Goal: Contribute content: Contribute content

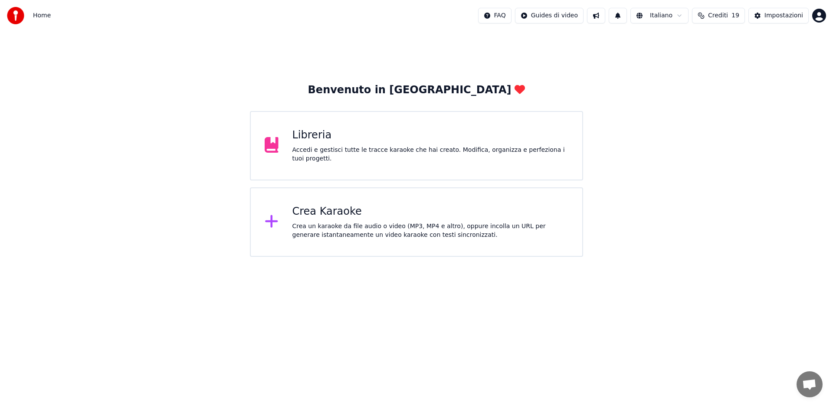
click at [346, 213] on div "Crea Karaoke" at bounding box center [430, 212] width 276 height 14
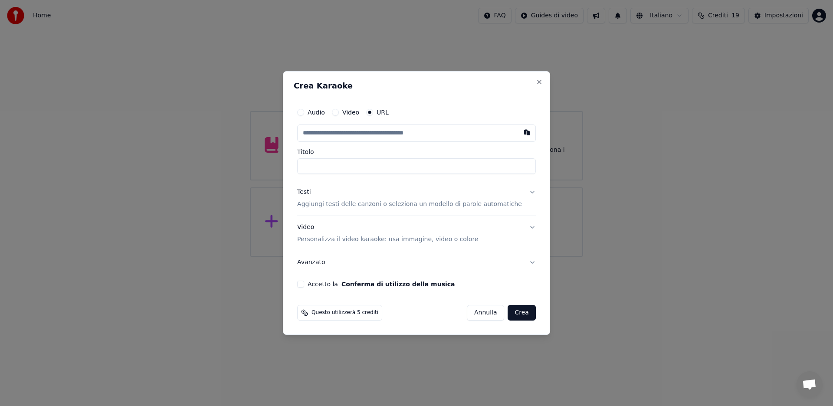
click at [312, 135] on input "text" at bounding box center [416, 132] width 239 height 17
paste input "**********"
click at [323, 167] on input "Titolo" at bounding box center [416, 166] width 239 height 16
type input "**********"
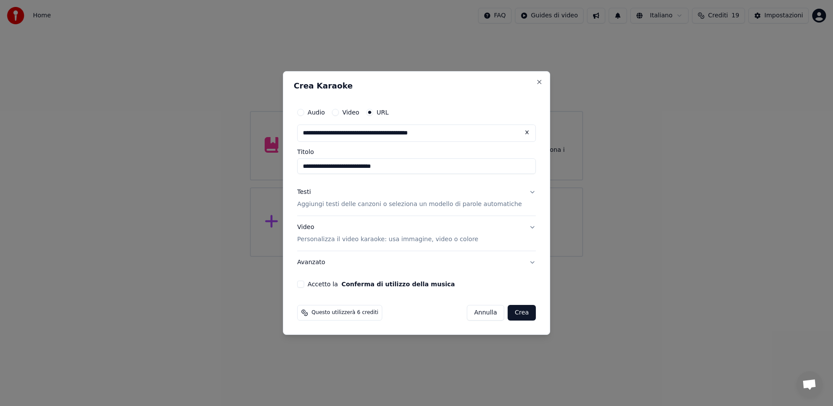
drag, startPoint x: 311, startPoint y: 167, endPoint x: 368, endPoint y: 168, distance: 56.4
click at [368, 168] on input "**********" at bounding box center [416, 166] width 239 height 16
click at [524, 193] on button "Testi Aggiungi testi delle canzoni o seleziona un modello di parole automatiche" at bounding box center [416, 198] width 239 height 35
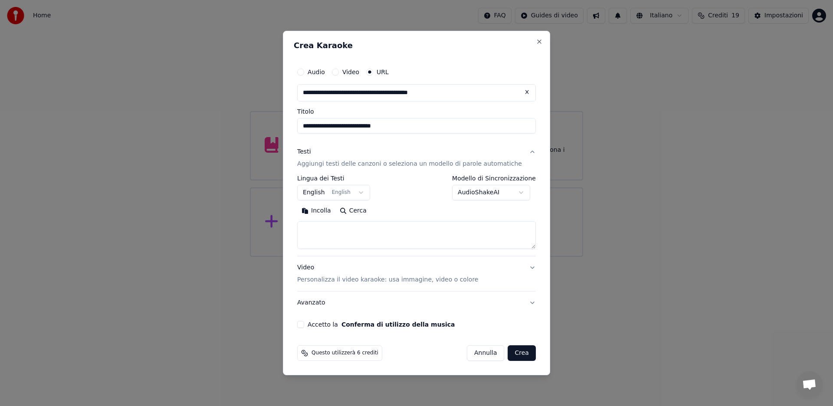
click at [330, 227] on textarea at bounding box center [416, 235] width 239 height 28
paste textarea "**********"
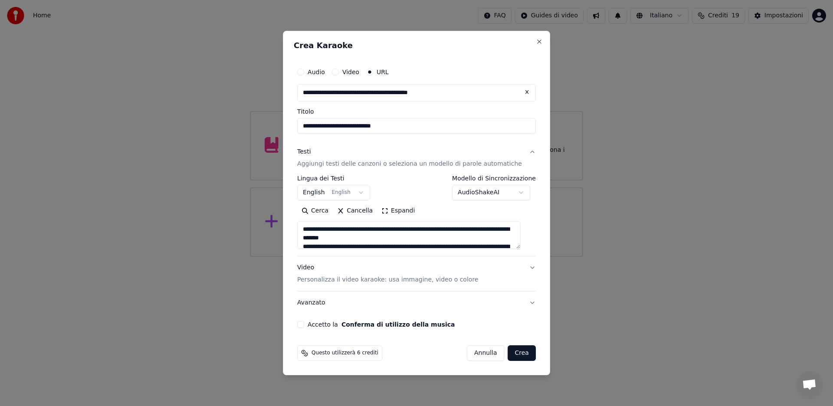
click at [312, 229] on textarea at bounding box center [408, 235] width 223 height 28
type textarea "**********"
click at [340, 126] on input "**********" at bounding box center [416, 126] width 239 height 16
drag, startPoint x: 340, startPoint y: 126, endPoint x: 308, endPoint y: 126, distance: 31.7
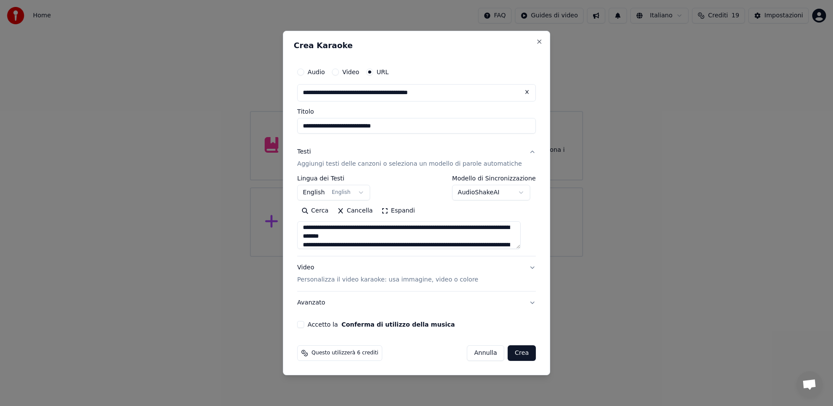
click at [308, 126] on input "**********" at bounding box center [416, 126] width 239 height 16
click at [311, 124] on input "**********" at bounding box center [416, 126] width 239 height 16
click at [336, 126] on input "**********" at bounding box center [416, 126] width 239 height 16
paste input "*********"
drag, startPoint x: 402, startPoint y: 124, endPoint x: 436, endPoint y: 126, distance: 34.7
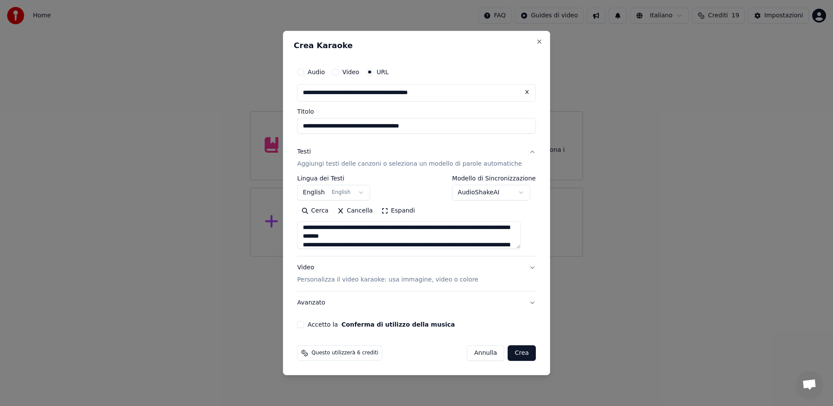
click at [437, 126] on input "**********" at bounding box center [416, 126] width 239 height 16
paste input "**********"
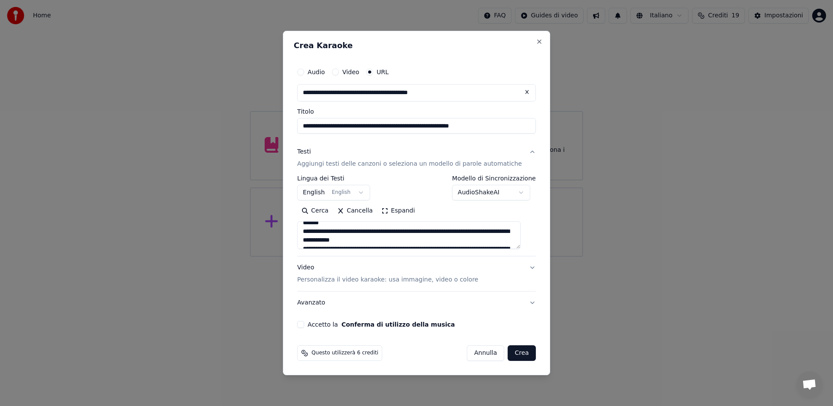
scroll to position [19, 0]
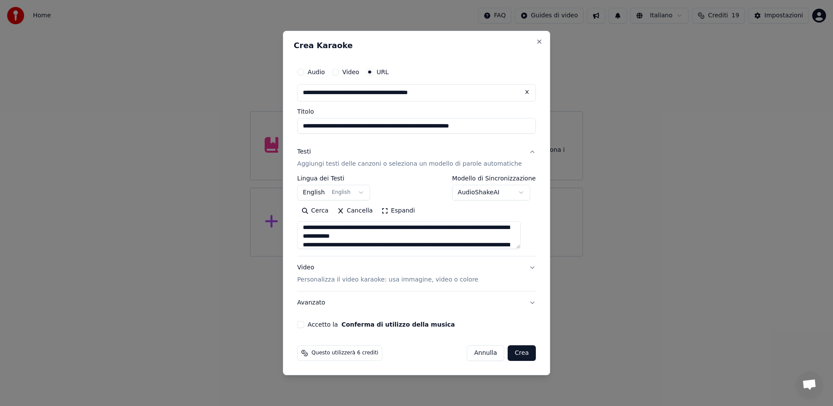
type input "**********"
click at [524, 268] on button "Video Personalizza il video karaoke: usa immagine, video o colore" at bounding box center [416, 273] width 239 height 35
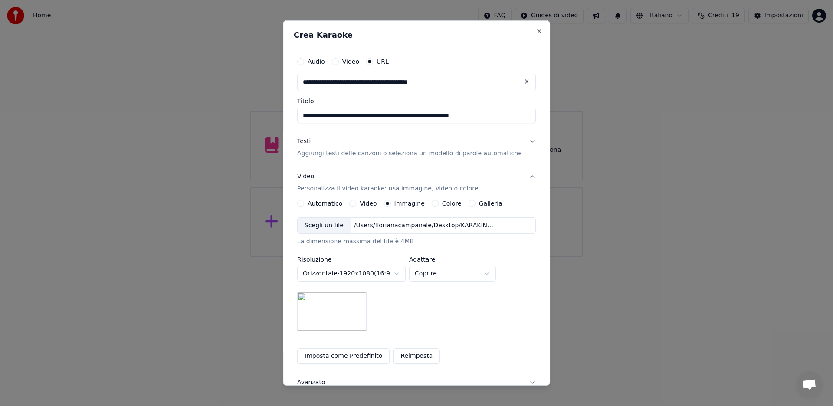
click at [349, 357] on button "Imposta come Predefinito" at bounding box center [343, 356] width 92 height 16
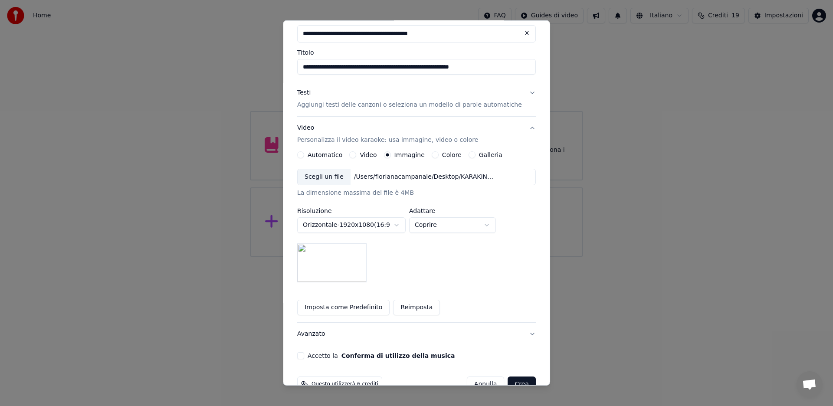
scroll to position [69, 0]
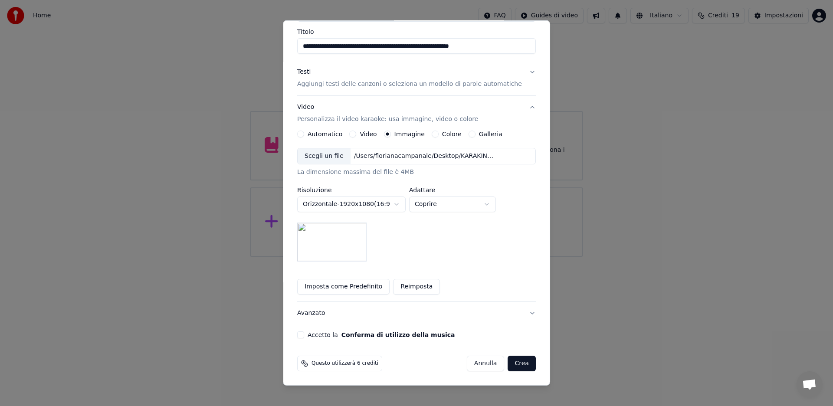
click at [304, 335] on button "Accetto la Conferma di utilizzo della musica" at bounding box center [300, 334] width 7 height 7
click at [523, 313] on button "Avanzato" at bounding box center [416, 313] width 239 height 23
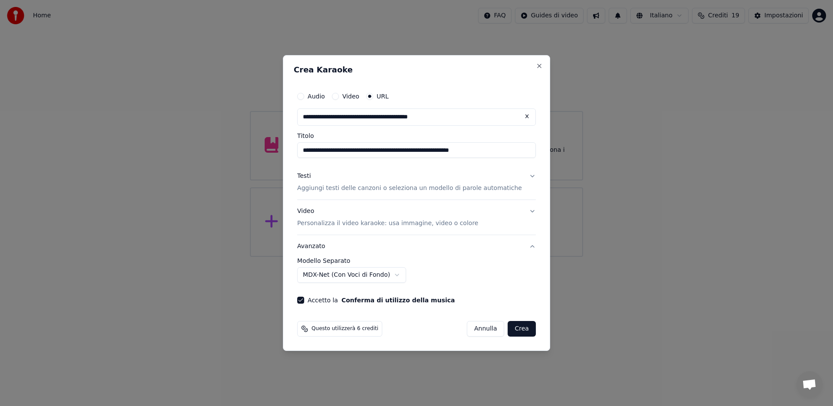
click at [520, 330] on button "Crea" at bounding box center [522, 329] width 28 height 16
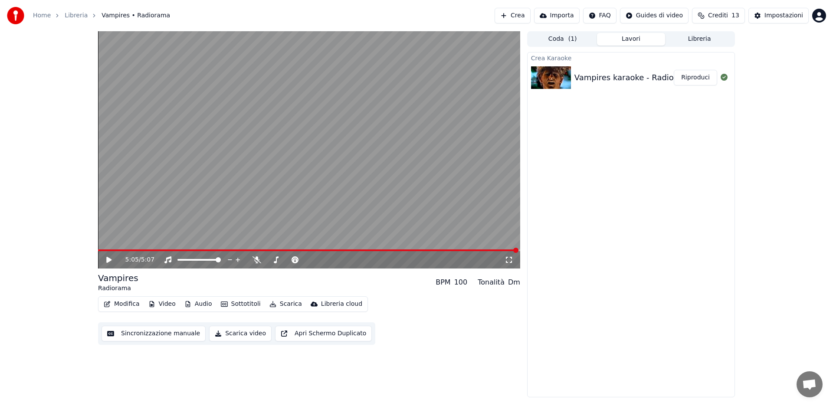
click at [690, 81] on button "Riproduci" at bounding box center [694, 78] width 43 height 16
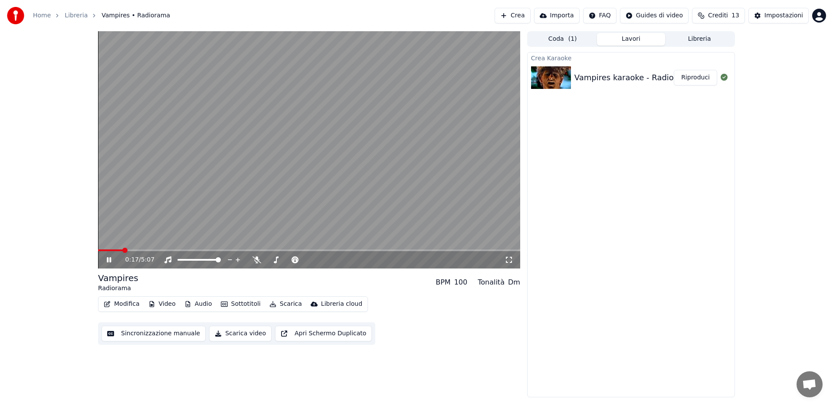
click at [123, 306] on button "Modifica" at bounding box center [121, 304] width 43 height 12
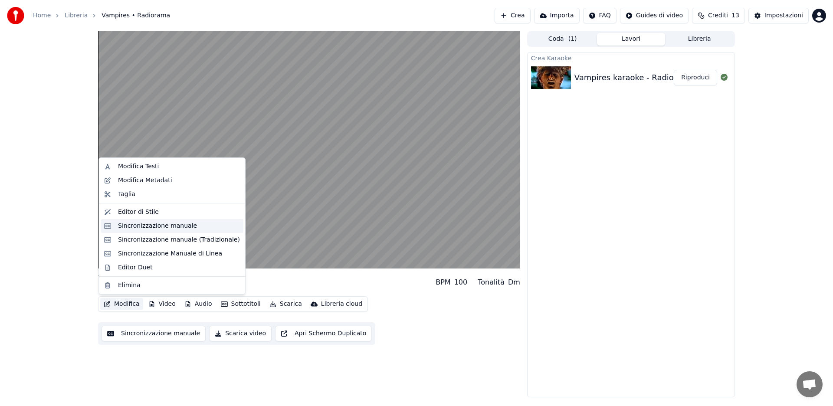
click at [133, 226] on div "Sincronizzazione manuale" at bounding box center [157, 226] width 79 height 9
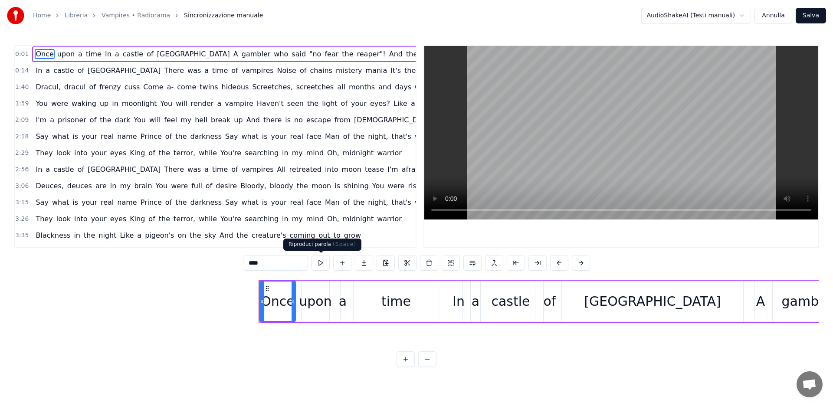
click at [321, 264] on button at bounding box center [320, 263] width 18 height 16
click at [320, 264] on button at bounding box center [320, 263] width 18 height 16
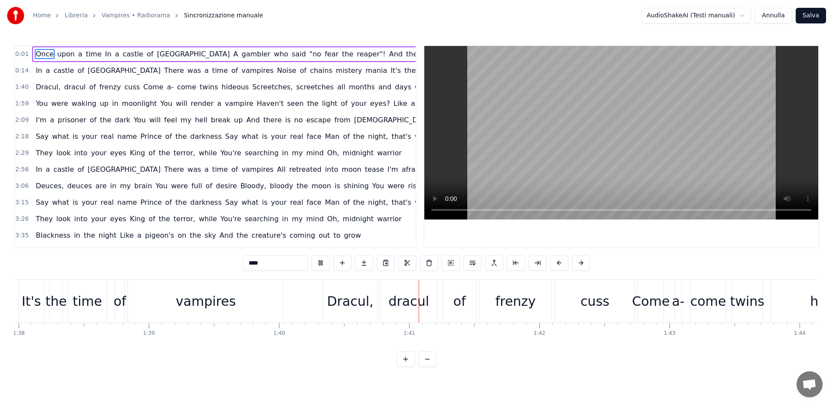
scroll to position [0, 12991]
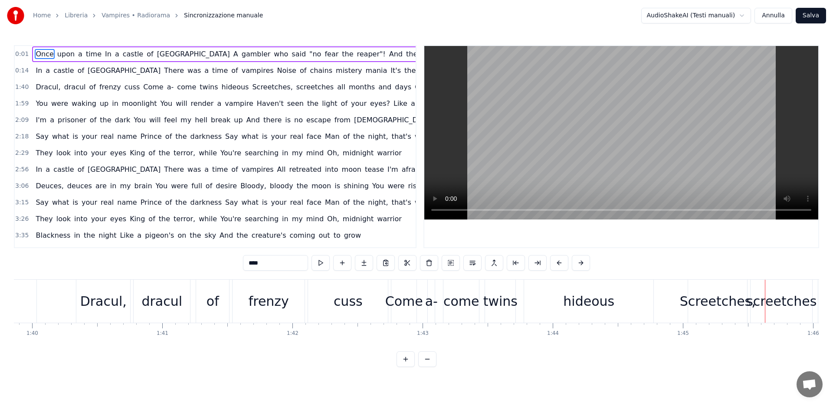
click at [38, 72] on span "In" at bounding box center [39, 70] width 8 height 10
type input "**"
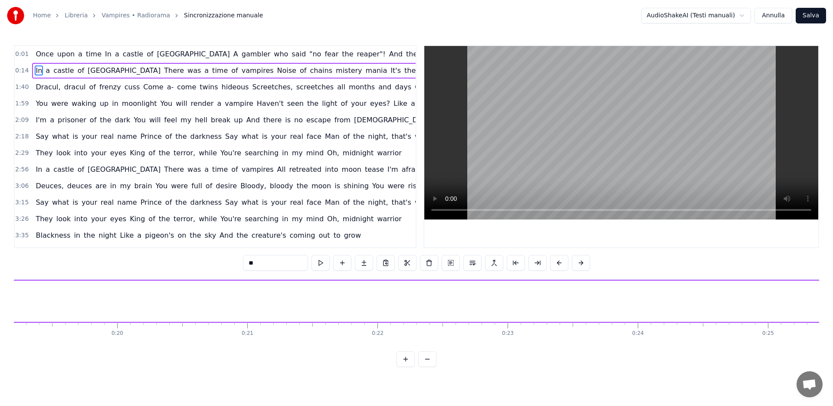
scroll to position [0, 1882]
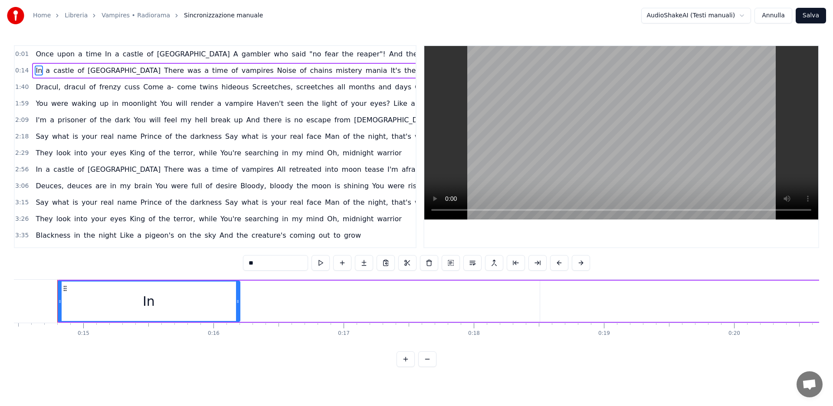
click at [59, 301] on icon at bounding box center [59, 301] width 3 height 7
drag, startPoint x: 218, startPoint y: 302, endPoint x: 224, endPoint y: 303, distance: 6.1
click at [224, 303] on div "In" at bounding box center [148, 300] width 181 height 39
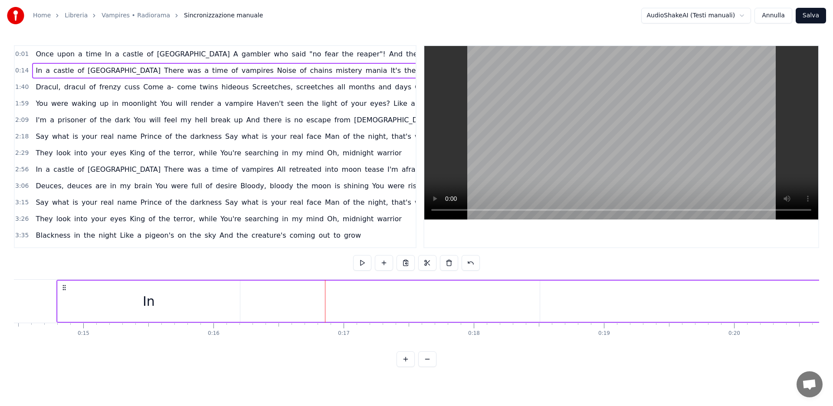
click at [45, 70] on span "a" at bounding box center [48, 70] width 6 height 10
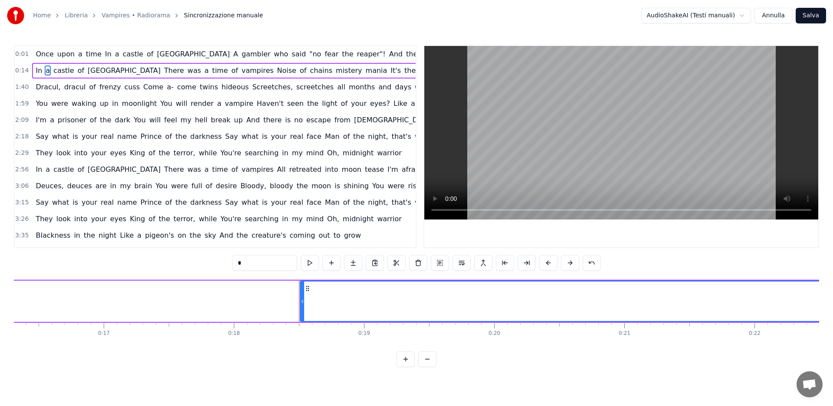
scroll to position [0, 2133]
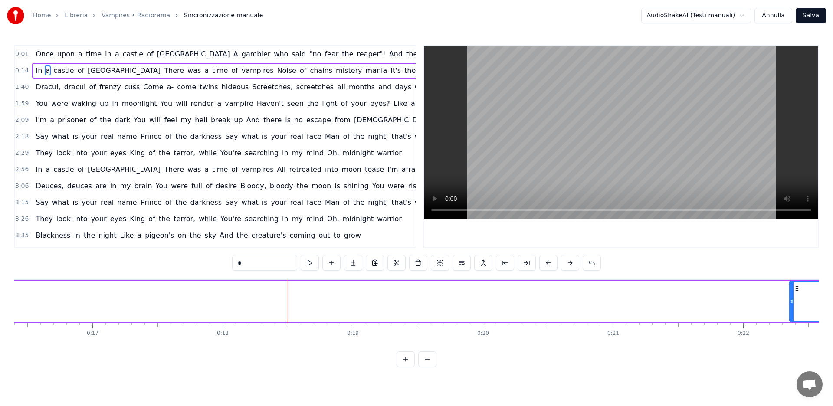
drag, startPoint x: 290, startPoint y: 302, endPoint x: 728, endPoint y: 297, distance: 438.0
click at [790, 298] on icon at bounding box center [791, 301] width 3 height 7
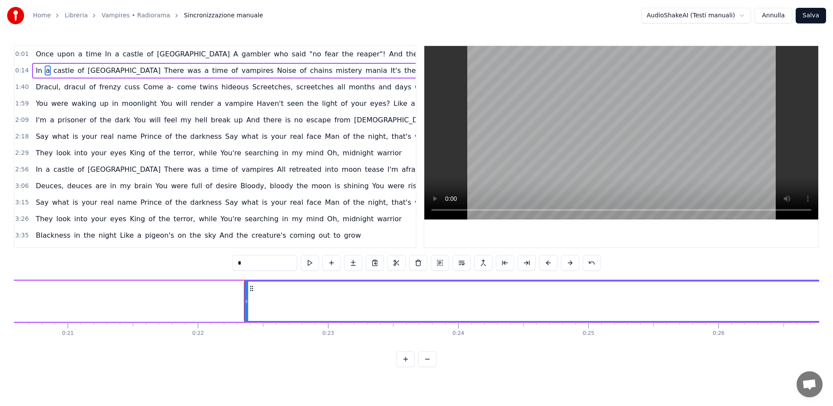
scroll to position [0, 2679]
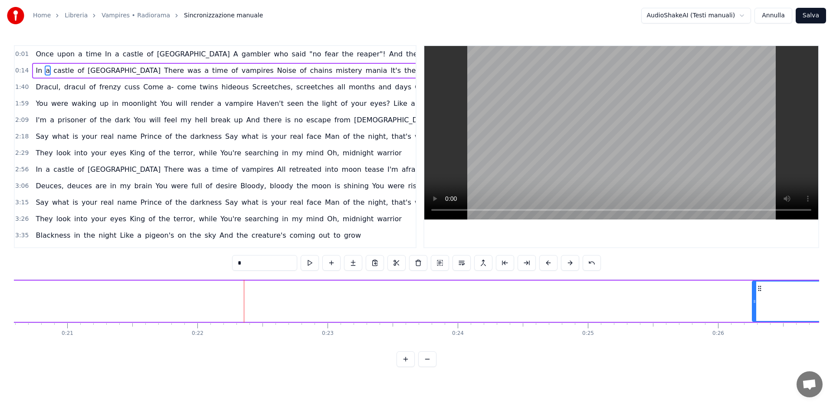
drag, startPoint x: 245, startPoint y: 300, endPoint x: 753, endPoint y: 301, distance: 508.2
click at [753, 301] on icon at bounding box center [753, 301] width 3 height 7
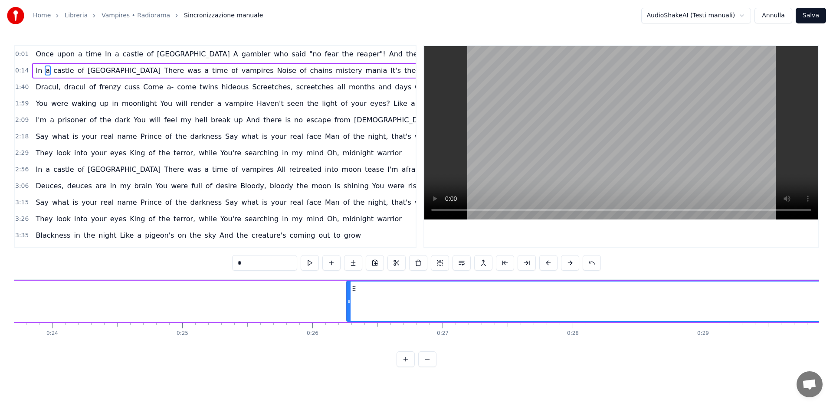
scroll to position [0, 3208]
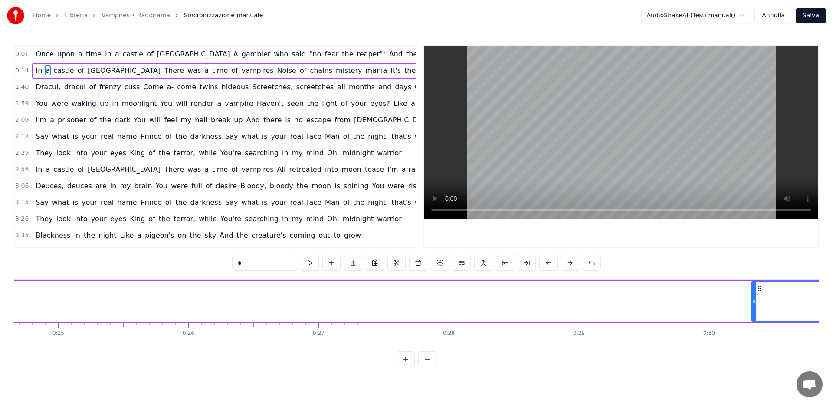
drag, startPoint x: 224, startPoint y: 301, endPoint x: 676, endPoint y: 301, distance: 451.9
click at [755, 299] on icon at bounding box center [753, 301] width 3 height 7
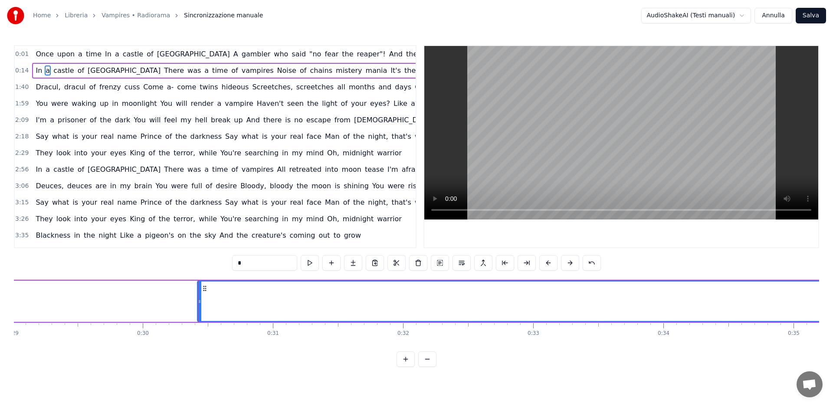
scroll to position [0, 3785]
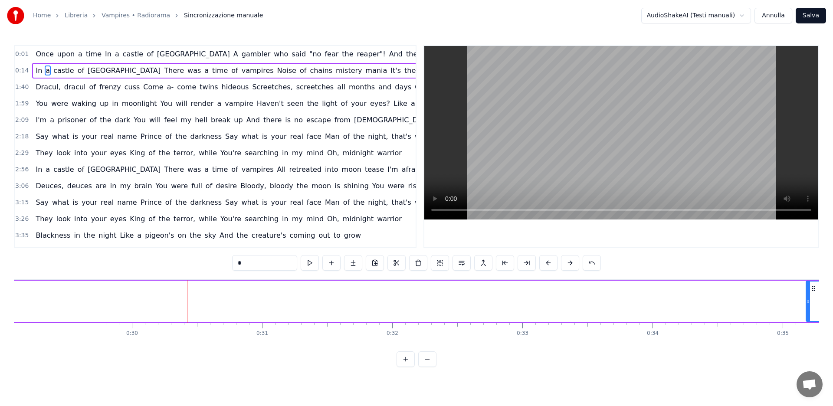
drag, startPoint x: 188, startPoint y: 301, endPoint x: 807, endPoint y: 296, distance: 619.3
click at [807, 296] on div at bounding box center [807, 300] width 3 height 39
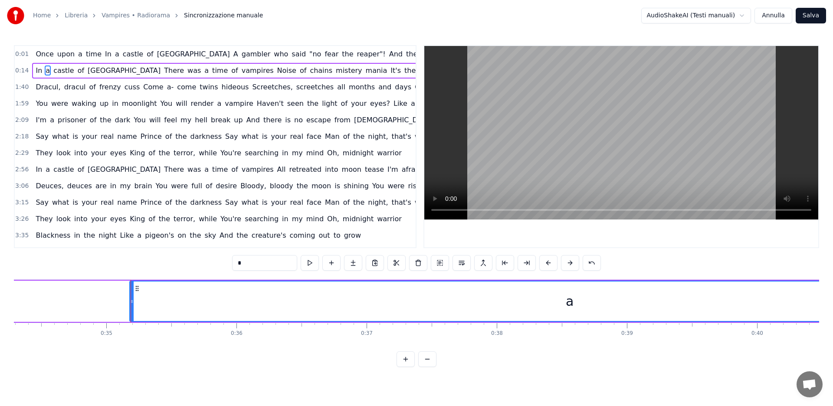
scroll to position [0, 4534]
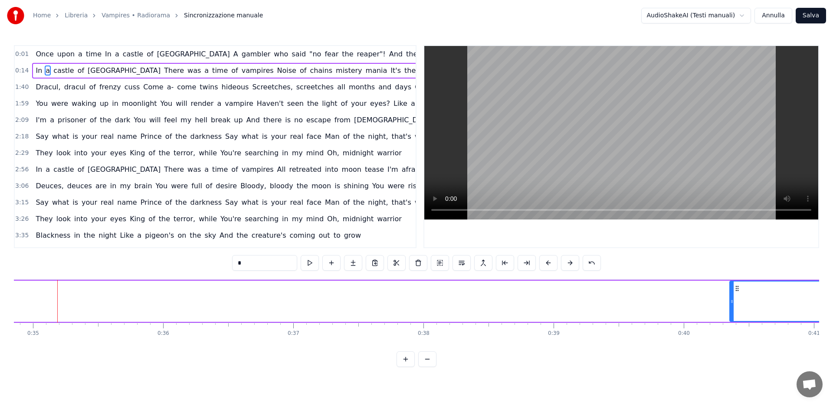
drag, startPoint x: 59, startPoint y: 300, endPoint x: 731, endPoint y: 296, distance: 672.1
click at [731, 296] on div at bounding box center [731, 300] width 3 height 39
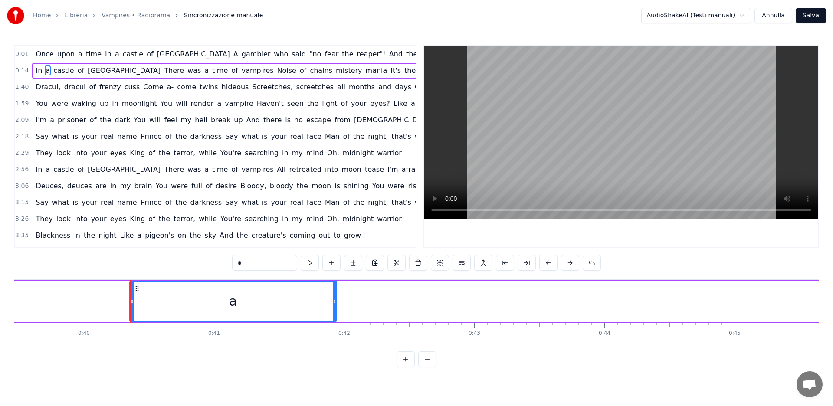
scroll to position [0, 5137]
click at [256, 299] on div "a" at bounding box center [230, 300] width 206 height 39
click at [569, 264] on button at bounding box center [570, 263] width 18 height 16
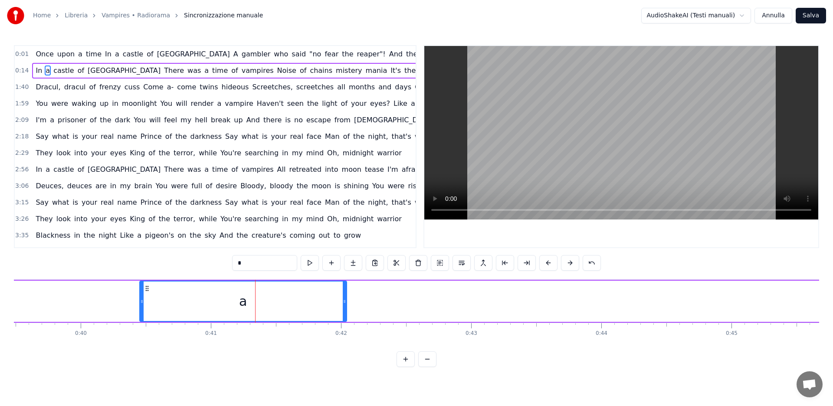
click at [569, 264] on button at bounding box center [570, 263] width 18 height 16
click at [570, 264] on button at bounding box center [570, 263] width 18 height 16
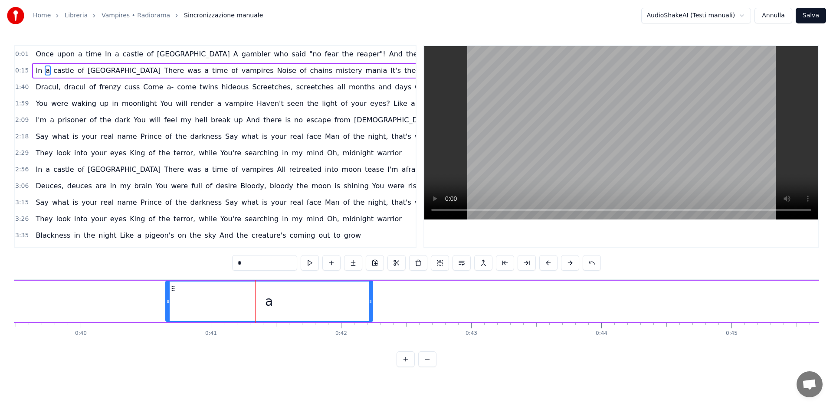
click at [570, 264] on button at bounding box center [570, 263] width 18 height 16
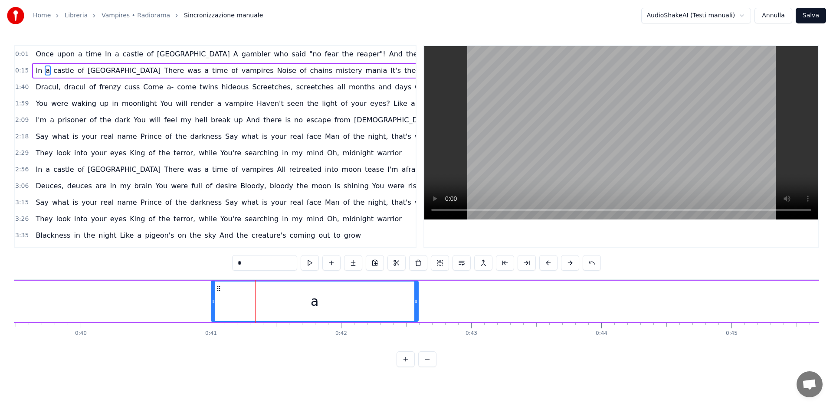
click at [570, 264] on button at bounding box center [570, 263] width 18 height 16
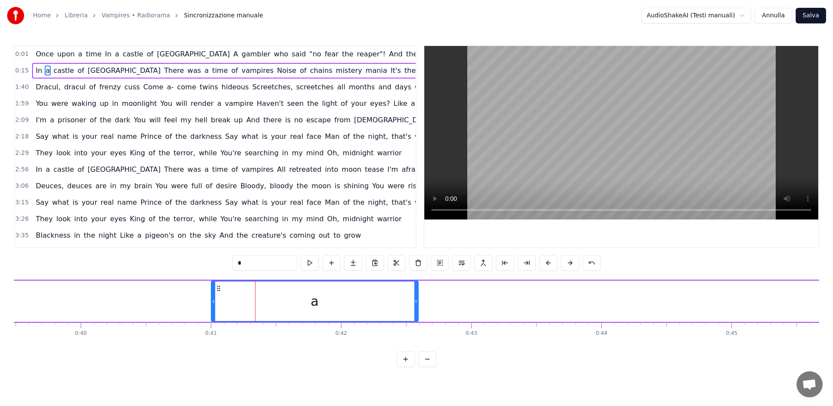
click at [570, 264] on button at bounding box center [570, 263] width 18 height 16
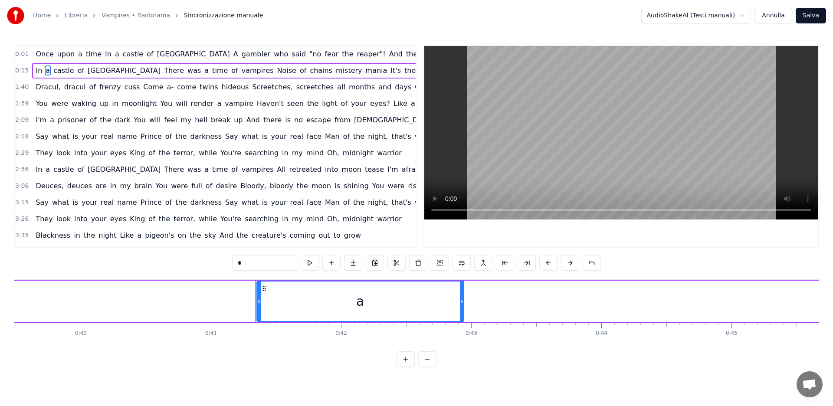
click at [570, 264] on button at bounding box center [570, 263] width 18 height 16
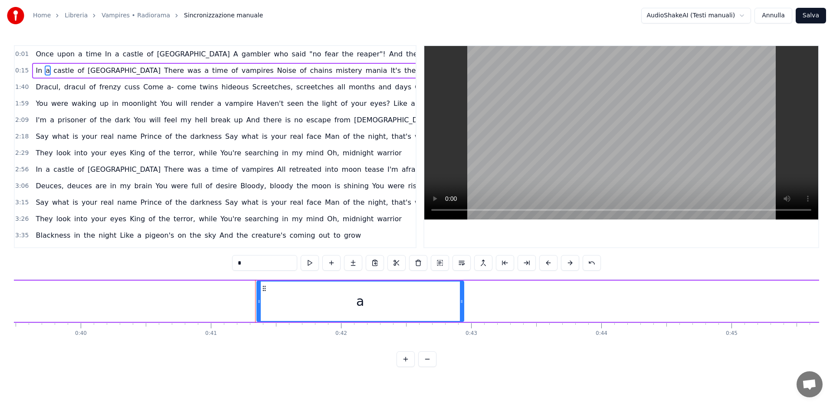
click at [570, 264] on button at bounding box center [570, 263] width 18 height 16
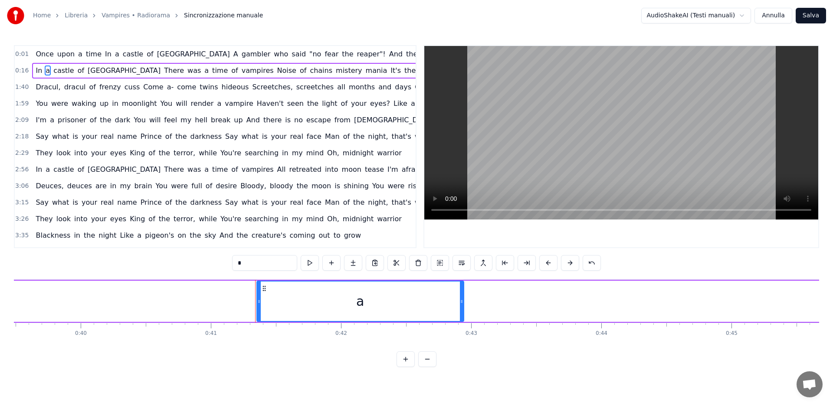
click at [570, 264] on button at bounding box center [570, 263] width 18 height 16
click at [459, 299] on div "a" at bounding box center [360, 300] width 206 height 39
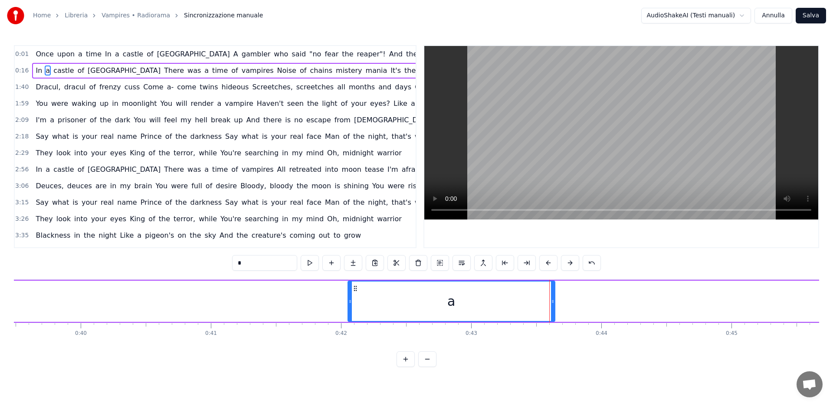
click at [379, 296] on div "a" at bounding box center [451, 300] width 206 height 39
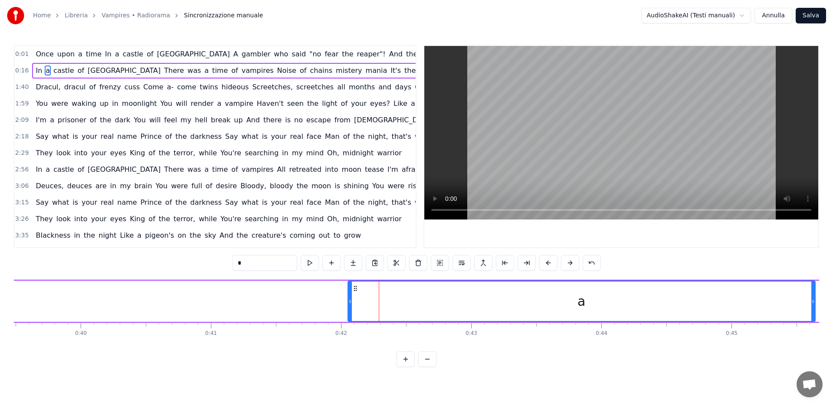
drag, startPoint x: 553, startPoint y: 300, endPoint x: 537, endPoint y: 312, distance: 20.1
click at [813, 304] on icon at bounding box center [812, 301] width 3 height 7
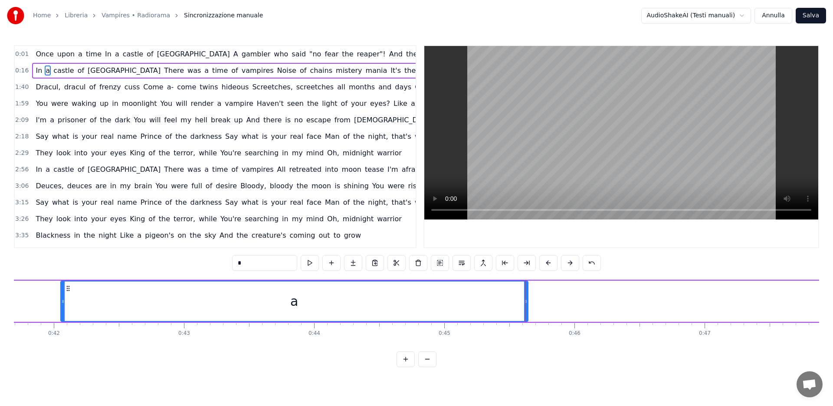
scroll to position [0, 5259]
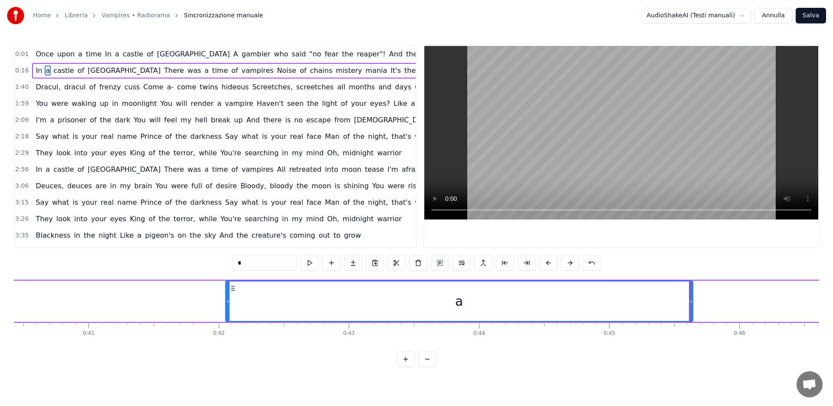
click at [225, 300] on div "a" at bounding box center [459, 301] width 468 height 41
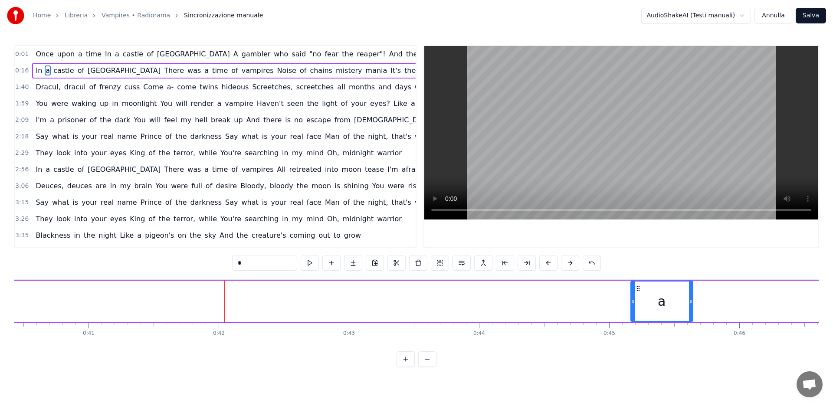
drag, startPoint x: 226, startPoint y: 301, endPoint x: 631, endPoint y: 300, distance: 405.0
click at [631, 300] on icon at bounding box center [632, 301] width 3 height 7
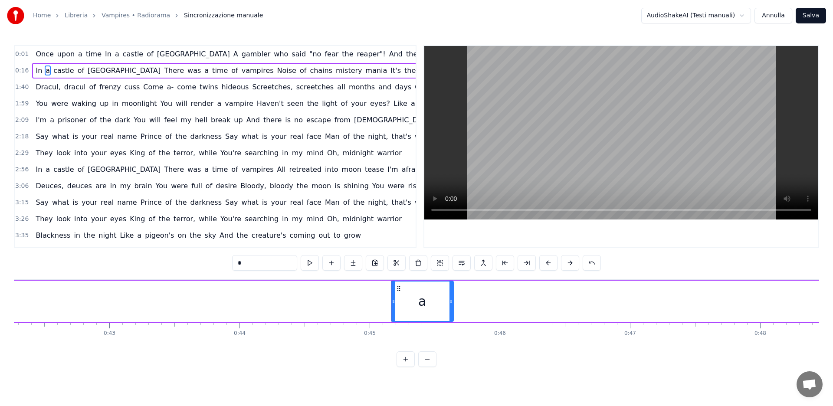
scroll to position [0, 5565]
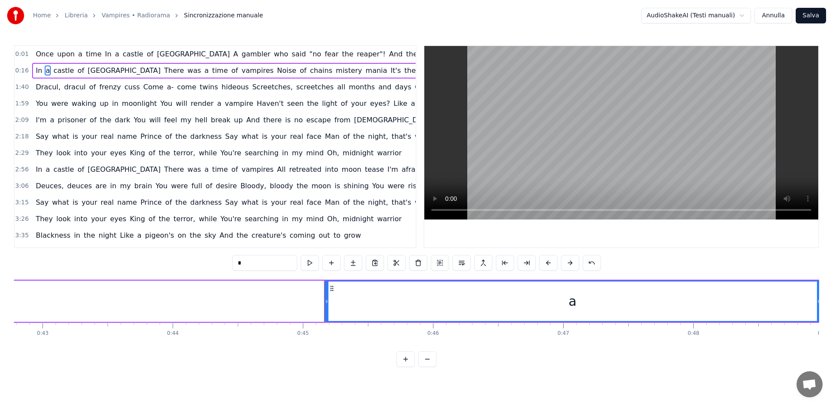
drag, startPoint x: 387, startPoint y: 299, endPoint x: 677, endPoint y: 303, distance: 290.6
click at [819, 297] on div "Home Libreria Vampires • Radiorama Sincronizzazione manuale AudioShakeAI (Testi…" at bounding box center [416, 183] width 833 height 367
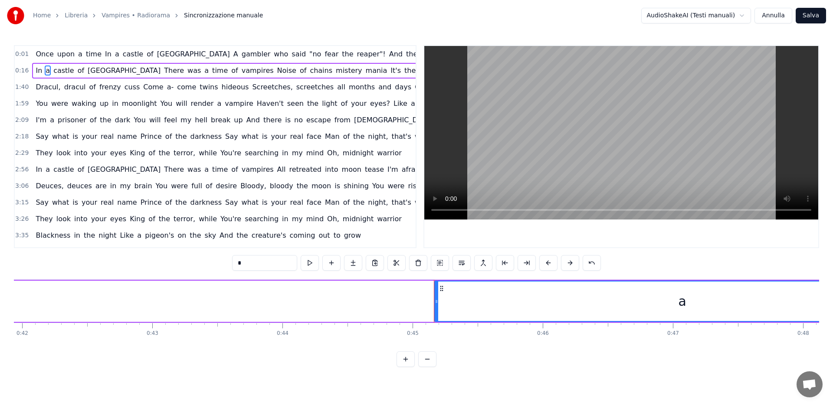
scroll to position [0, 5469]
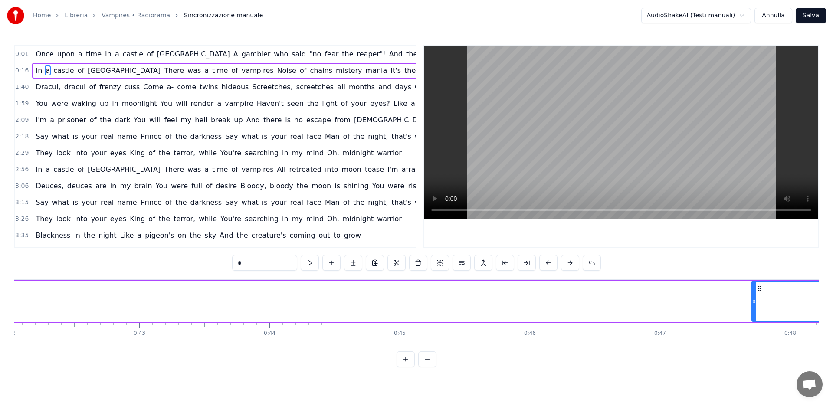
drag, startPoint x: 421, startPoint y: 300, endPoint x: 669, endPoint y: 300, distance: 247.2
click at [752, 295] on div at bounding box center [753, 300] width 3 height 39
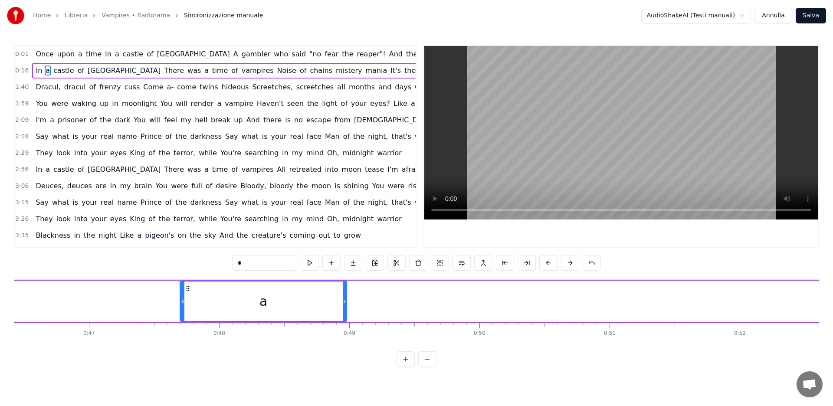
scroll to position [0, 6126]
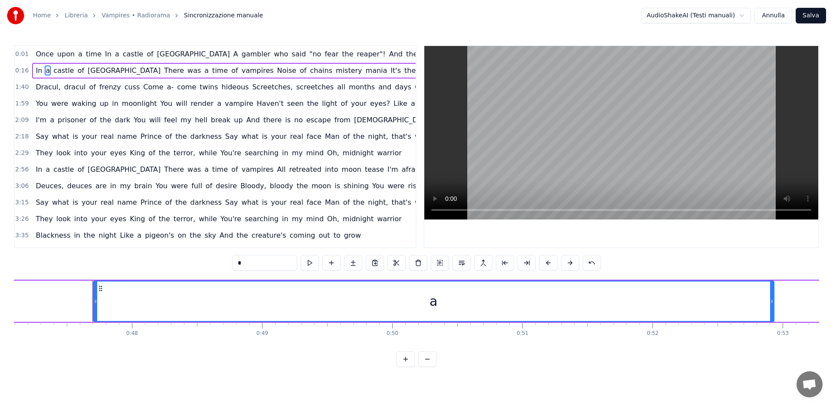
drag, startPoint x: 257, startPoint y: 300, endPoint x: 284, endPoint y: 303, distance: 27.1
click at [771, 298] on icon at bounding box center [771, 301] width 3 height 7
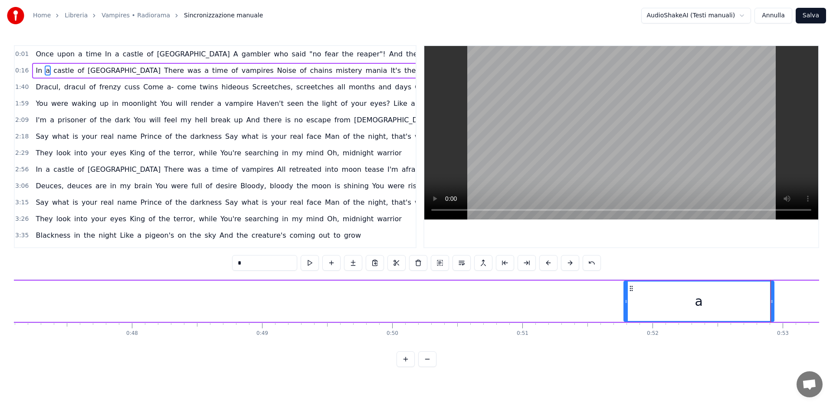
drag, startPoint x: 96, startPoint y: 299, endPoint x: 626, endPoint y: 300, distance: 530.3
click at [626, 300] on icon at bounding box center [625, 301] width 3 height 7
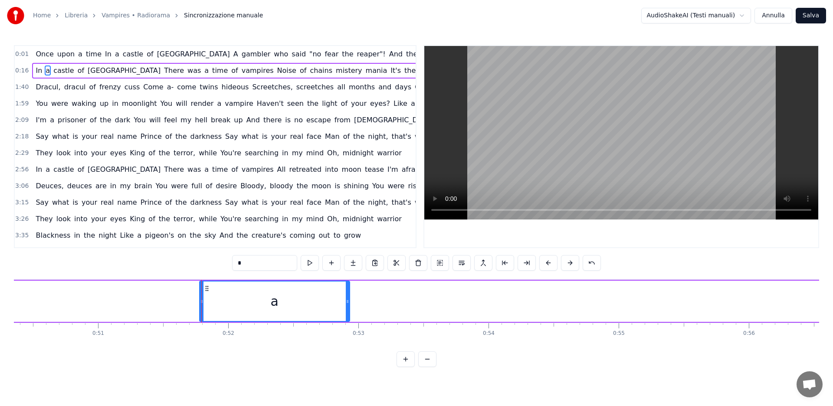
scroll to position [0, 6676]
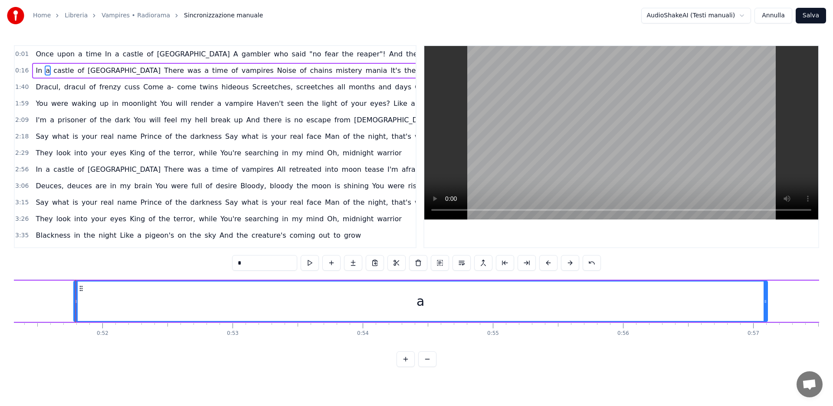
drag, startPoint x: 222, startPoint y: 300, endPoint x: 150, endPoint y: 291, distance: 72.5
click at [767, 291] on div at bounding box center [764, 300] width 3 height 39
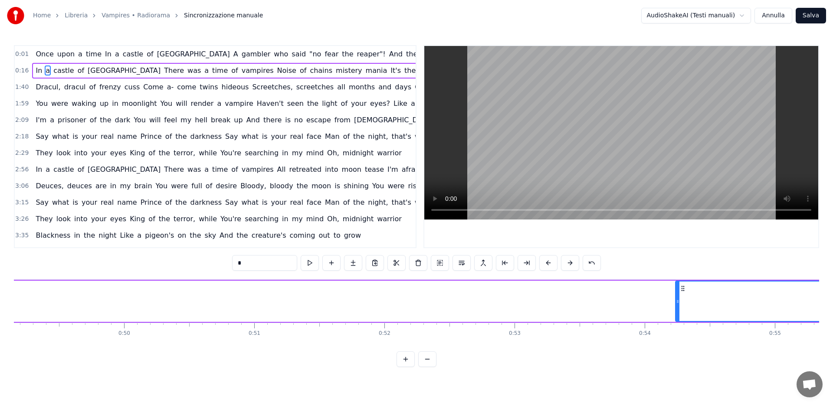
drag, startPoint x: 356, startPoint y: 301, endPoint x: 704, endPoint y: 294, distance: 347.9
click at [677, 293] on div at bounding box center [677, 300] width 3 height 39
drag, startPoint x: 704, startPoint y: 294, endPoint x: 371, endPoint y: 296, distance: 333.0
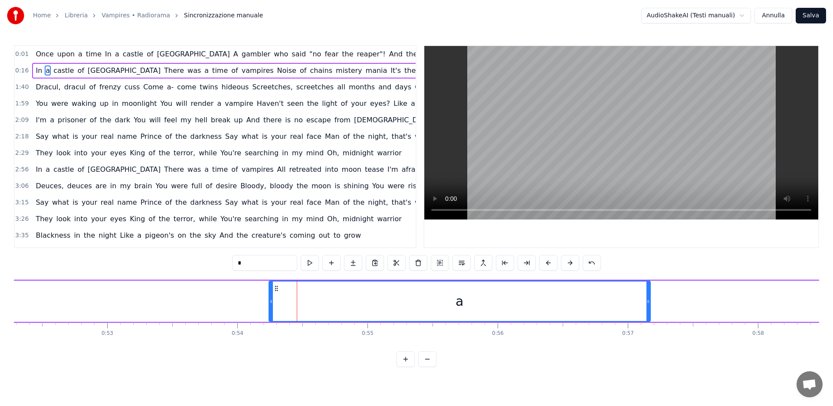
scroll to position [0, 6818]
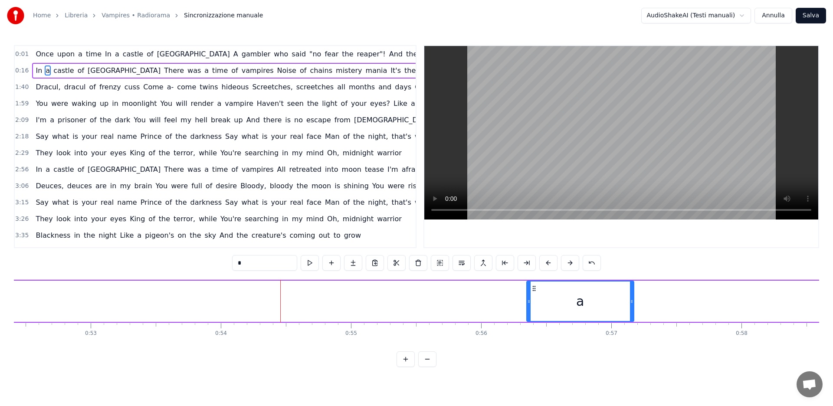
drag, startPoint x: 255, startPoint y: 301, endPoint x: 529, endPoint y: 307, distance: 274.1
click at [529, 307] on div at bounding box center [528, 300] width 3 height 39
click at [633, 303] on div "a" at bounding box center [580, 301] width 108 height 41
drag, startPoint x: 631, startPoint y: 301, endPoint x: 699, endPoint y: 304, distance: 69.1
click at [825, 298] on div "Home Libreria Vampires • Radiorama Sincronizzazione manuale AudioShakeAI (Testi…" at bounding box center [416, 183] width 833 height 367
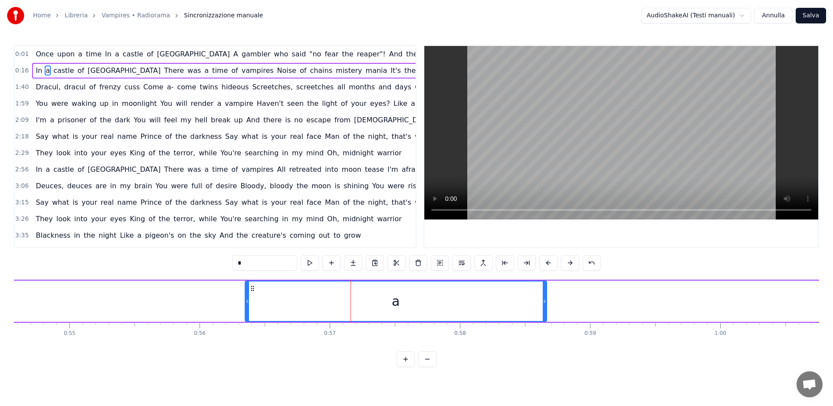
scroll to position [0, 7206]
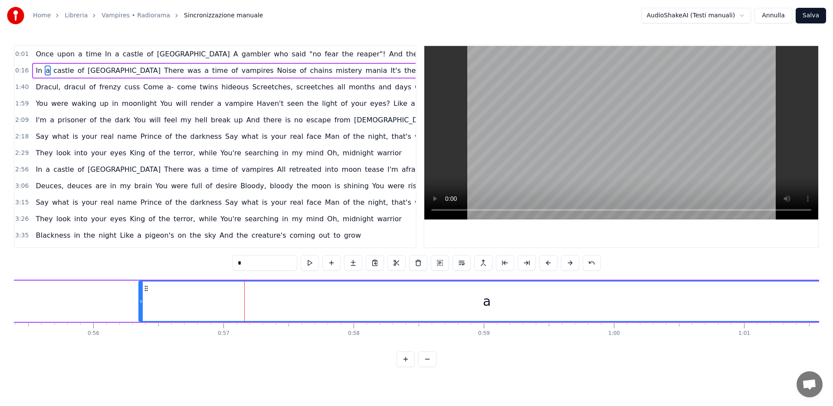
drag, startPoint x: 438, startPoint y: 300, endPoint x: 722, endPoint y: 294, distance: 284.1
click at [832, 295] on div "Home Libreria Vampires • Radiorama Sincronizzazione manuale AudioShakeAI (Testi…" at bounding box center [416, 183] width 833 height 367
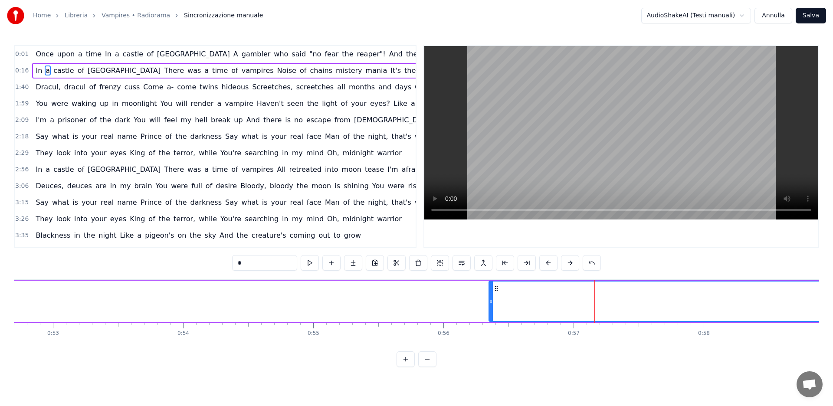
scroll to position [0, 6880]
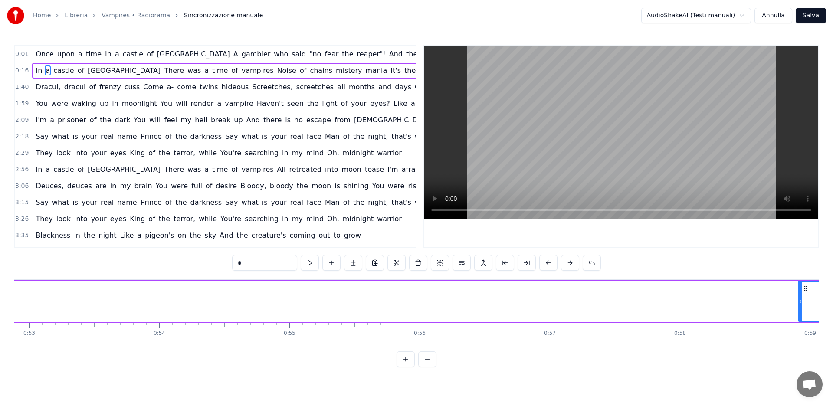
drag, startPoint x: 467, startPoint y: 300, endPoint x: 796, endPoint y: 296, distance: 329.6
click at [799, 296] on div at bounding box center [799, 300] width 3 height 39
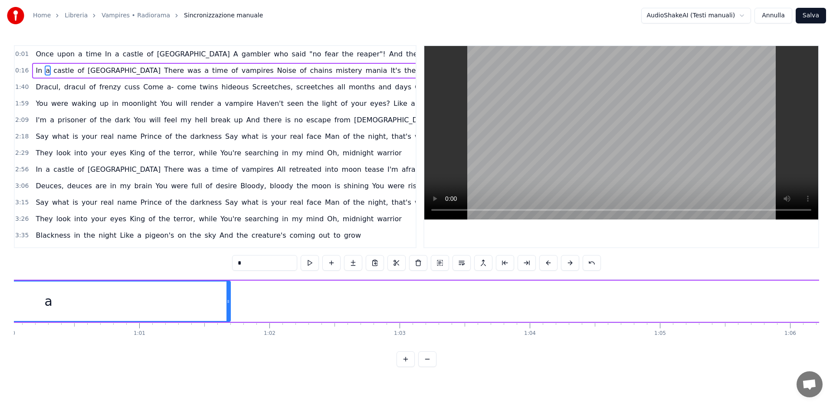
scroll to position [0, 7817]
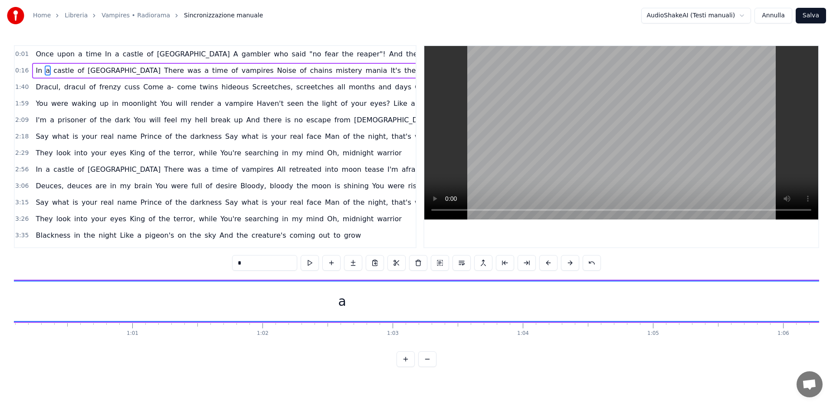
drag, startPoint x: 222, startPoint y: 299, endPoint x: 823, endPoint y: 312, distance: 601.2
click at [823, 312] on div "Home Libreria Vampires • Radiorama Sincronizzazione manuale AudioShakeAI (Testi…" at bounding box center [416, 183] width 833 height 367
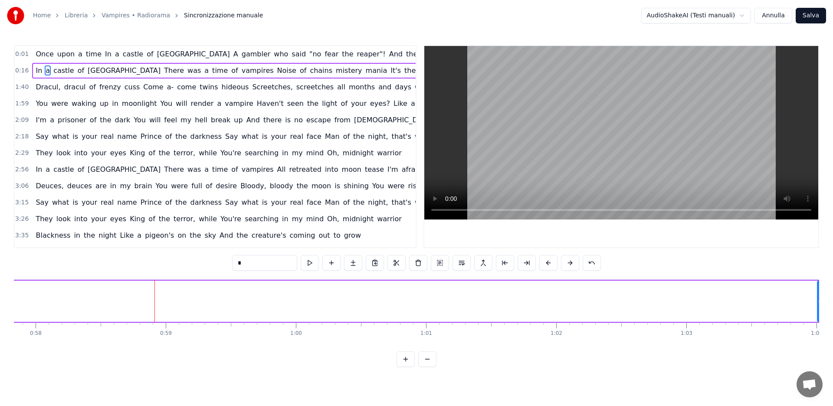
drag, startPoint x: 155, startPoint y: 299, endPoint x: 741, endPoint y: 308, distance: 585.5
click at [819, 307] on div "Home Libreria Vampires • Radiorama Sincronizzazione manuale AudioShakeAI (Testi…" at bounding box center [416, 183] width 833 height 367
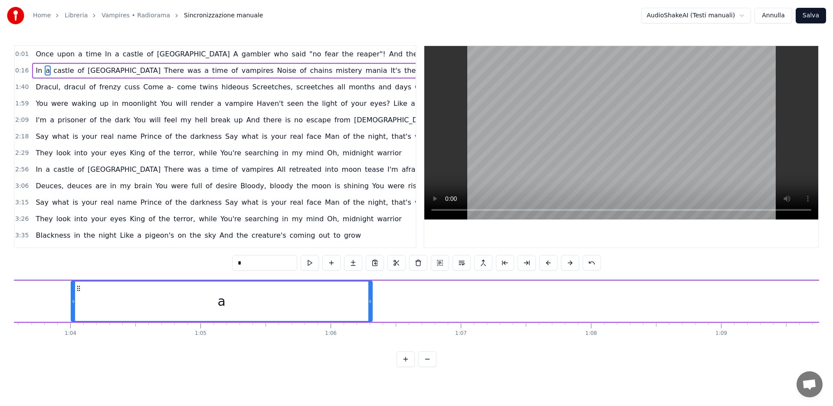
scroll to position [0, 8276]
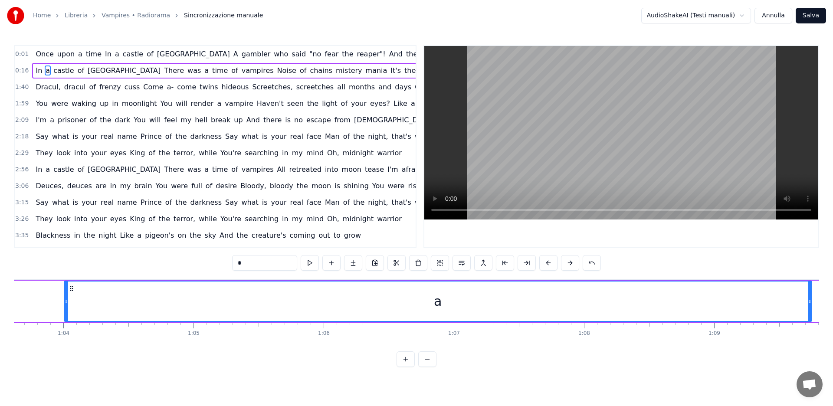
drag, startPoint x: 419, startPoint y: 304, endPoint x: 111, endPoint y: 311, distance: 307.5
click at [808, 305] on div at bounding box center [808, 300] width 3 height 39
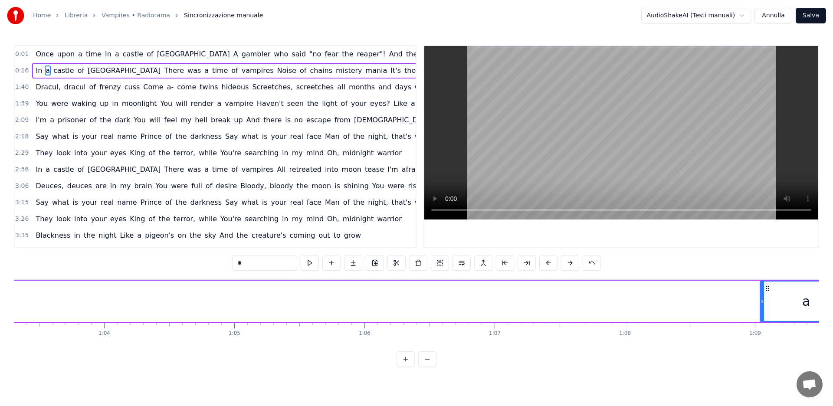
drag, startPoint x: 105, startPoint y: 301, endPoint x: 762, endPoint y: 304, distance: 657.0
click at [762, 304] on icon at bounding box center [761, 301] width 3 height 7
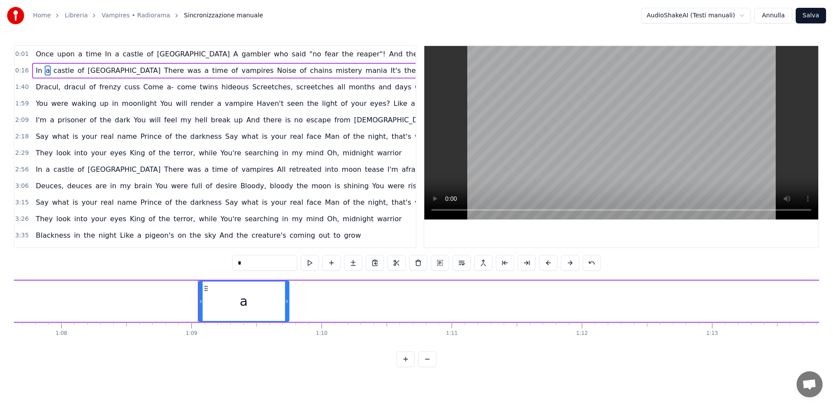
scroll to position [0, 8839]
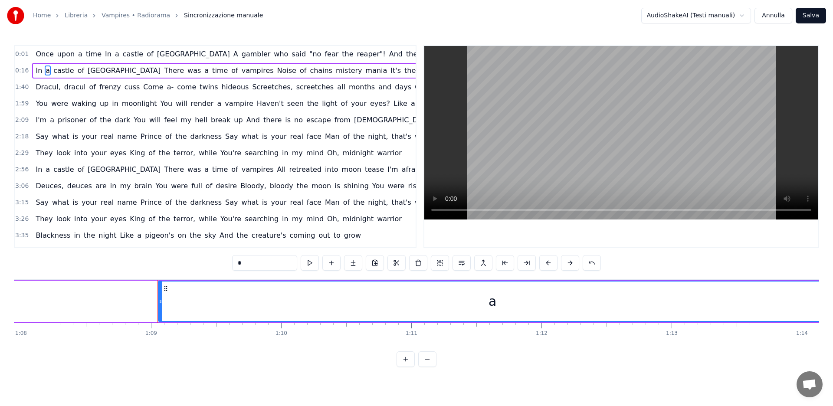
drag, startPoint x: 246, startPoint y: 300, endPoint x: 824, endPoint y: 301, distance: 578.0
click at [824, 301] on div "Home Libreria Vampires • Radiorama Sincronizzazione manuale AudioShakeAI (Testi…" at bounding box center [416, 183] width 833 height 367
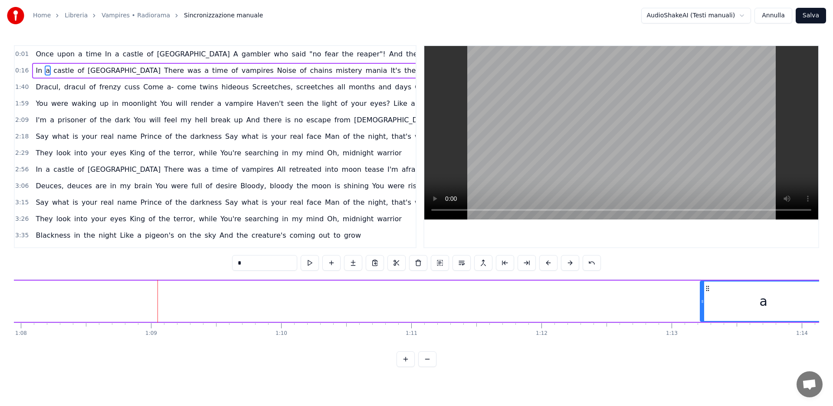
drag, startPoint x: 160, startPoint y: 303, endPoint x: 697, endPoint y: 288, distance: 536.6
click at [704, 288] on div at bounding box center [701, 300] width 3 height 39
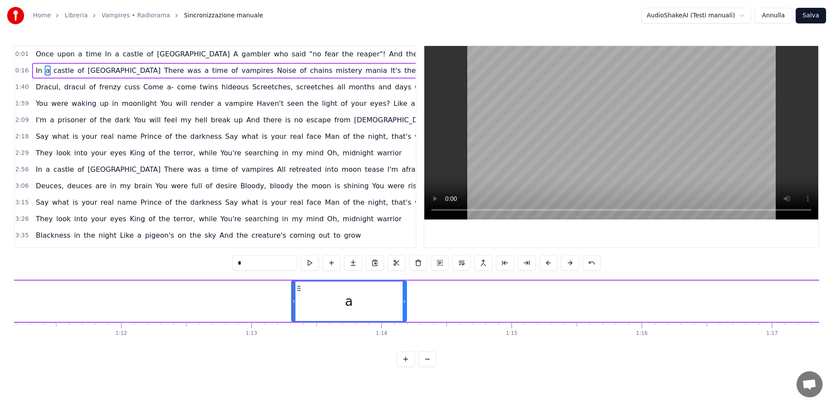
scroll to position [0, 9269]
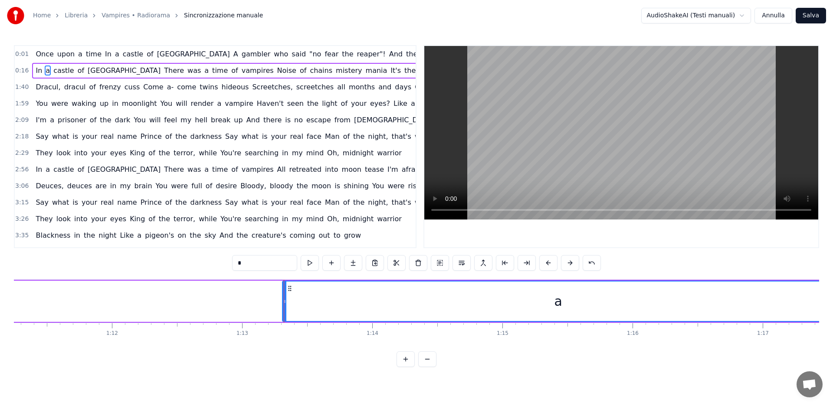
drag, startPoint x: 395, startPoint y: 301, endPoint x: 603, endPoint y: 301, distance: 207.7
click at [832, 297] on div "Home Libreria Vampires • Radiorama Sincronizzazione manuale AudioShakeAI (Testi…" at bounding box center [416, 183] width 833 height 367
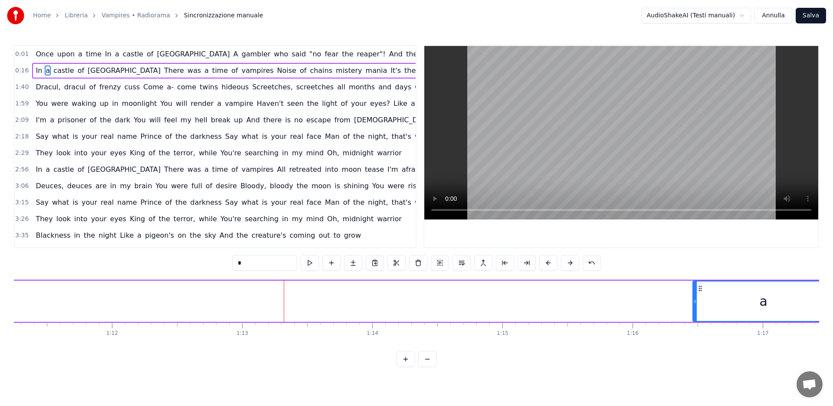
drag, startPoint x: 283, startPoint y: 301, endPoint x: 693, endPoint y: 297, distance: 410.2
click at [693, 298] on icon at bounding box center [694, 301] width 3 height 7
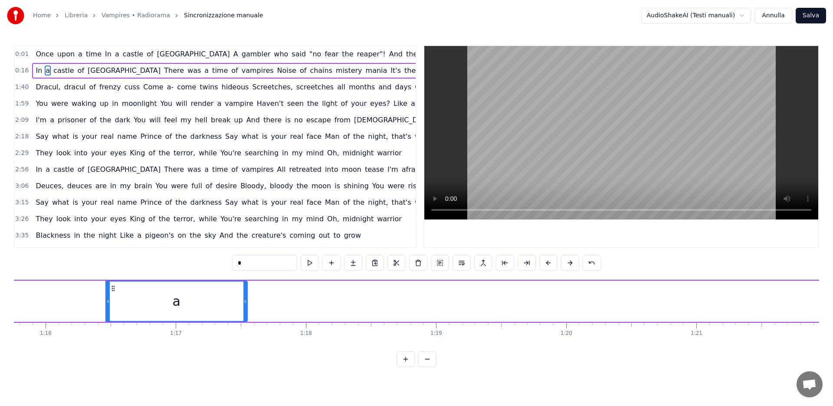
scroll to position [0, 9852]
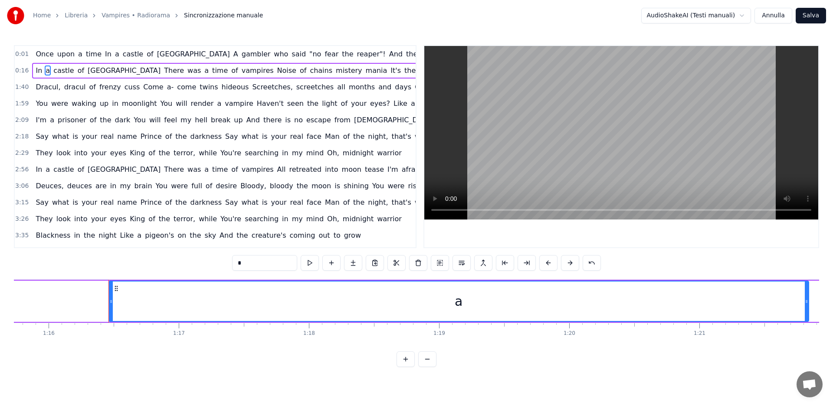
drag, startPoint x: 249, startPoint y: 301, endPoint x: 807, endPoint y: 291, distance: 558.2
click at [807, 291] on div at bounding box center [805, 300] width 3 height 39
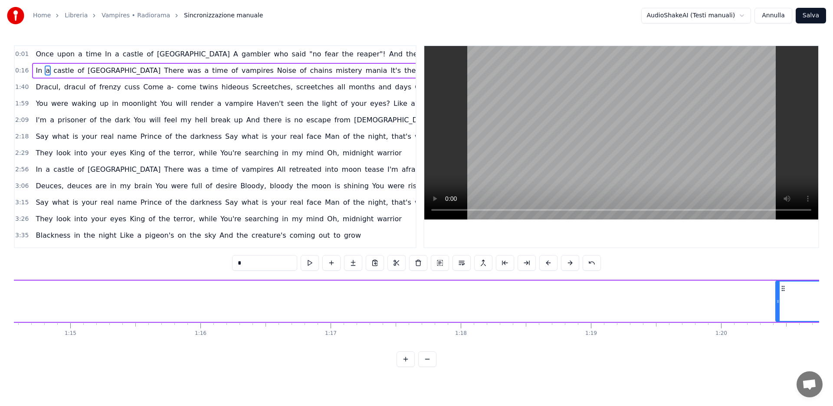
drag, startPoint x: 261, startPoint y: 301, endPoint x: 775, endPoint y: 295, distance: 514.8
click at [776, 295] on div at bounding box center [777, 300] width 3 height 39
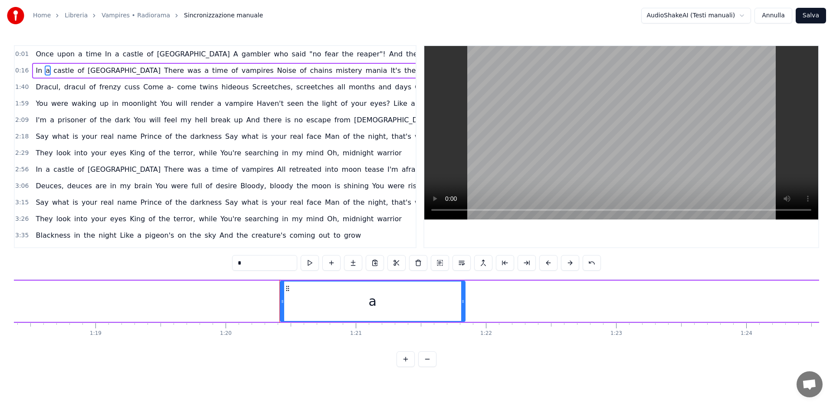
scroll to position [0, 10285]
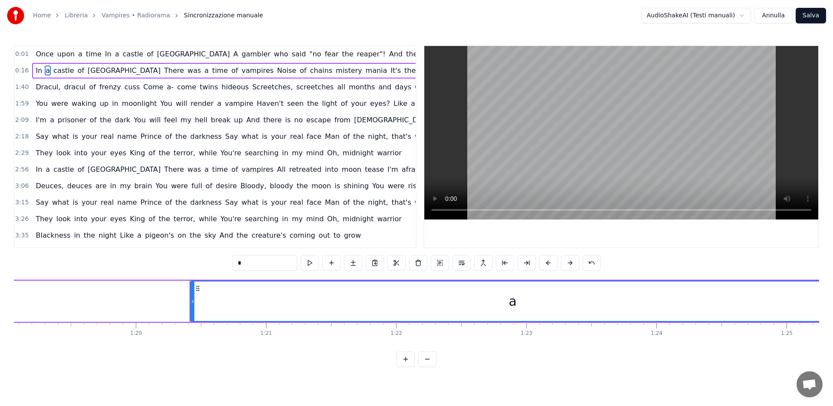
drag, startPoint x: 372, startPoint y: 299, endPoint x: 245, endPoint y: 286, distance: 128.6
click at [831, 306] on div "Home Libreria Vampires • Radiorama Sincronizzazione manuale AudioShakeAI (Testi…" at bounding box center [416, 183] width 833 height 367
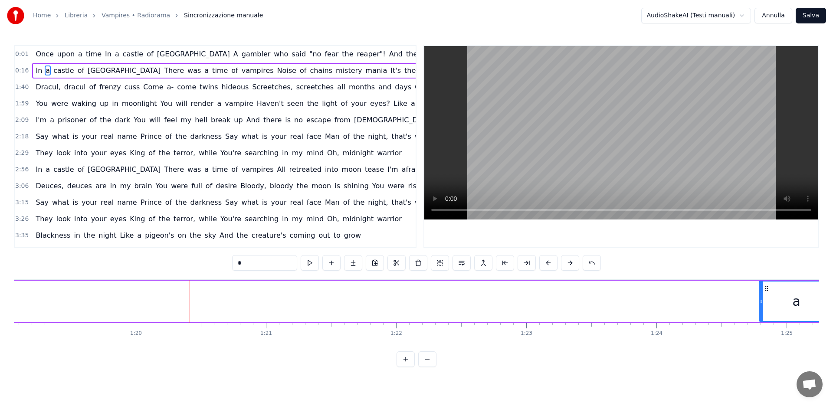
drag, startPoint x: 193, startPoint y: 301, endPoint x: 702, endPoint y: 295, distance: 508.7
click at [763, 296] on div at bounding box center [760, 300] width 3 height 39
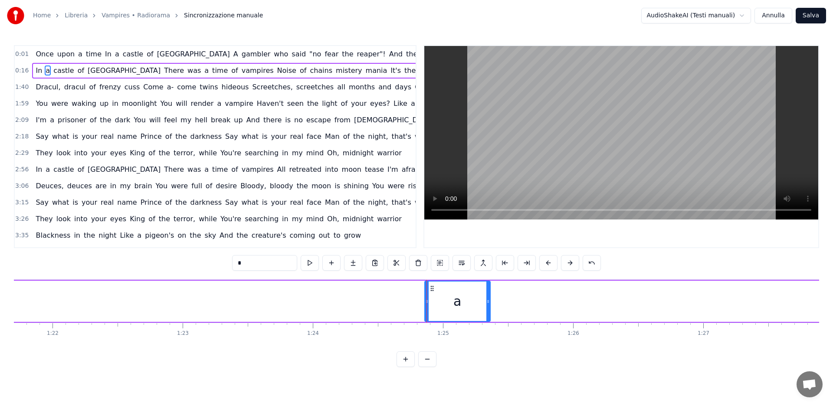
scroll to position [0, 10904]
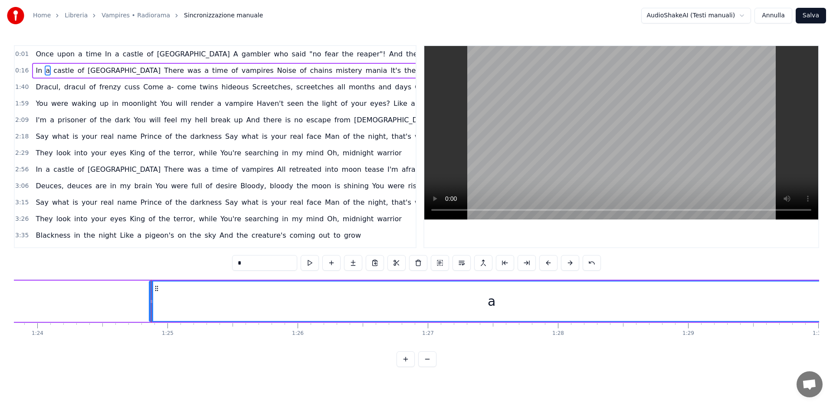
drag, startPoint x: 213, startPoint y: 302, endPoint x: 497, endPoint y: 311, distance: 284.6
click at [832, 312] on div "Home Libreria Vampires • Radiorama Sincronizzazione manuale AudioShakeAI (Testi…" at bounding box center [416, 183] width 833 height 367
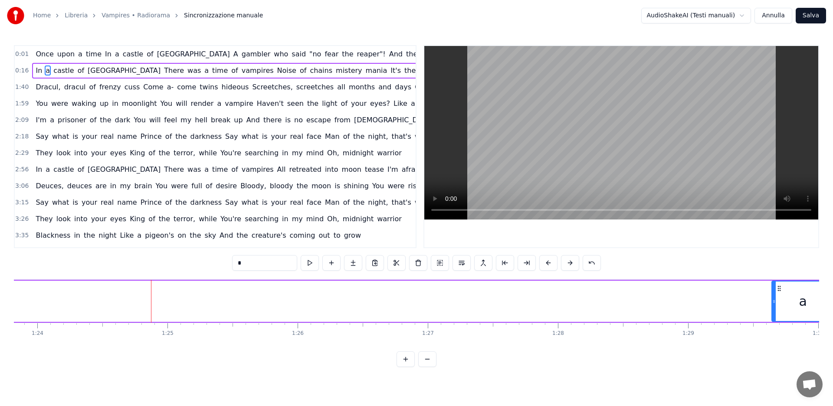
drag, startPoint x: 152, startPoint y: 303, endPoint x: 682, endPoint y: 311, distance: 529.5
click at [774, 294] on div at bounding box center [773, 300] width 3 height 39
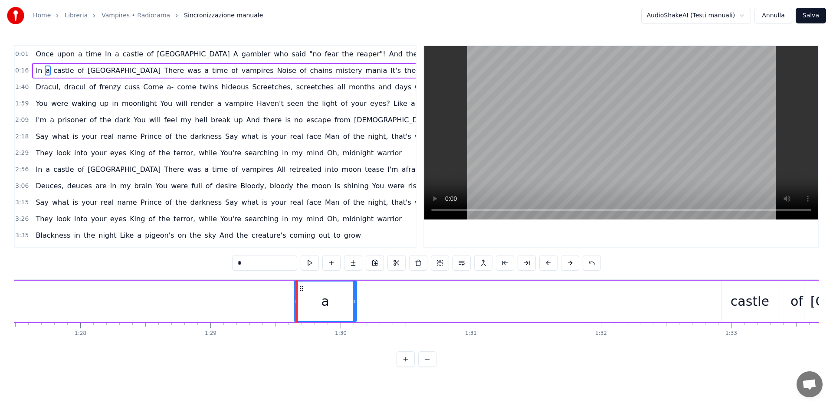
scroll to position [0, 11383]
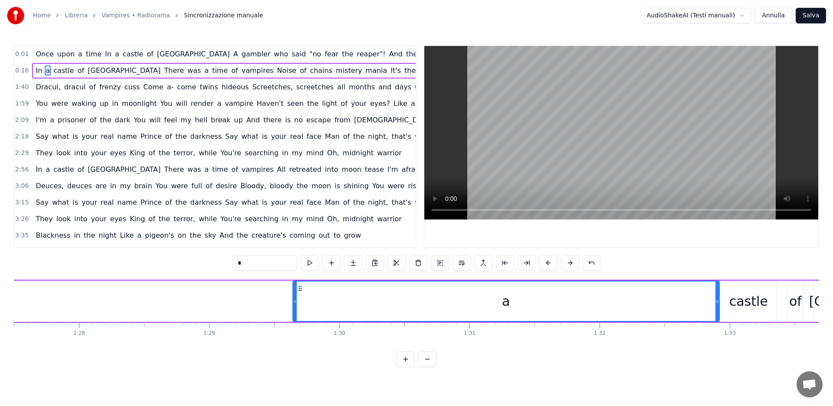
drag, startPoint x: 353, startPoint y: 301, endPoint x: 413, endPoint y: 303, distance: 60.3
click at [717, 304] on icon at bounding box center [716, 301] width 3 height 7
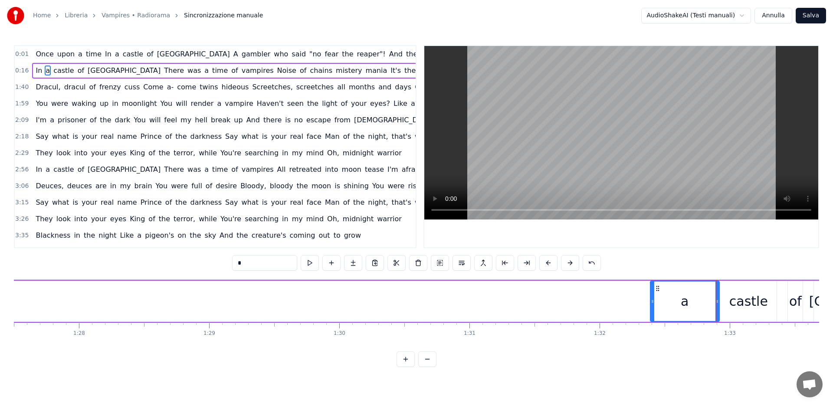
drag, startPoint x: 294, startPoint y: 302, endPoint x: 553, endPoint y: 307, distance: 258.5
click at [652, 298] on icon at bounding box center [651, 301] width 3 height 7
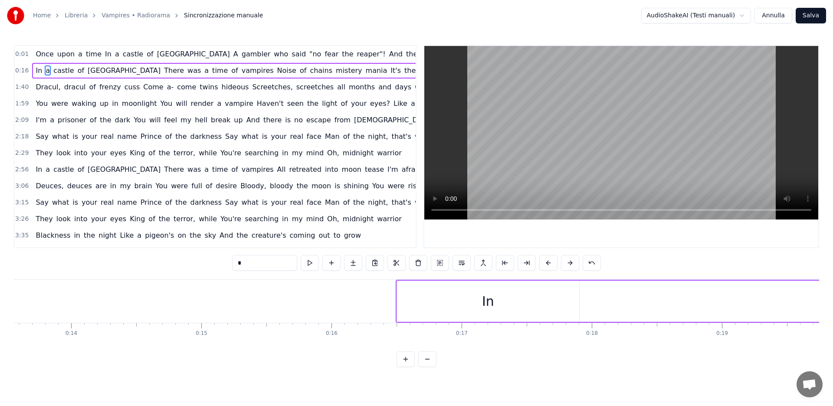
scroll to position [0, 1764]
click at [493, 298] on div "In" at bounding box center [487, 301] width 182 height 41
type input "**"
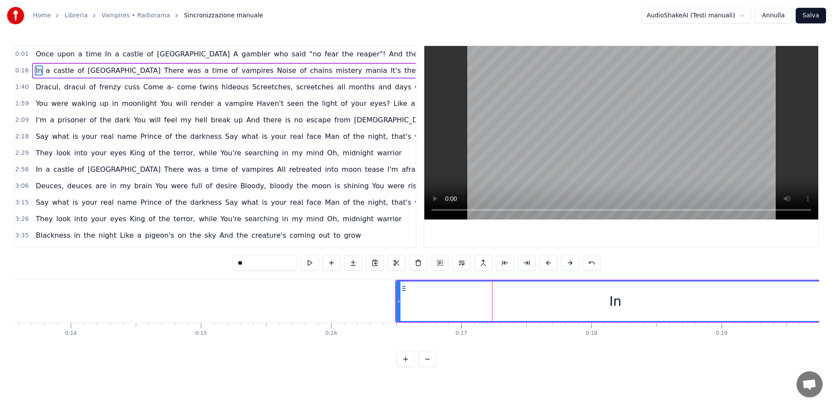
drag, startPoint x: 577, startPoint y: 302, endPoint x: 399, endPoint y: 301, distance: 177.4
click at [830, 295] on div "Home Libreria Vampires • Radiorama Sincronizzazione manuale AudioShakeAI (Testi…" at bounding box center [416, 183] width 833 height 367
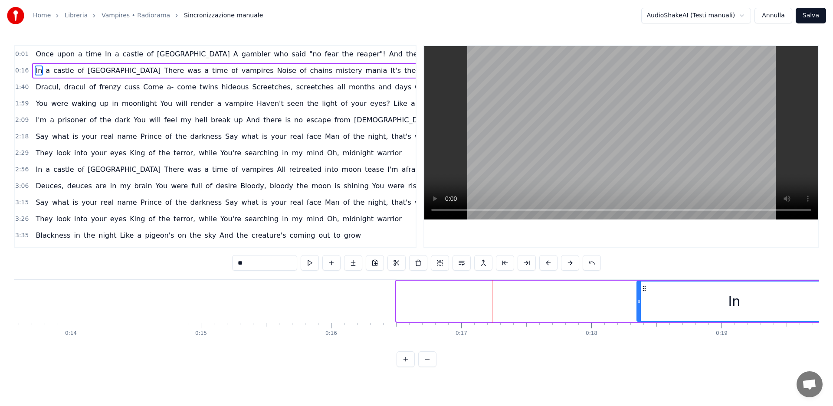
drag, startPoint x: 399, startPoint y: 302, endPoint x: 745, endPoint y: 300, distance: 345.2
click at [640, 300] on icon at bounding box center [638, 301] width 3 height 7
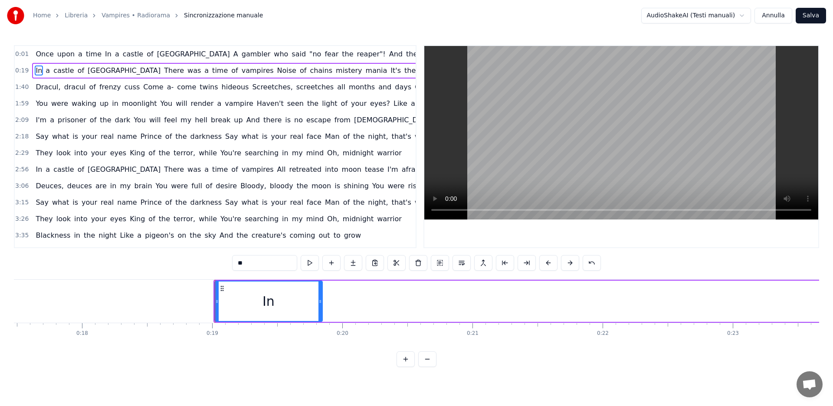
scroll to position [0, 2278]
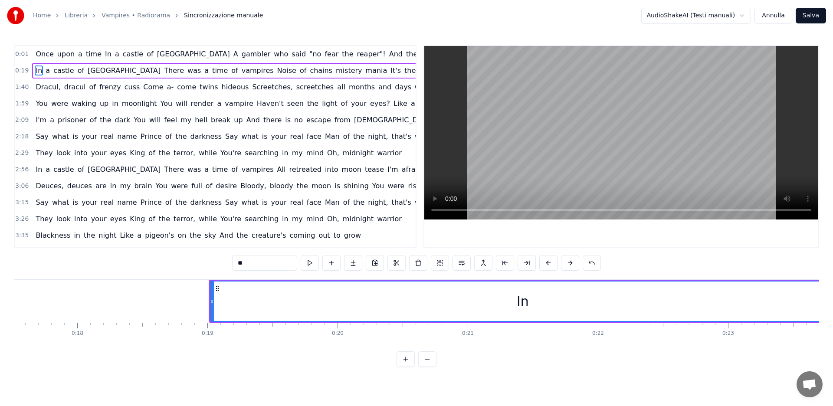
drag, startPoint x: 314, startPoint y: 300, endPoint x: 368, endPoint y: 310, distance: 54.6
click at [832, 304] on div "Home Libreria Vampires • Radiorama Sincronizzazione manuale AudioShakeAI (Testi…" at bounding box center [416, 183] width 833 height 367
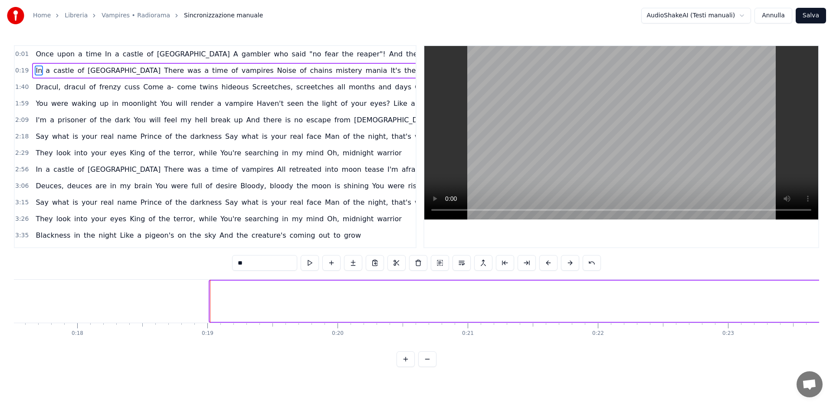
drag, startPoint x: 211, startPoint y: 301, endPoint x: 832, endPoint y: 309, distance: 621.0
click at [832, 309] on div "Home Libreria Vampires • Radiorama Sincronizzazione manuale AudioShakeAI (Testi…" at bounding box center [416, 183] width 833 height 367
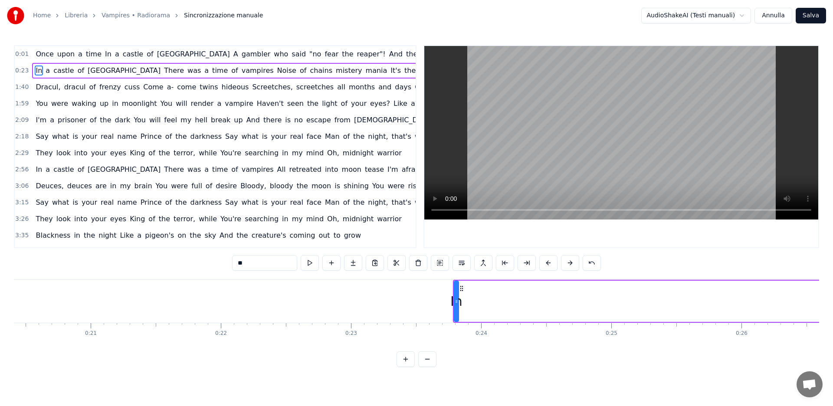
scroll to position [0, 2669]
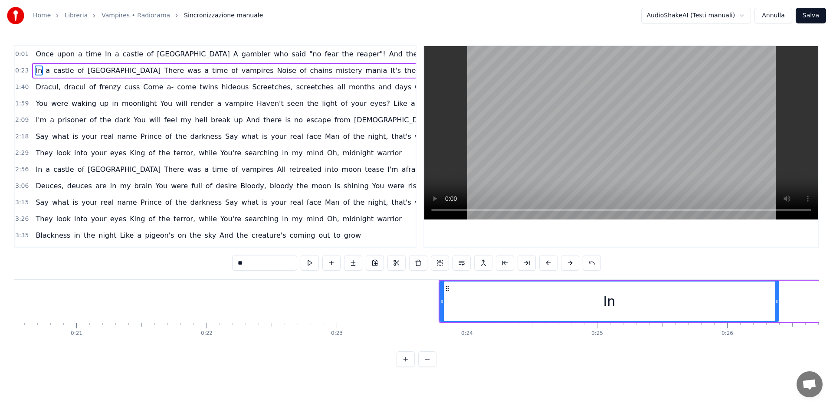
drag, startPoint x: 443, startPoint y: 301, endPoint x: 777, endPoint y: 309, distance: 334.4
click at [777, 309] on div at bounding box center [775, 300] width 3 height 39
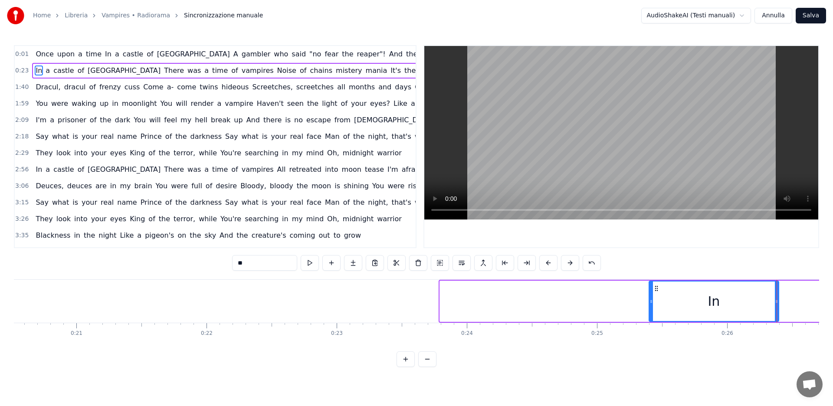
scroll to position [0, 3388]
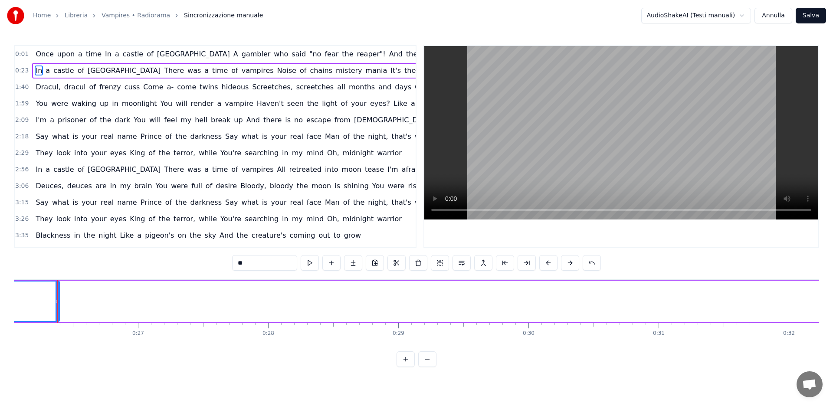
drag, startPoint x: 591, startPoint y: 301, endPoint x: 484, endPoint y: 319, distance: 108.1
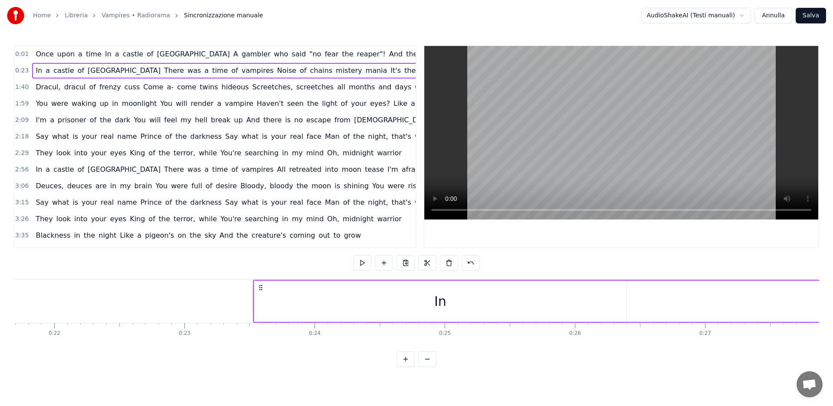
drag, startPoint x: 349, startPoint y: 299, endPoint x: 288, endPoint y: 298, distance: 61.1
click at [349, 299] on div "In" at bounding box center [440, 301] width 372 height 41
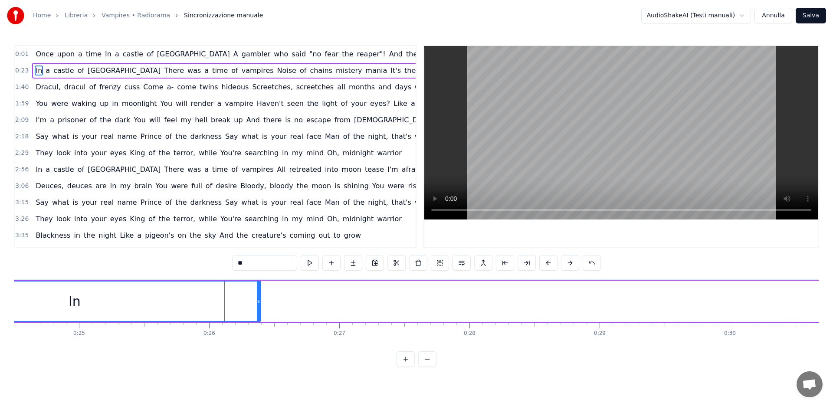
scroll to position [0, 3184]
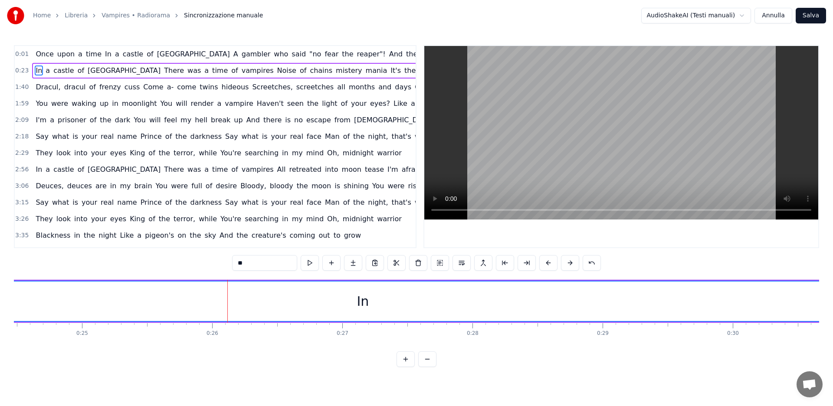
drag, startPoint x: 262, startPoint y: 300, endPoint x: 412, endPoint y: 296, distance: 150.5
click at [832, 312] on div "Home Libreria Vampires • Radiorama Sincronizzazione manuale AudioShakeAI (Testi…" at bounding box center [416, 183] width 833 height 367
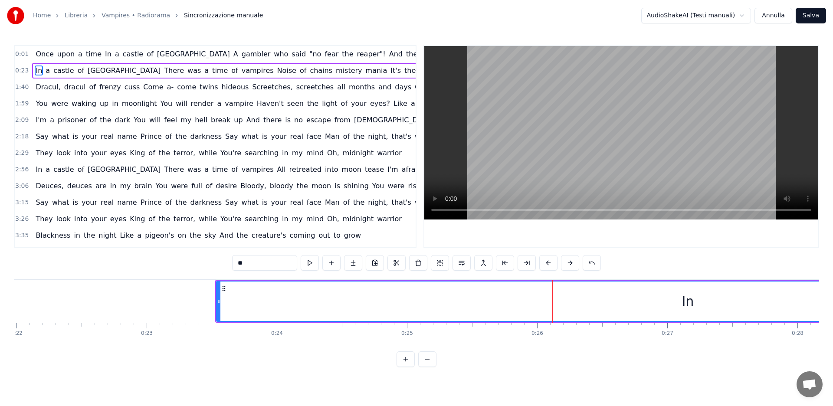
scroll to position [0, 2677]
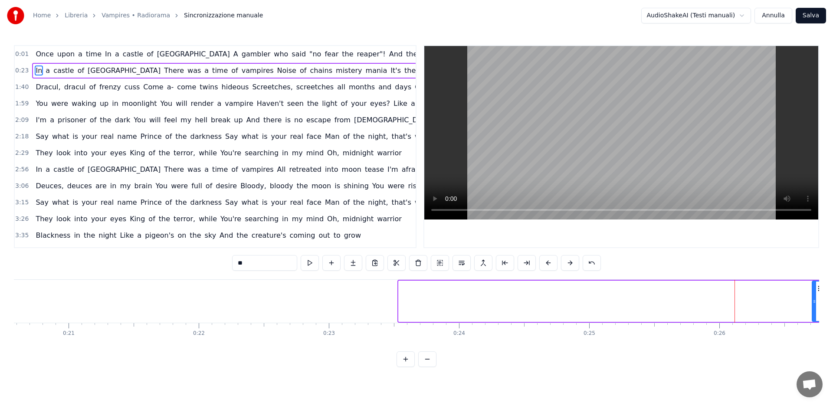
drag, startPoint x: 400, startPoint y: 300, endPoint x: 817, endPoint y: 298, distance: 417.6
click at [816, 298] on icon at bounding box center [813, 301] width 3 height 7
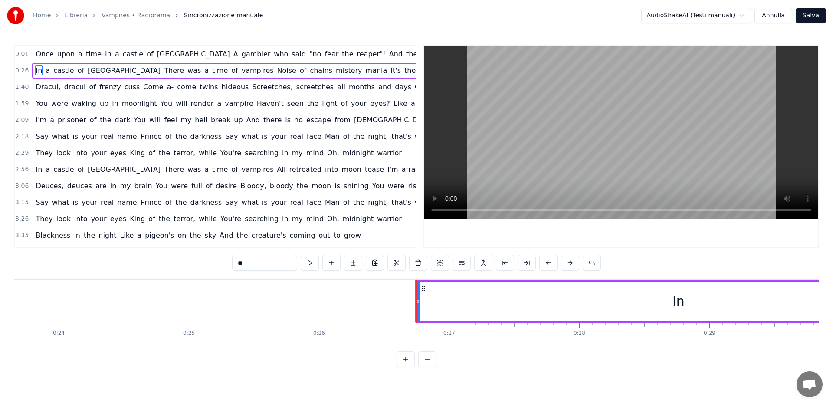
scroll to position [0, 3099]
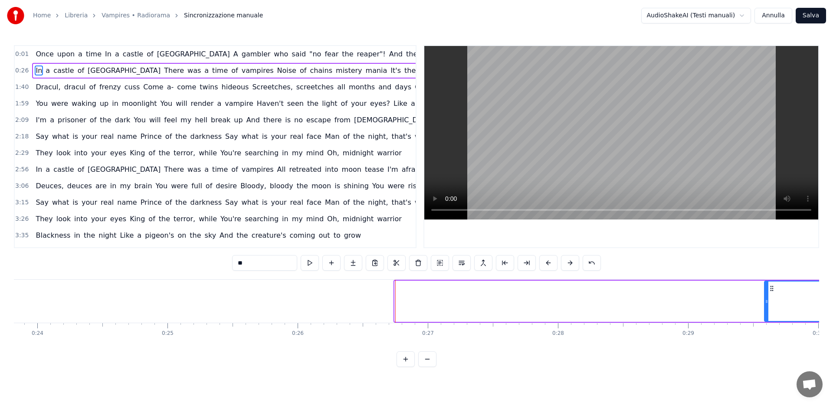
drag, startPoint x: 397, startPoint y: 301, endPoint x: 766, endPoint y: 297, distance: 369.5
click at [766, 297] on div at bounding box center [766, 300] width 3 height 39
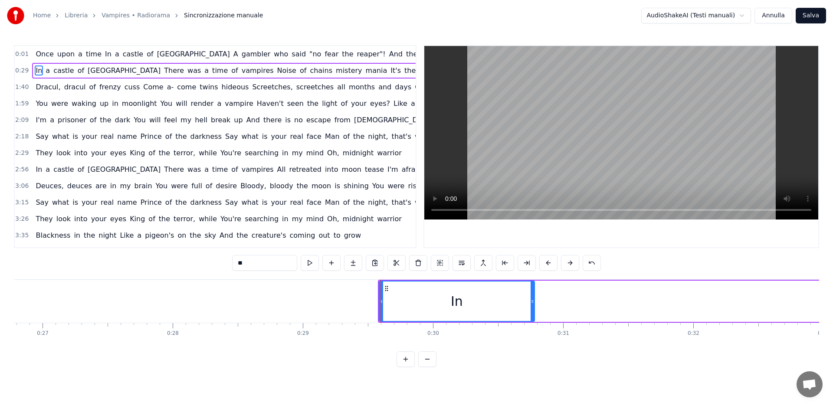
scroll to position [0, 3487]
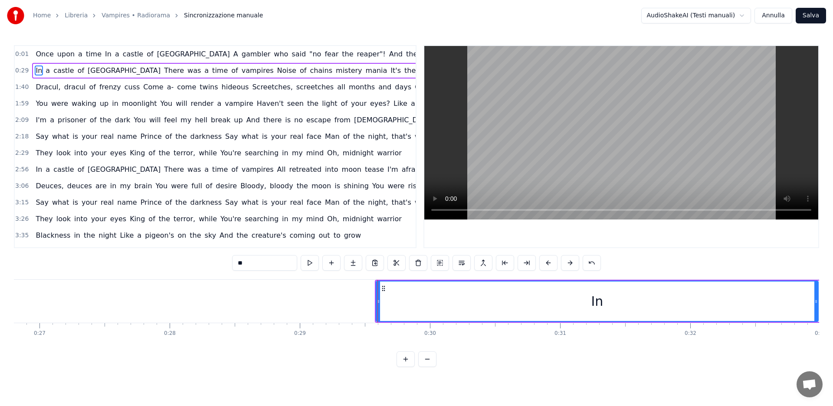
drag, startPoint x: 530, startPoint y: 302, endPoint x: 536, endPoint y: 297, distance: 7.7
click at [817, 299] on icon at bounding box center [815, 301] width 3 height 7
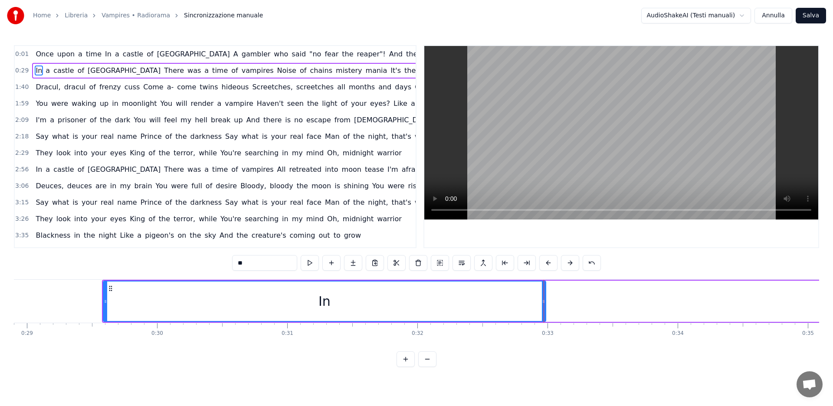
scroll to position [0, 3734]
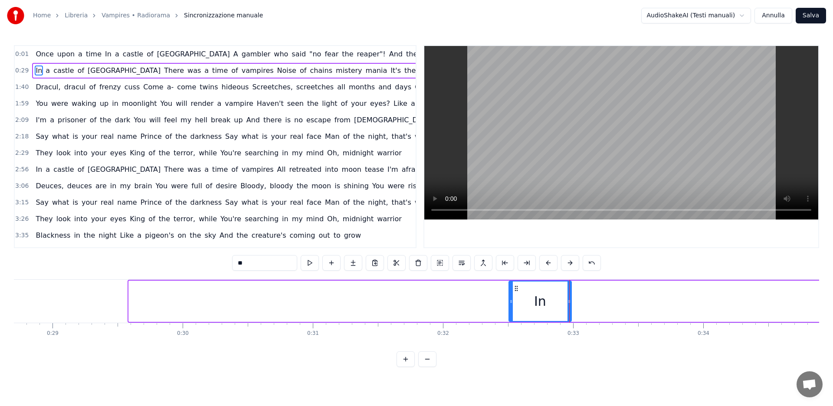
drag, startPoint x: 130, startPoint y: 298, endPoint x: 600, endPoint y: 305, distance: 470.1
click at [510, 303] on icon at bounding box center [510, 301] width 3 height 7
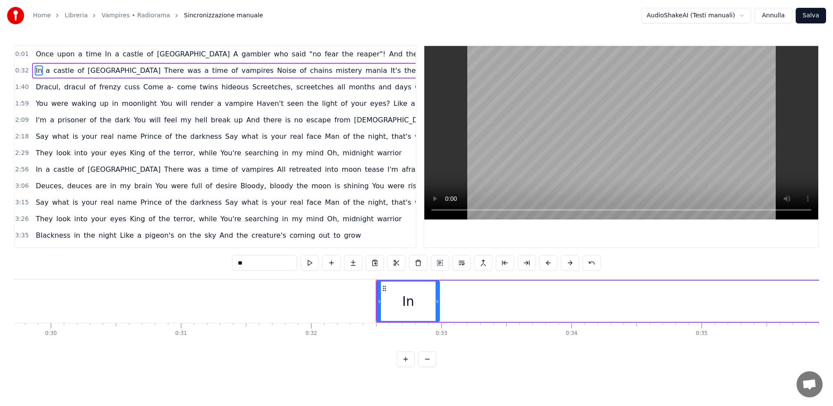
scroll to position [0, 3921]
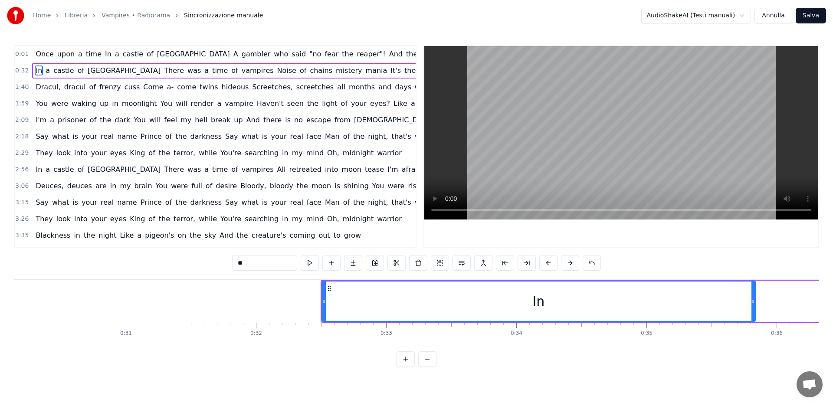
drag, startPoint x: 382, startPoint y: 301, endPoint x: 325, endPoint y: 302, distance: 56.4
click at [755, 305] on div at bounding box center [752, 300] width 3 height 39
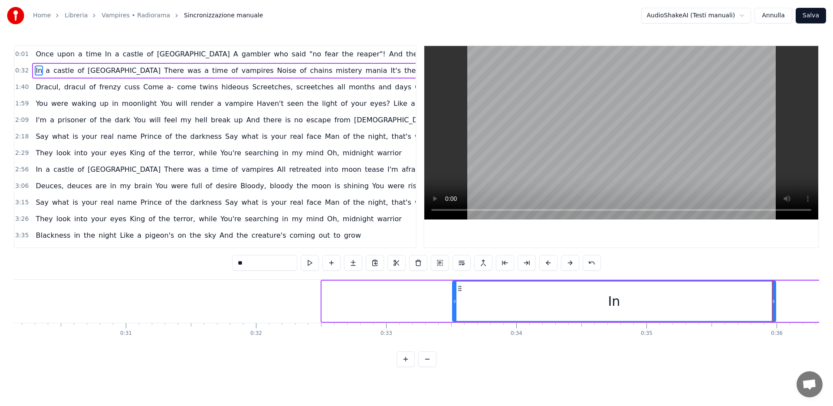
drag, startPoint x: 324, startPoint y: 301, endPoint x: 455, endPoint y: 303, distance: 130.5
click at [455, 303] on icon at bounding box center [454, 301] width 3 height 7
click at [457, 303] on div "In" at bounding box center [614, 300] width 322 height 39
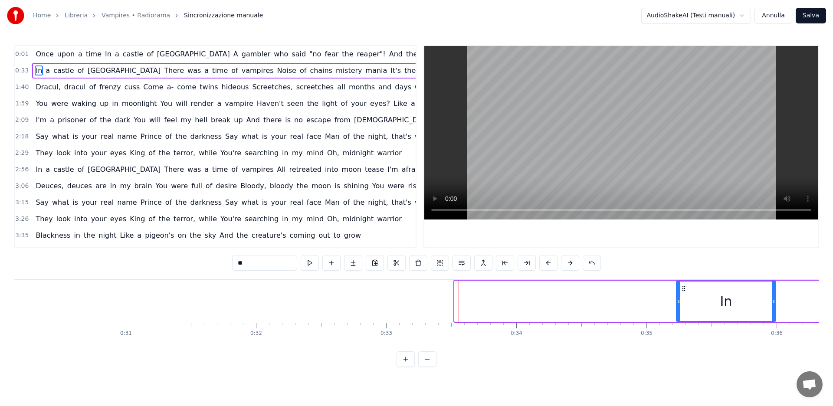
drag, startPoint x: 495, startPoint y: 303, endPoint x: 676, endPoint y: 297, distance: 181.4
click at [676, 297] on div at bounding box center [677, 300] width 3 height 39
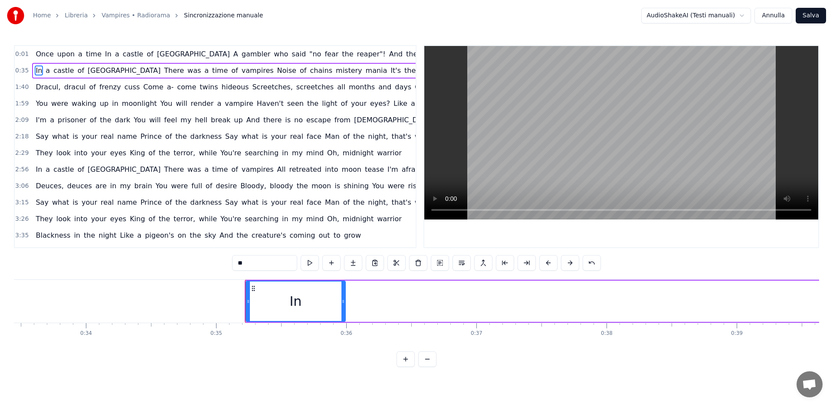
scroll to position [0, 4376]
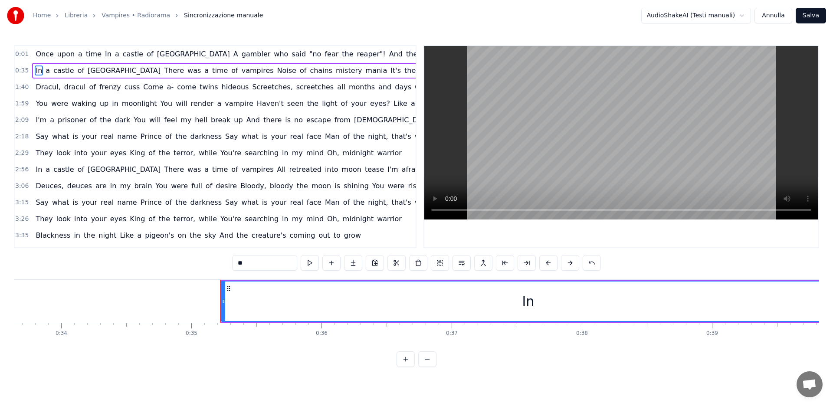
drag, startPoint x: 318, startPoint y: 300, endPoint x: 580, endPoint y: 297, distance: 261.9
click at [832, 298] on div "Home Libreria Vampires • Radiorama Sincronizzazione manuale AudioShakeAI (Testi…" at bounding box center [416, 183] width 833 height 367
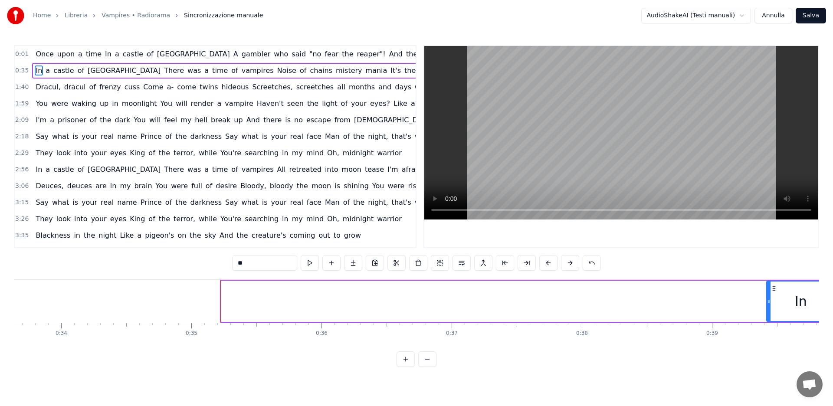
drag, startPoint x: 232, startPoint y: 301, endPoint x: 767, endPoint y: 293, distance: 535.6
click at [767, 293] on div at bounding box center [768, 300] width 3 height 39
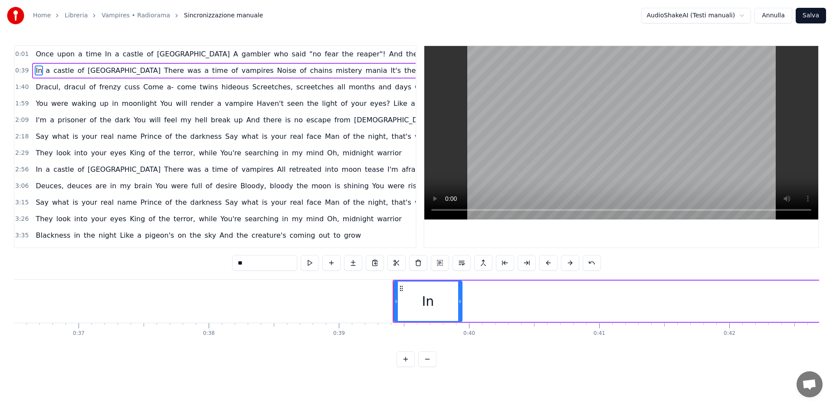
scroll to position [0, 4768]
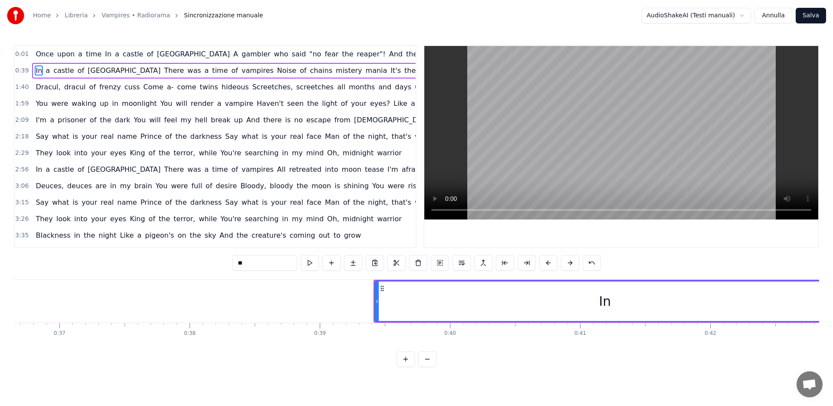
drag, startPoint x: 440, startPoint y: 301, endPoint x: 393, endPoint y: 302, distance: 46.9
click at [832, 294] on div "Home Libreria Vampires • Radiorama Sincronizzazione manuale AudioShakeAI (Testi…" at bounding box center [416, 183] width 833 height 367
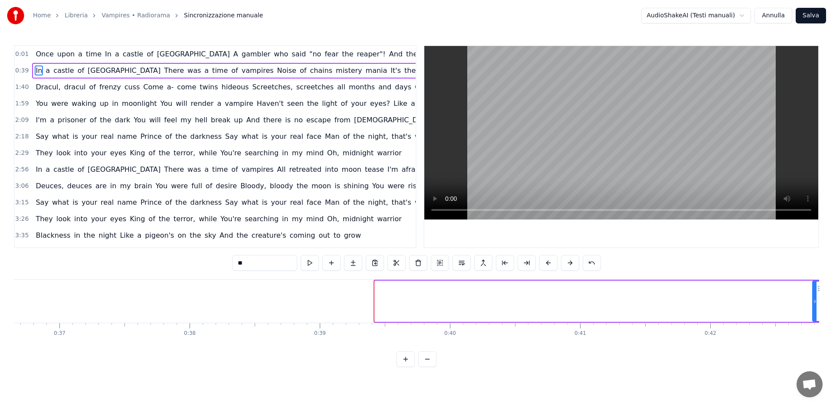
drag, startPoint x: 375, startPoint y: 302, endPoint x: 800, endPoint y: 298, distance: 424.6
click at [813, 295] on div at bounding box center [814, 300] width 3 height 39
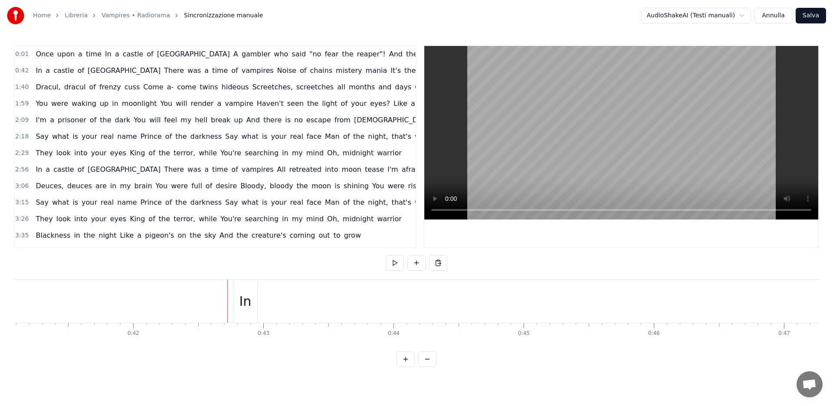
scroll to position [0, 5354]
click at [233, 301] on div "In" at bounding box center [235, 301] width 12 height 20
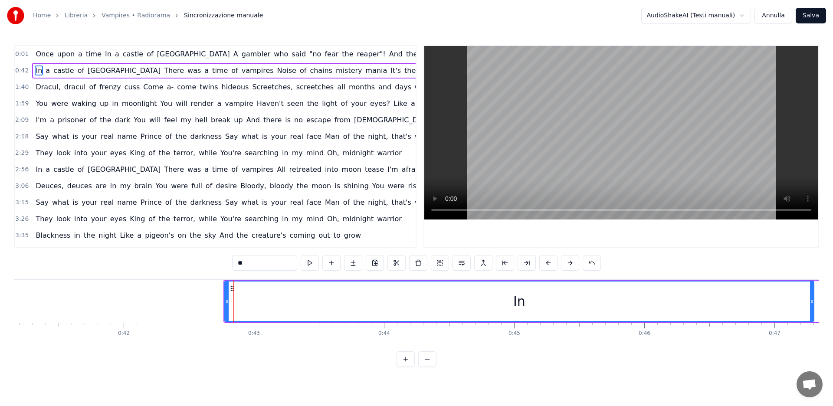
drag, startPoint x: 245, startPoint y: 301, endPoint x: 339, endPoint y: 297, distance: 94.2
click at [811, 301] on icon at bounding box center [811, 301] width 3 height 7
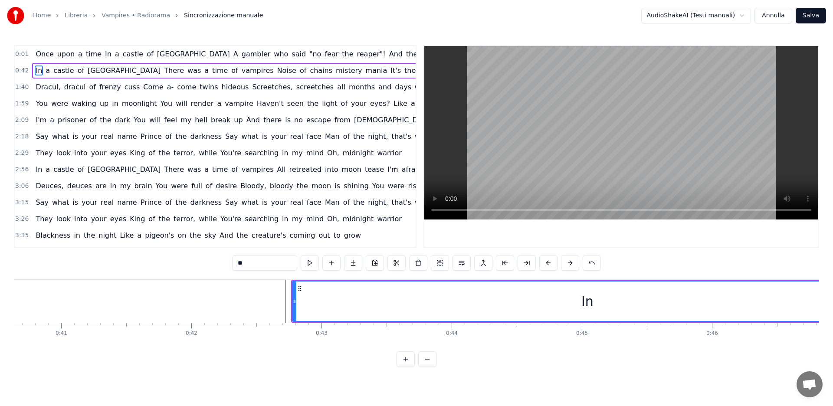
scroll to position [0, 5290]
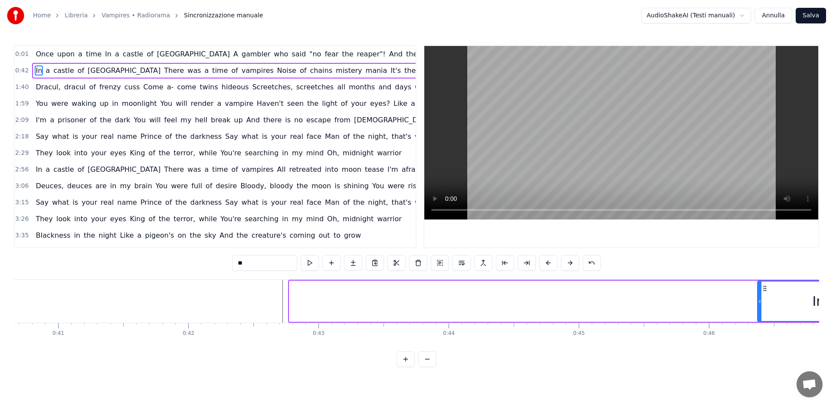
drag, startPoint x: 291, startPoint y: 300, endPoint x: 761, endPoint y: 291, distance: 470.2
click at [761, 291] on div at bounding box center [759, 300] width 3 height 39
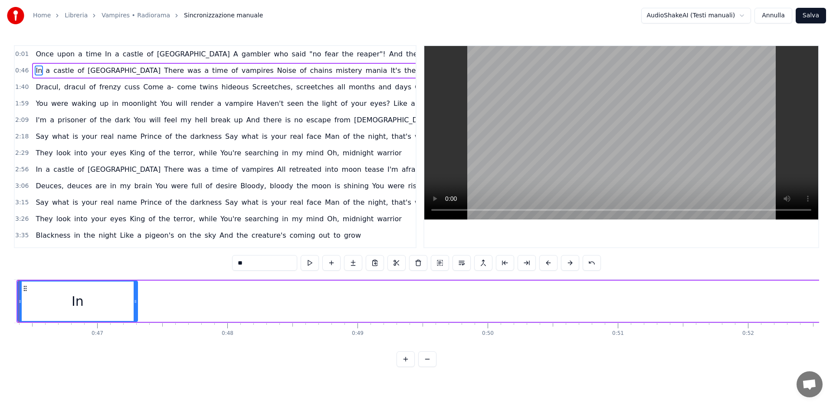
scroll to position [0, 5982]
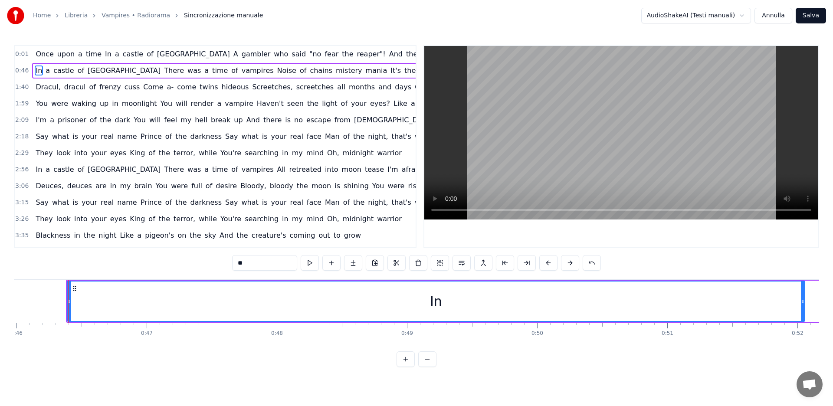
drag, startPoint x: 185, startPoint y: 300, endPoint x: 800, endPoint y: 301, distance: 615.8
click at [800, 301] on icon at bounding box center [801, 301] width 3 height 7
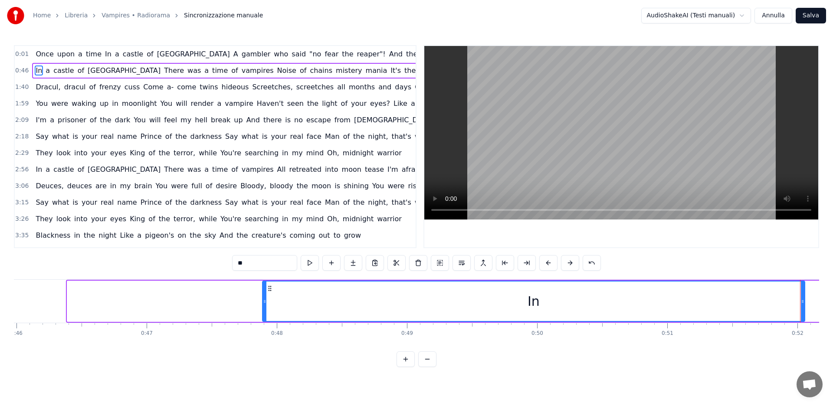
drag, startPoint x: 68, startPoint y: 301, endPoint x: 153, endPoint y: 296, distance: 84.7
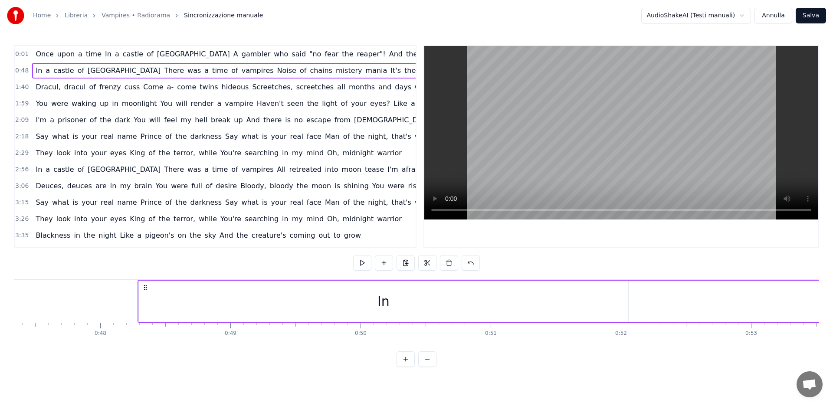
scroll to position [0, 5979]
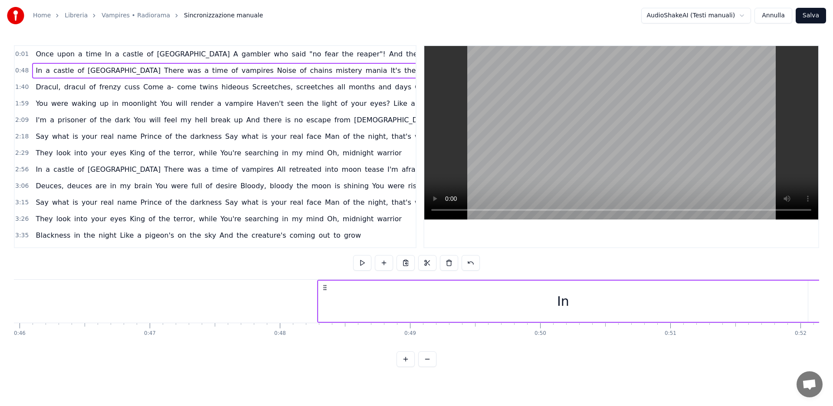
click at [333, 304] on div "In" at bounding box center [562, 301] width 489 height 41
drag, startPoint x: 319, startPoint y: 302, endPoint x: 757, endPoint y: 292, distance: 438.5
click at [757, 292] on div "In" at bounding box center [563, 301] width 490 height 41
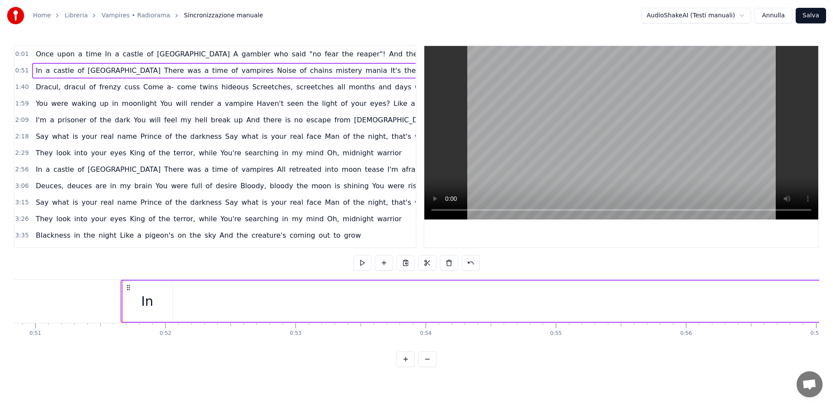
scroll to position [0, 6647]
click at [119, 298] on div "In" at bounding box center [113, 301] width 51 height 41
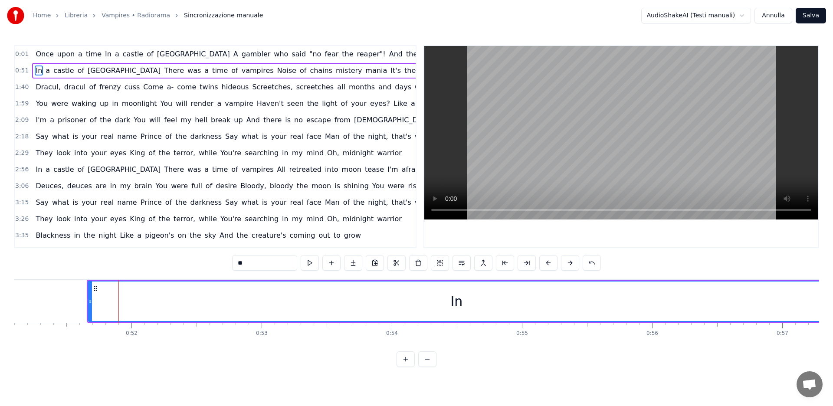
drag, startPoint x: 137, startPoint y: 300, endPoint x: 688, endPoint y: 307, distance: 551.2
click at [823, 297] on div "Home Libreria Vampires • Radiorama Sincronizzazione manuale AudioShakeAI (Testi…" at bounding box center [416, 183] width 833 height 367
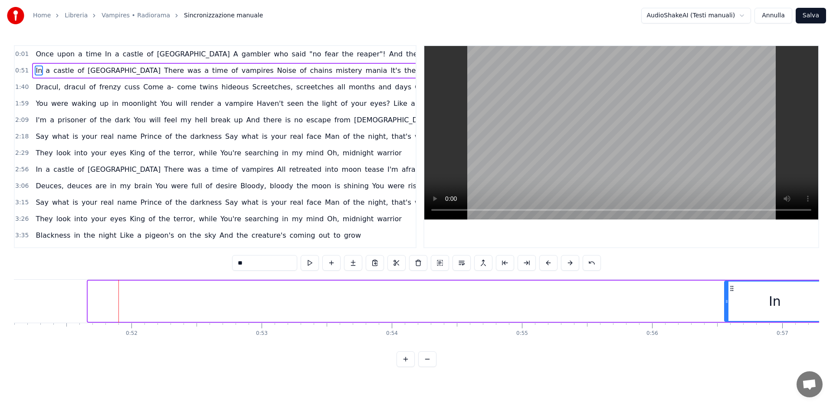
drag, startPoint x: 90, startPoint y: 300, endPoint x: 109, endPoint y: 160, distance: 141.7
click at [726, 294] on div at bounding box center [726, 300] width 3 height 39
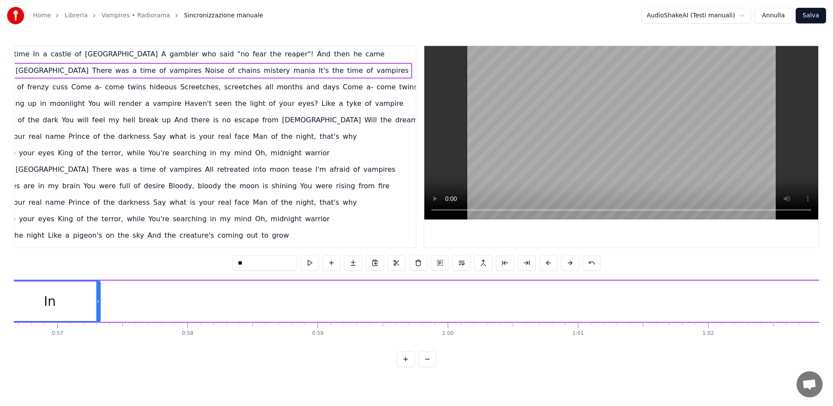
scroll to position [0, 7383]
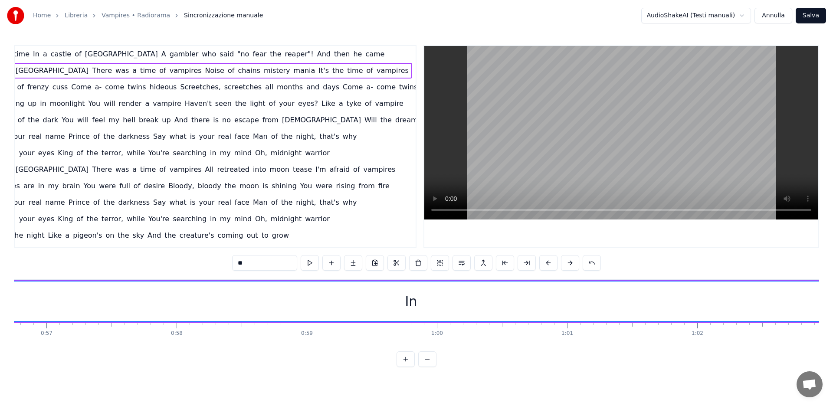
drag, startPoint x: 88, startPoint y: 302, endPoint x: 832, endPoint y: 310, distance: 743.7
click at [832, 310] on div "Home Libreria Vampires • Radiorama Sincronizzazione manuale AudioShakeAI (Testi…" at bounding box center [416, 183] width 833 height 367
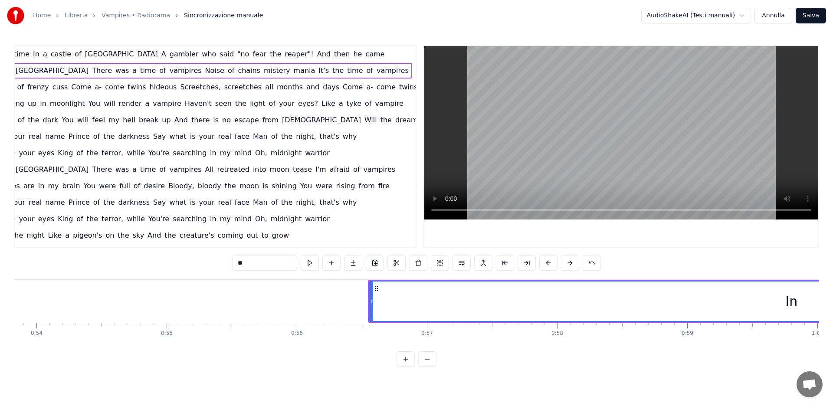
scroll to position [0, 6930]
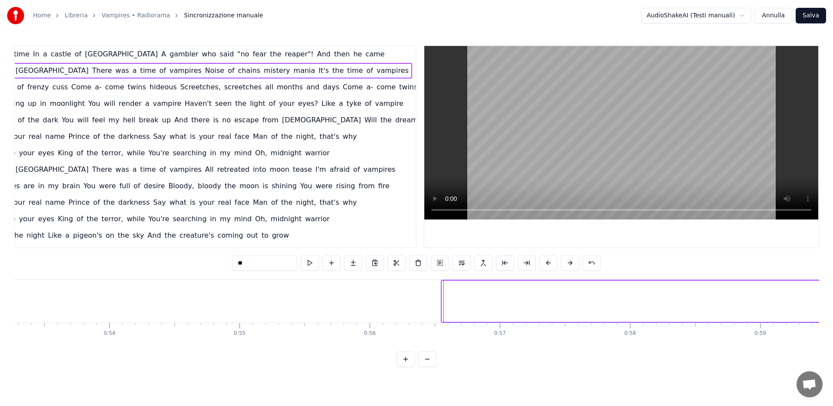
drag, startPoint x: 444, startPoint y: 301, endPoint x: 822, endPoint y: 294, distance: 377.7
click at [822, 294] on div "Home Libreria Vampires • Radiorama Sincronizzazione manuale AudioShakeAI (Testi…" at bounding box center [416, 183] width 833 height 367
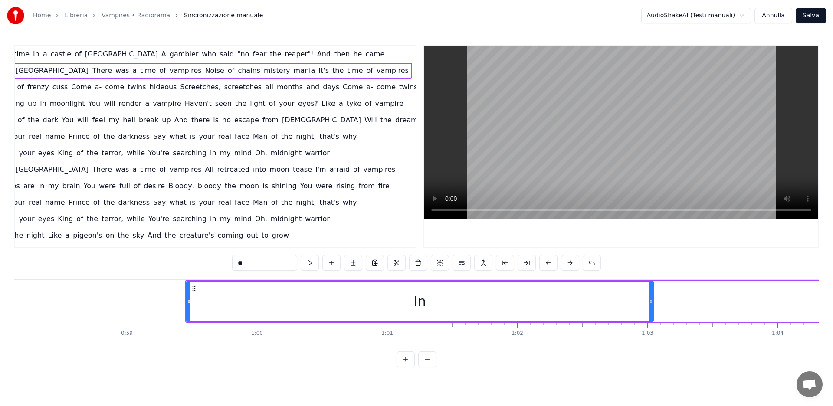
scroll to position [0, 7574]
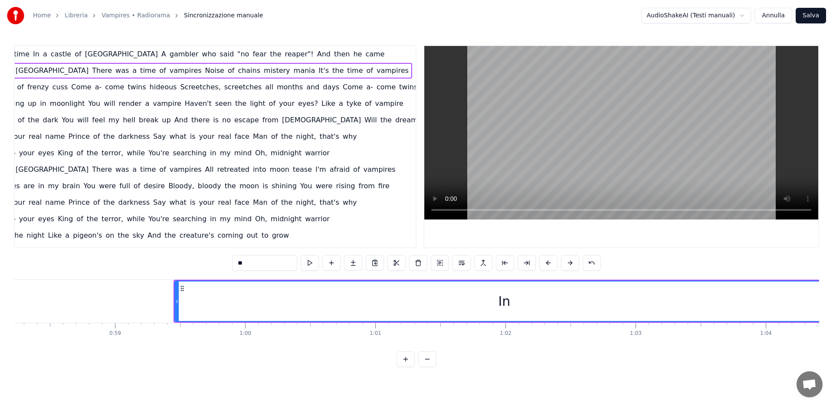
drag, startPoint x: 640, startPoint y: 300, endPoint x: 832, endPoint y: 297, distance: 192.1
click at [832, 297] on div "Home Libreria Vampires • Radiorama Sincronizzazione manuale AudioShakeAI (Testi…" at bounding box center [416, 183] width 833 height 367
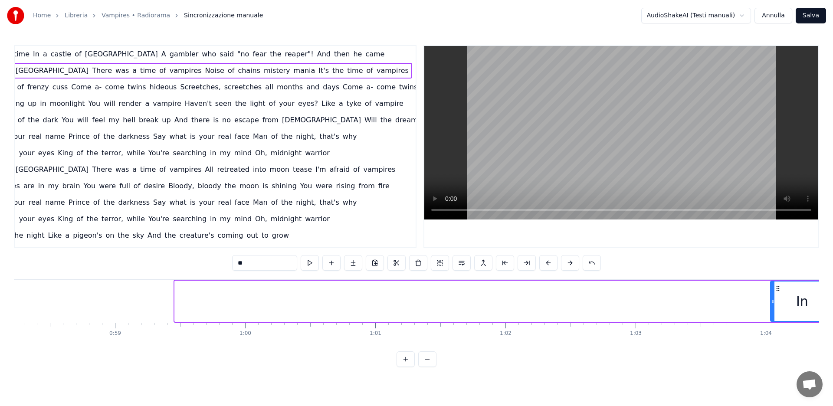
drag, startPoint x: 175, startPoint y: 301, endPoint x: 771, endPoint y: 301, distance: 595.4
click at [771, 301] on icon at bounding box center [772, 301] width 3 height 7
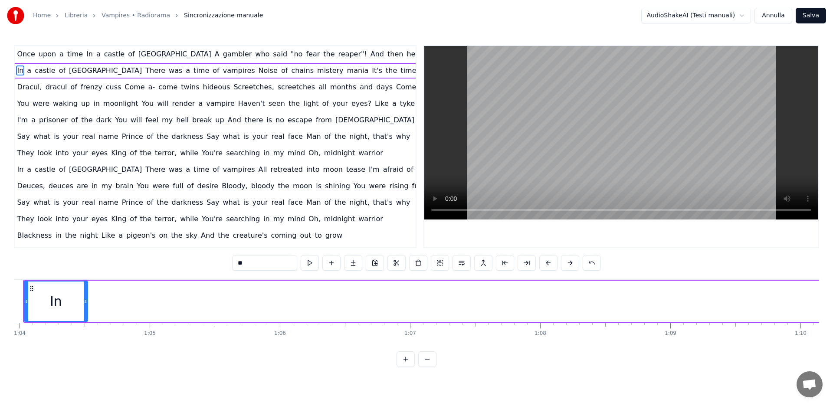
scroll to position [0, 8332]
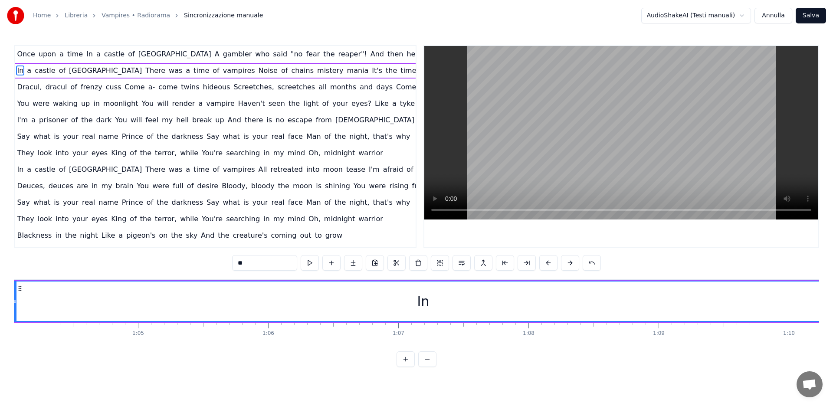
drag, startPoint x: 76, startPoint y: 300, endPoint x: 569, endPoint y: 310, distance: 493.6
click at [832, 315] on div "Home Libreria Vampires • Radiorama Sincronizzazione manuale AudioShakeAI (Testi…" at bounding box center [416, 183] width 833 height 367
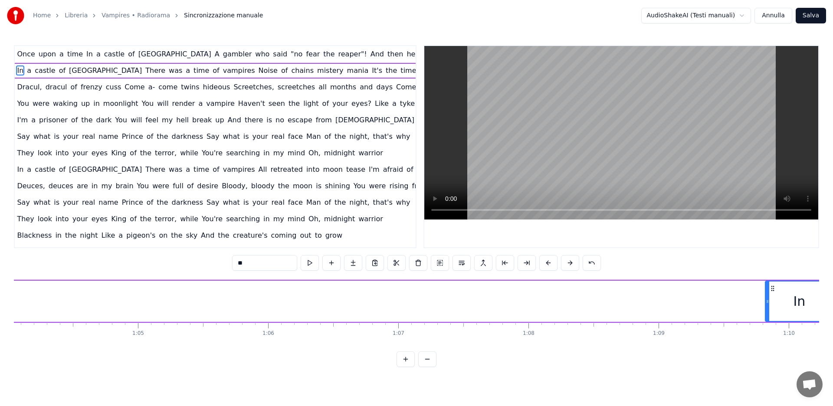
drag, startPoint x: 15, startPoint y: 301, endPoint x: 768, endPoint y: 304, distance: 752.4
click at [768, 304] on icon at bounding box center [766, 301] width 3 height 7
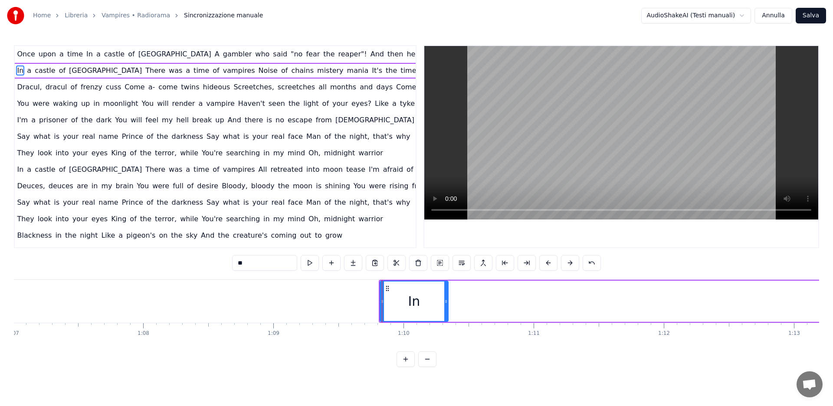
scroll to position [0, 9080]
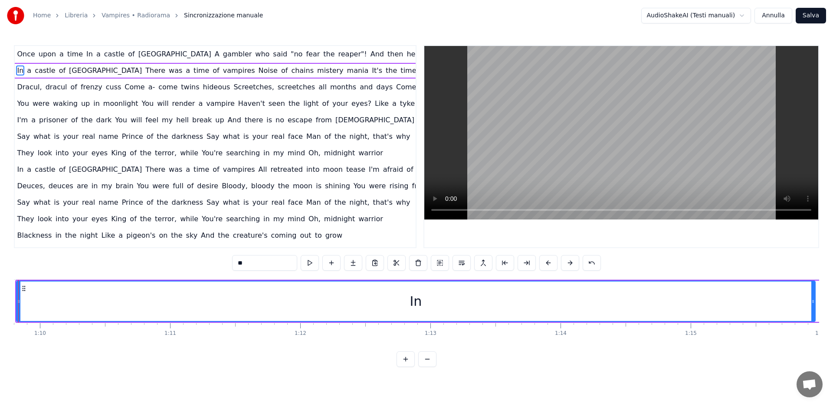
drag, startPoint x: 82, startPoint y: 300, endPoint x: 696, endPoint y: 314, distance: 614.2
click at [812, 308] on div at bounding box center [812, 300] width 3 height 39
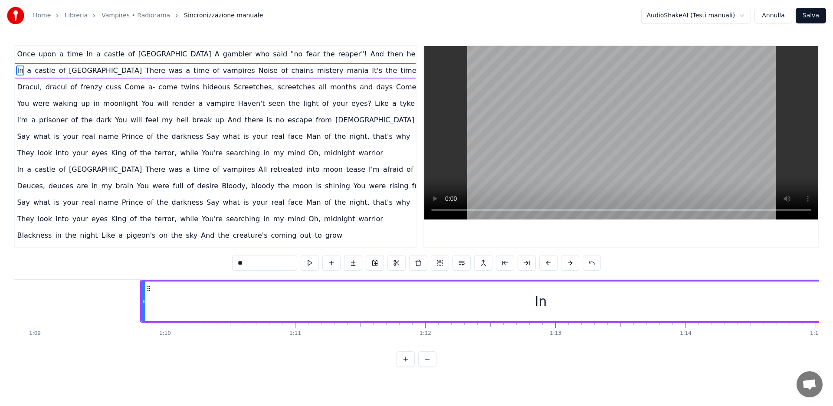
scroll to position [0, 8910]
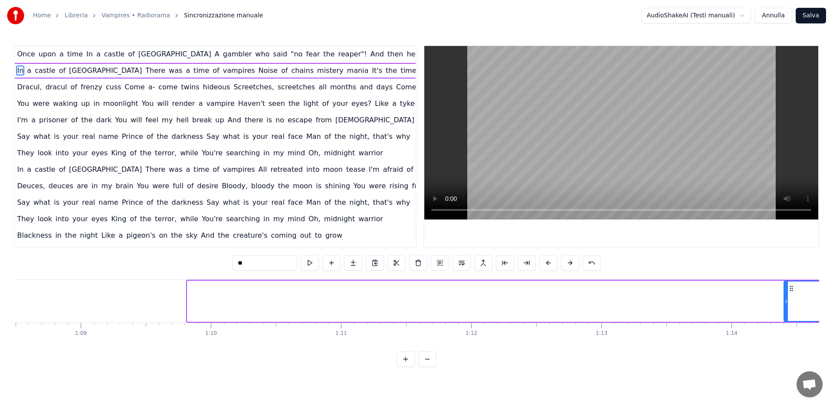
drag, startPoint x: 189, startPoint y: 300, endPoint x: 785, endPoint y: 301, distance: 596.3
click at [785, 301] on icon at bounding box center [785, 301] width 3 height 7
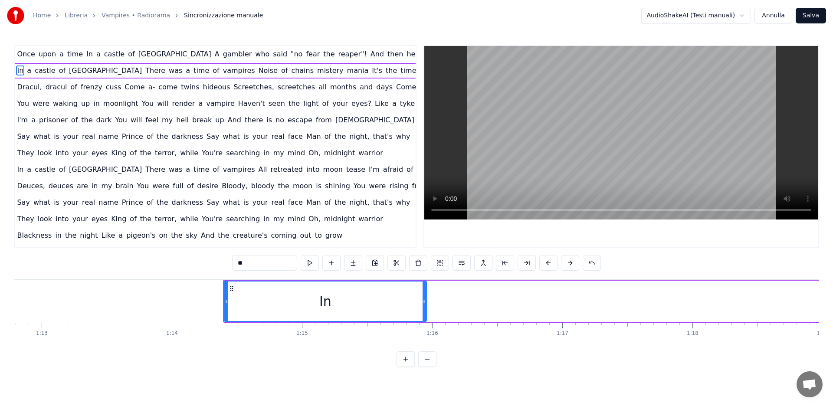
scroll to position [0, 9549]
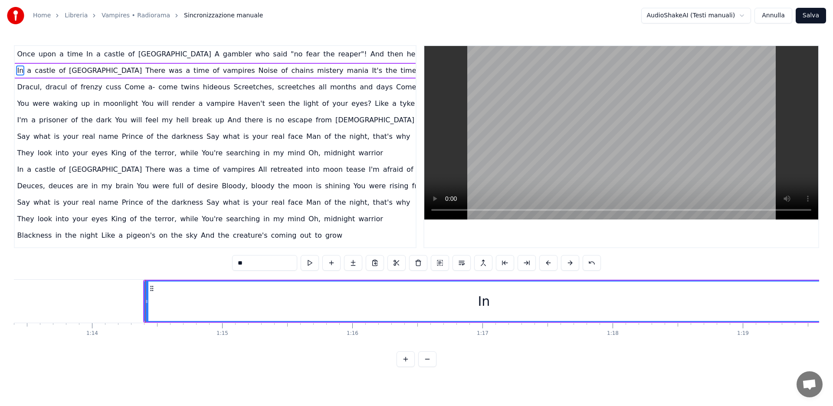
drag, startPoint x: 344, startPoint y: 300, endPoint x: 821, endPoint y: 301, distance: 477.0
click at [821, 301] on div "Home Libreria Vampires • Radiorama Sincronizzazione manuale AudioShakeAI (Testi…" at bounding box center [416, 183] width 833 height 367
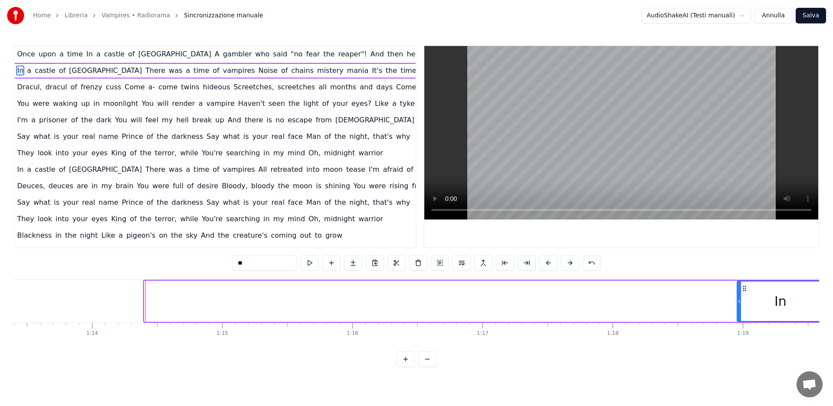
drag, startPoint x: 147, startPoint y: 300, endPoint x: 740, endPoint y: 301, distance: 592.3
click at [740, 301] on icon at bounding box center [738, 301] width 3 height 7
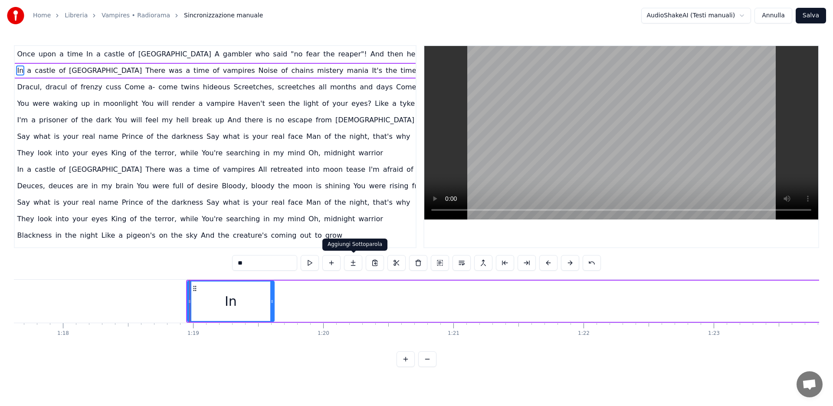
scroll to position [0, 10278]
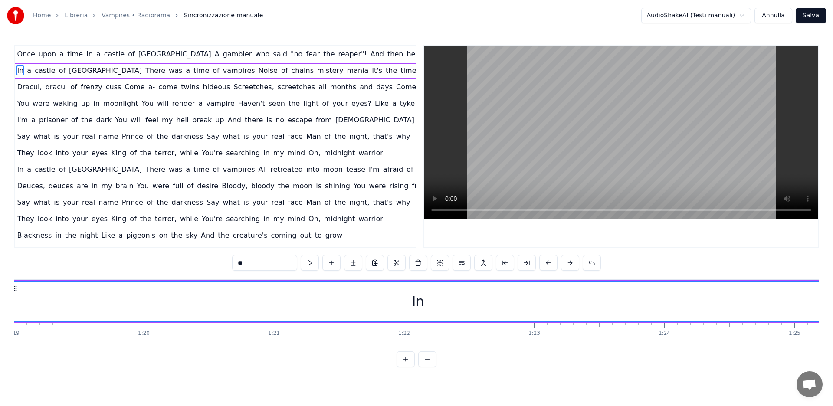
drag, startPoint x: 92, startPoint y: 299, endPoint x: 534, endPoint y: 304, distance: 441.5
click at [826, 300] on div "Home Libreria Vampires • Radiorama Sincronizzazione manuale AudioShakeAI (Testi…" at bounding box center [416, 183] width 833 height 367
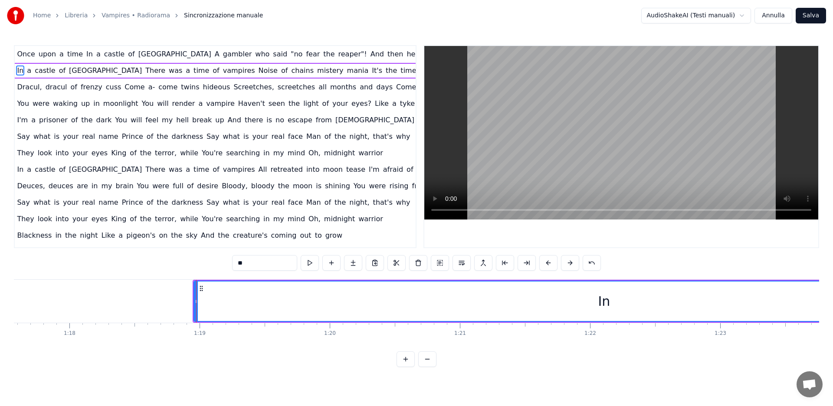
scroll to position [0, 10237]
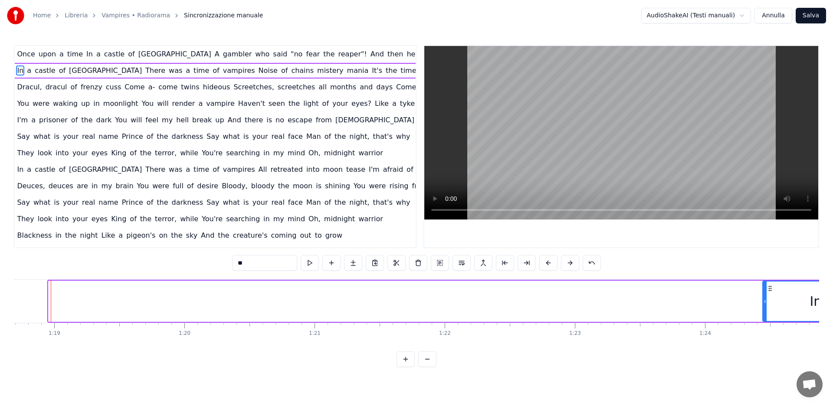
drag, startPoint x: 49, startPoint y: 301, endPoint x: 719, endPoint y: 300, distance: 669.1
click at [763, 295] on div at bounding box center [764, 300] width 3 height 39
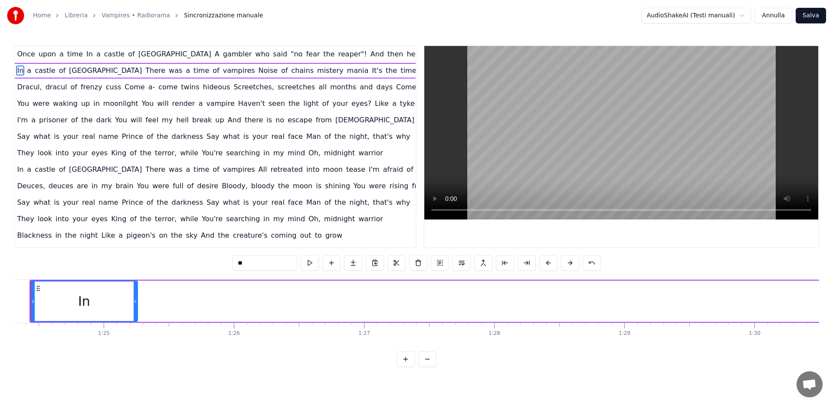
scroll to position [0, 10984]
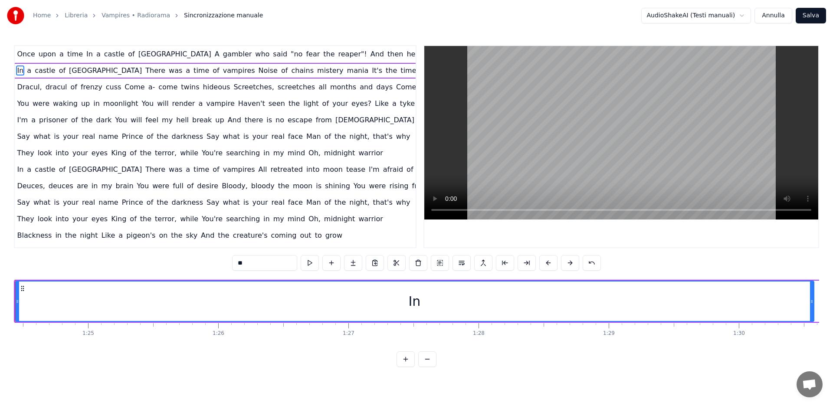
drag, startPoint x: 122, startPoint y: 299, endPoint x: 78, endPoint y: 304, distance: 44.4
click at [813, 299] on icon at bounding box center [811, 301] width 3 height 7
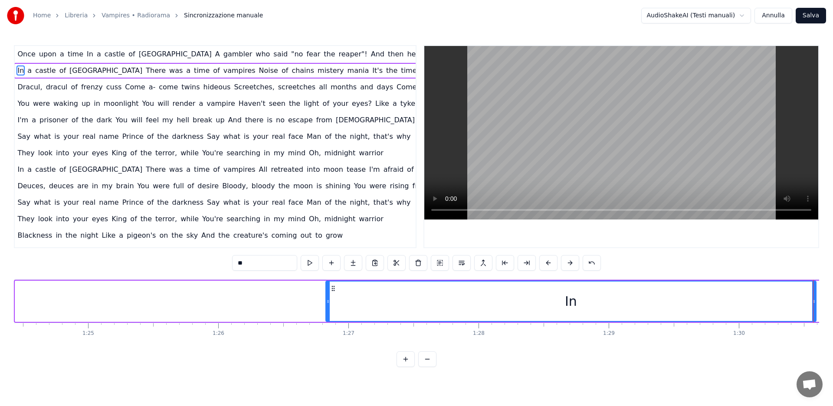
scroll to position [0, 11727]
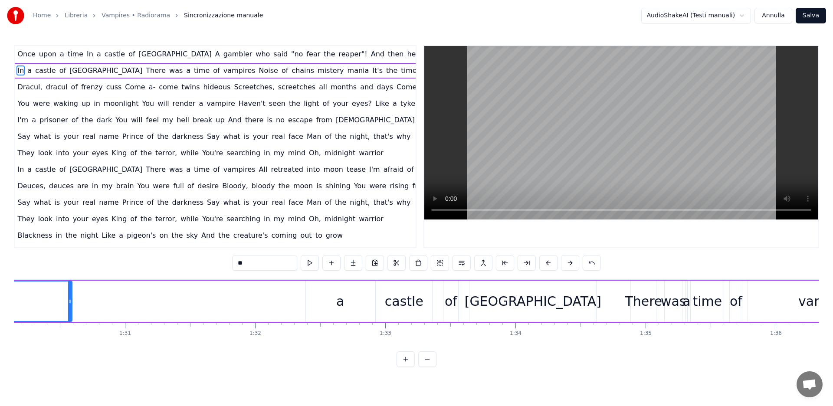
drag, startPoint x: 17, startPoint y: 300, endPoint x: 176, endPoint y: 305, distance: 158.8
click at [329, 302] on div "In a castle of [GEOGRAPHIC_DATA] There was a time of vampires Noise of chains m…" at bounding box center [396, 301] width 2253 height 43
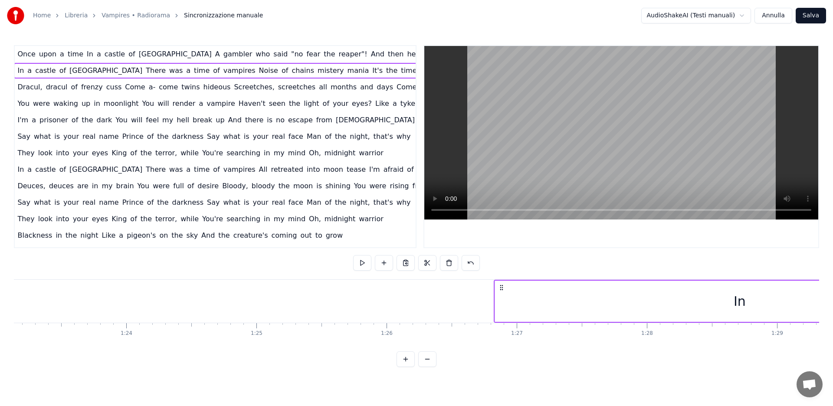
scroll to position [0, 10820]
click at [570, 295] on div "In" at bounding box center [734, 301] width 489 height 41
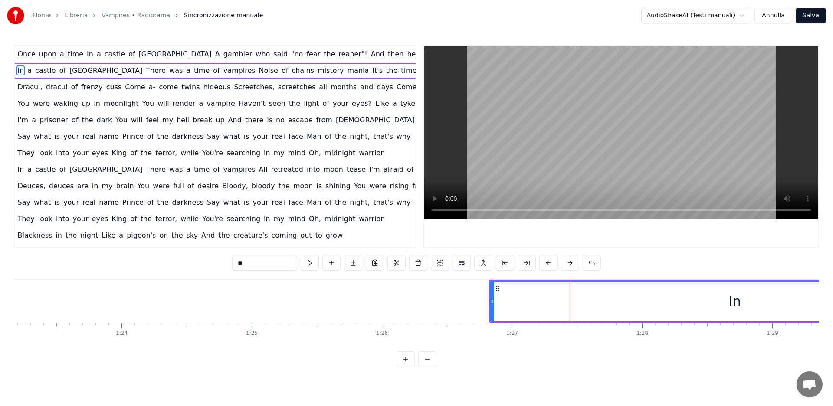
drag, startPoint x: 493, startPoint y: 302, endPoint x: 546, endPoint y: 300, distance: 52.5
click at [717, 300] on div "In" at bounding box center [735, 301] width 490 height 41
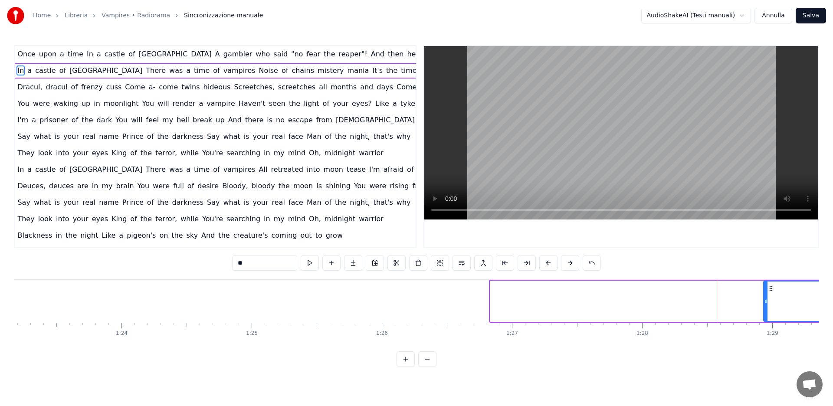
drag, startPoint x: 494, startPoint y: 301, endPoint x: 798, endPoint y: 295, distance: 304.0
click at [767, 295] on div at bounding box center [765, 300] width 3 height 39
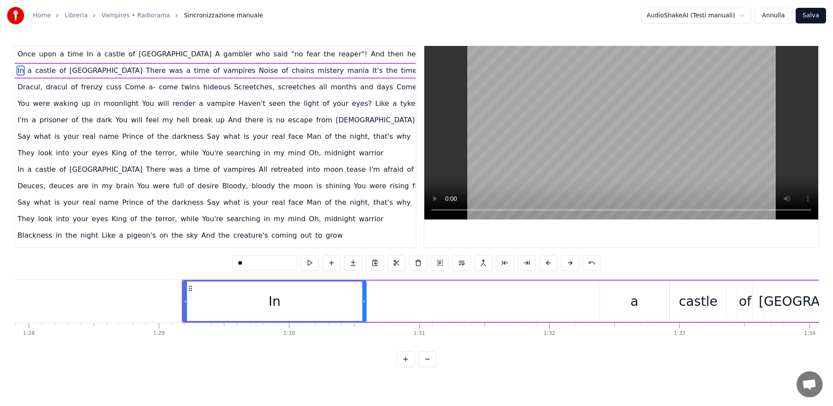
scroll to position [0, 11494]
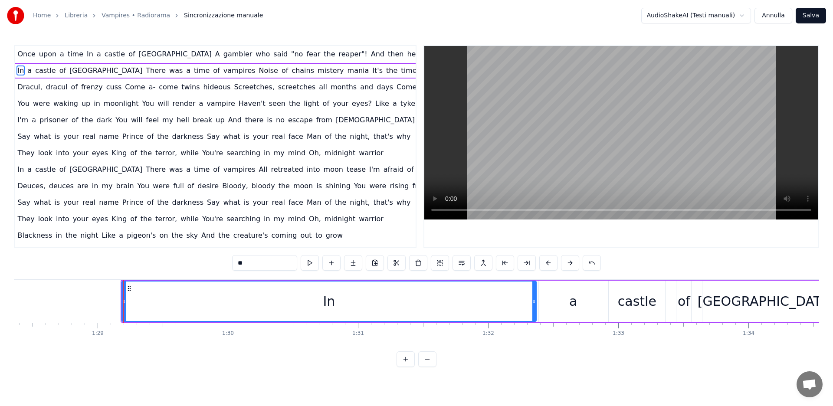
drag, startPoint x: 302, startPoint y: 300, endPoint x: 533, endPoint y: 301, distance: 231.1
click at [533, 301] on icon at bounding box center [533, 301] width 3 height 7
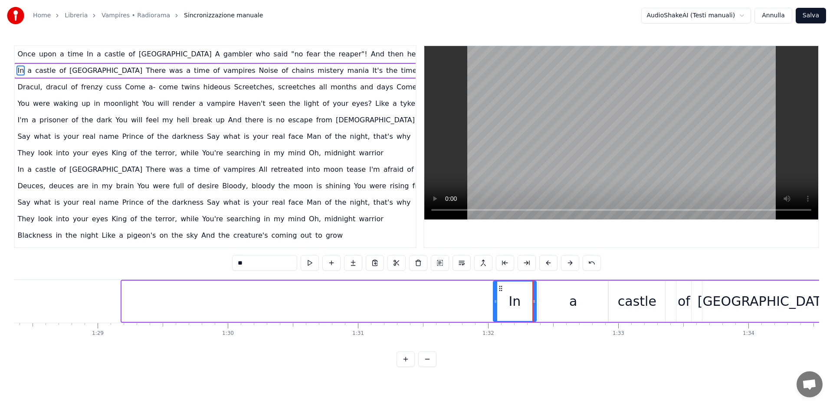
drag, startPoint x: 124, startPoint y: 302, endPoint x: 579, endPoint y: 304, distance: 455.8
click at [495, 307] on div at bounding box center [494, 300] width 3 height 39
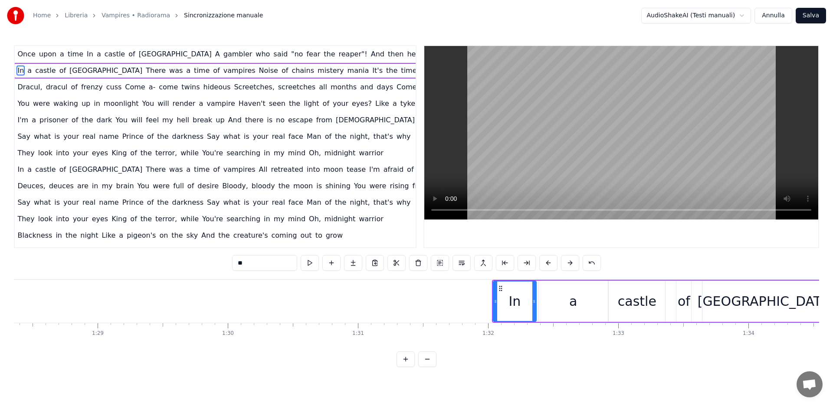
click at [579, 304] on div "a" at bounding box center [573, 301] width 69 height 41
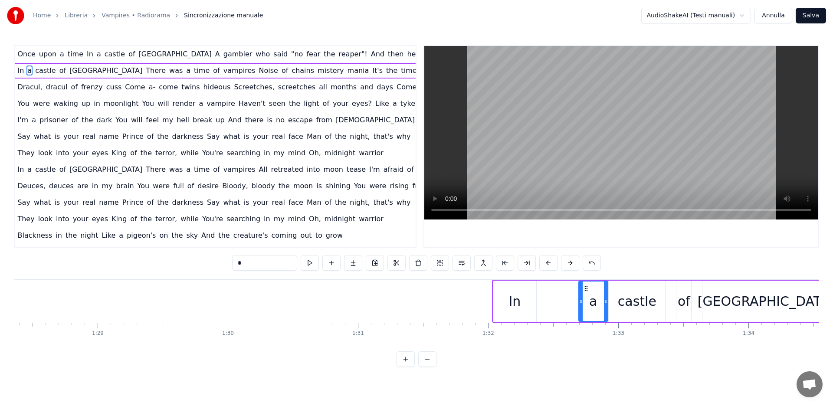
drag, startPoint x: 541, startPoint y: 301, endPoint x: 516, endPoint y: 303, distance: 24.8
click at [580, 302] on icon at bounding box center [580, 301] width 3 height 7
click at [523, 303] on div "In" at bounding box center [514, 301] width 43 height 41
type input "**"
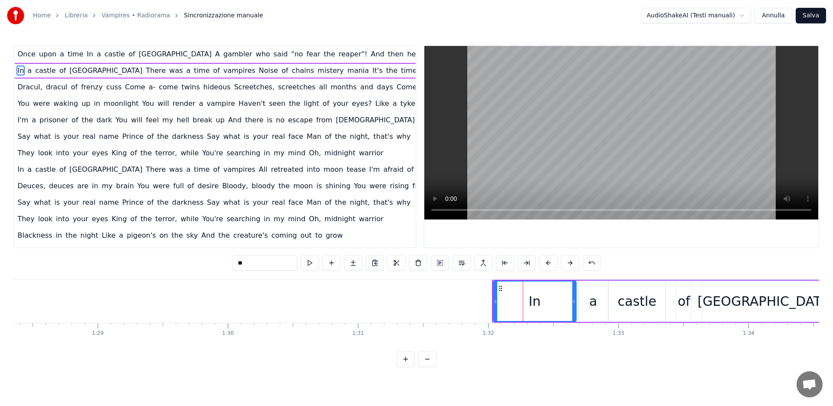
drag, startPoint x: 535, startPoint y: 301, endPoint x: 506, endPoint y: 305, distance: 29.9
click at [575, 301] on icon at bounding box center [573, 301] width 3 height 7
drag, startPoint x: 495, startPoint y: 302, endPoint x: 521, endPoint y: 302, distance: 26.5
click at [521, 302] on icon at bounding box center [521, 301] width 3 height 7
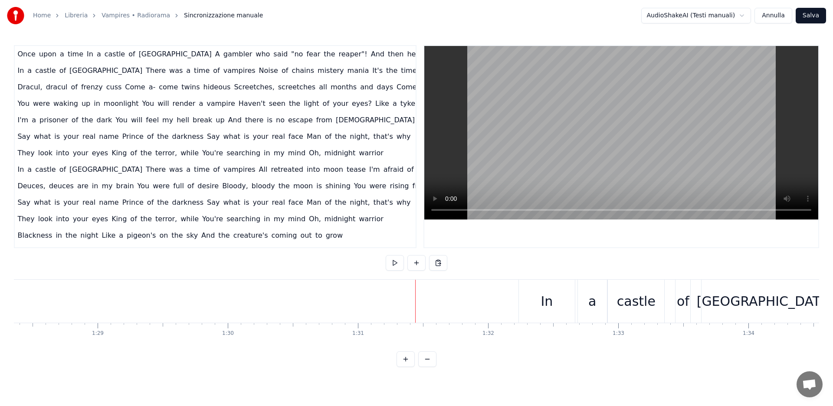
click at [539, 299] on div "In" at bounding box center [547, 301] width 56 height 43
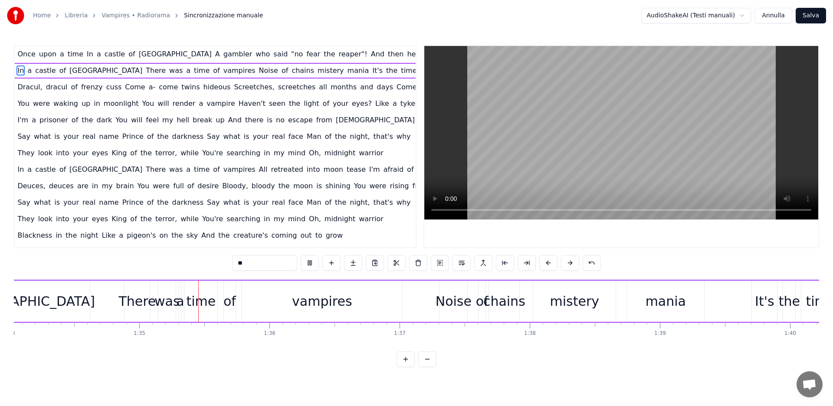
scroll to position [0, 12238]
click at [17, 71] on span "In" at bounding box center [20, 70] width 8 height 10
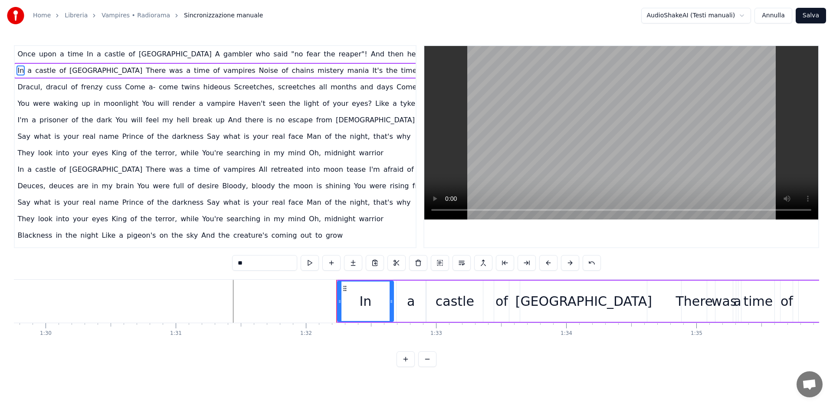
scroll to position [0, 11638]
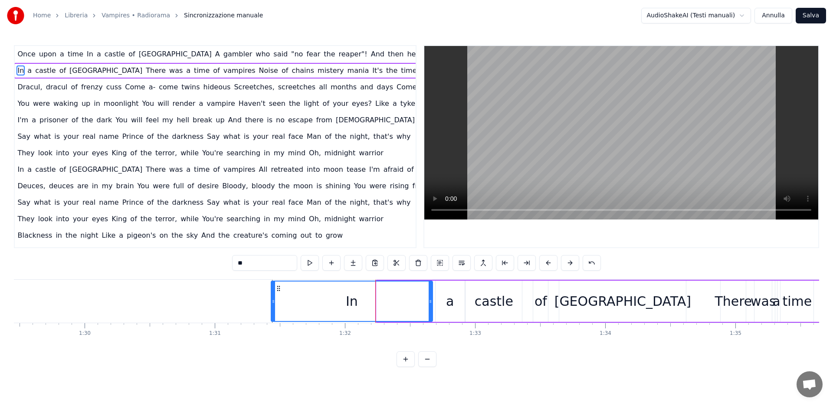
drag, startPoint x: 377, startPoint y: 301, endPoint x: 433, endPoint y: 304, distance: 56.0
click at [272, 306] on div at bounding box center [272, 300] width 3 height 39
drag, startPoint x: 420, startPoint y: 302, endPoint x: 413, endPoint y: 303, distance: 7.0
click at [413, 303] on icon at bounding box center [411, 301] width 3 height 7
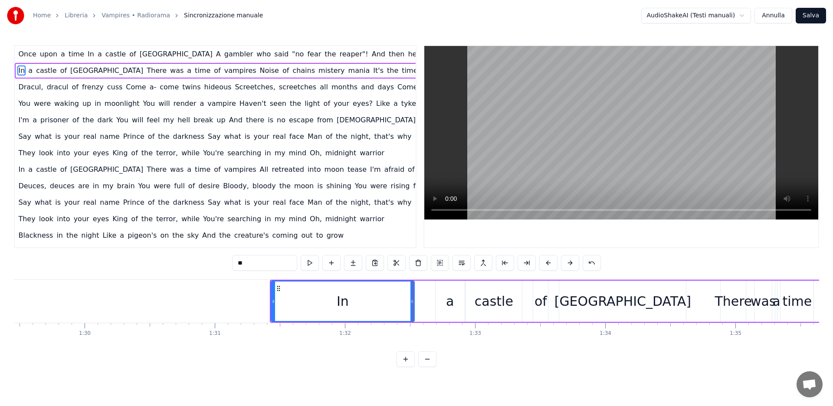
click at [448, 304] on div "a" at bounding box center [450, 301] width 8 height 20
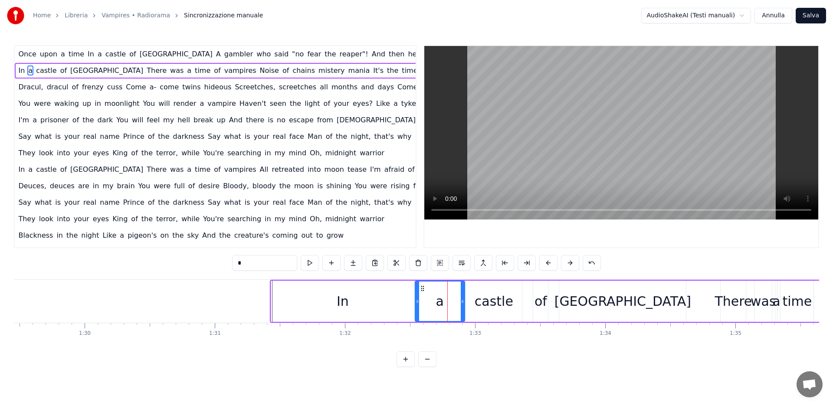
drag, startPoint x: 436, startPoint y: 300, endPoint x: 340, endPoint y: 314, distance: 96.5
click at [416, 302] on icon at bounding box center [416, 301] width 3 height 7
click at [302, 306] on div "In" at bounding box center [342, 301] width 143 height 41
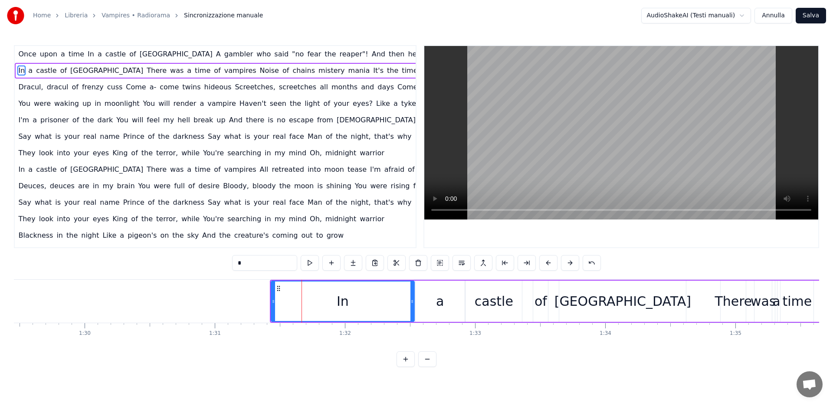
type input "**"
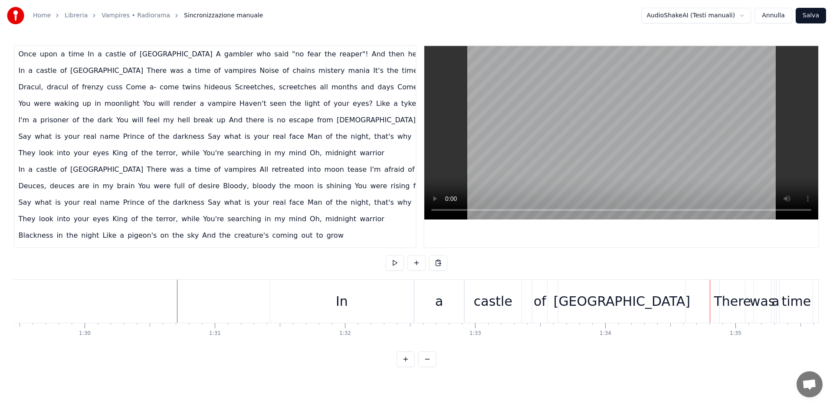
drag, startPoint x: 344, startPoint y: 294, endPoint x: 285, endPoint y: 300, distance: 59.3
click at [344, 294] on div "In" at bounding box center [342, 301] width 12 height 20
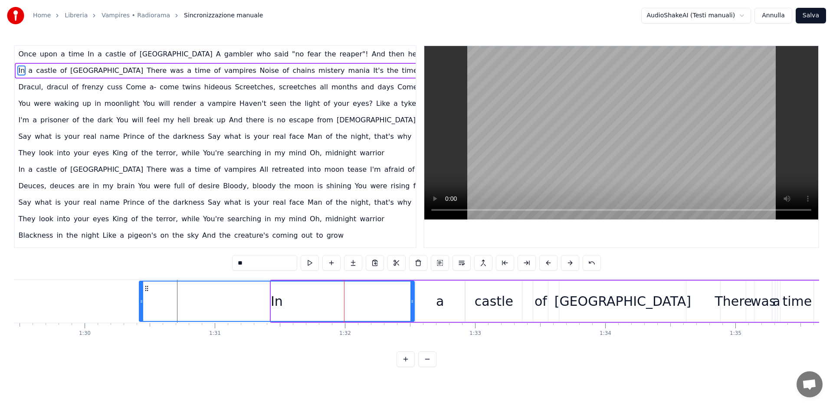
drag, startPoint x: 272, startPoint y: 301, endPoint x: 326, endPoint y: 305, distance: 53.5
click at [140, 302] on icon at bounding box center [141, 301] width 3 height 7
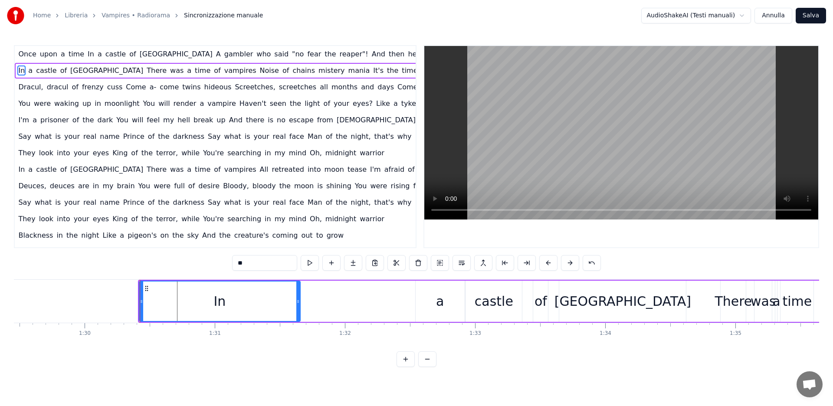
drag, startPoint x: 412, startPoint y: 301, endPoint x: 298, endPoint y: 305, distance: 114.1
click at [298, 305] on div at bounding box center [297, 300] width 3 height 39
click at [445, 294] on div "a" at bounding box center [439, 301] width 49 height 41
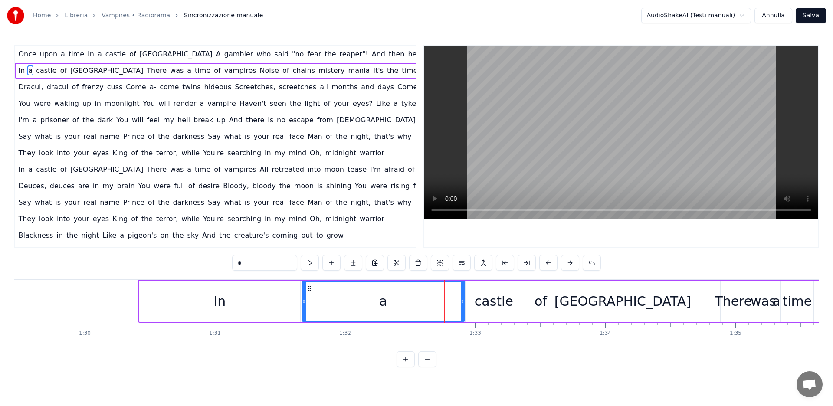
drag, startPoint x: 416, startPoint y: 298, endPoint x: 239, endPoint y: 301, distance: 177.4
click at [302, 301] on icon at bounding box center [303, 301] width 3 height 7
click at [144, 296] on div "In" at bounding box center [219, 301] width 161 height 41
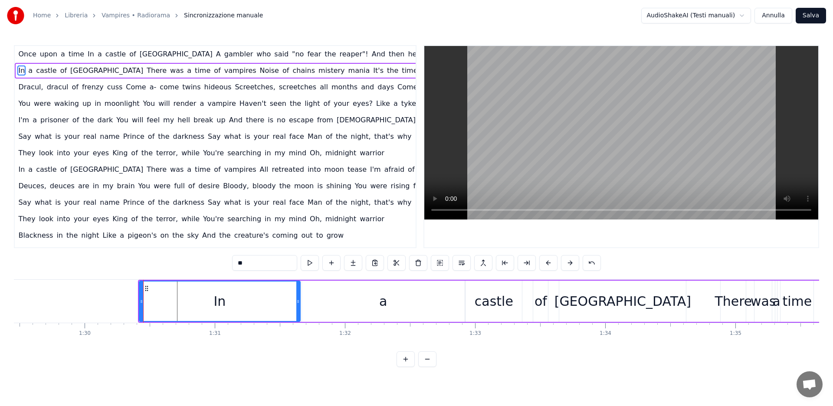
click at [18, 72] on span "In" at bounding box center [21, 70] width 8 height 10
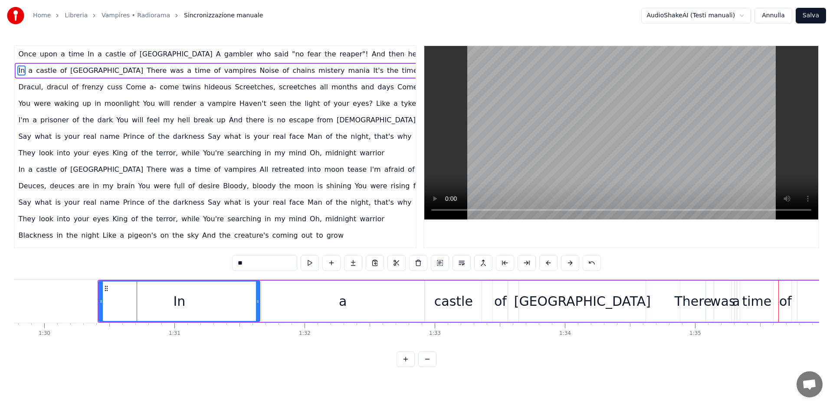
scroll to position [0, 11632]
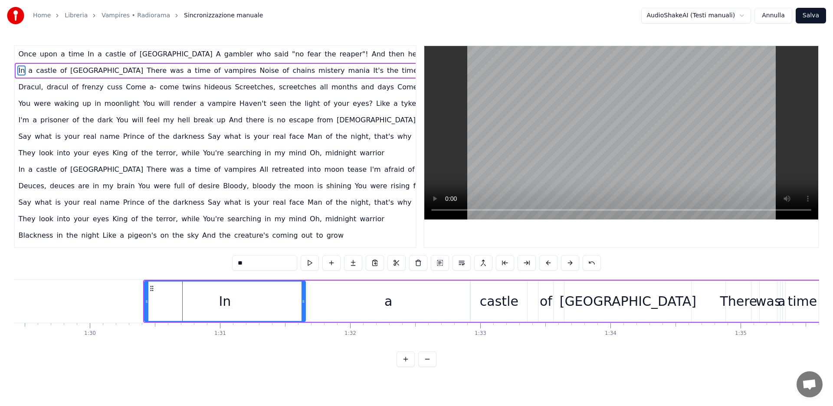
click at [144, 302] on div "In" at bounding box center [225, 301] width 162 height 41
drag, startPoint x: 146, startPoint y: 301, endPoint x: 304, endPoint y: 301, distance: 158.3
click at [16, 302] on icon at bounding box center [16, 301] width 3 height 7
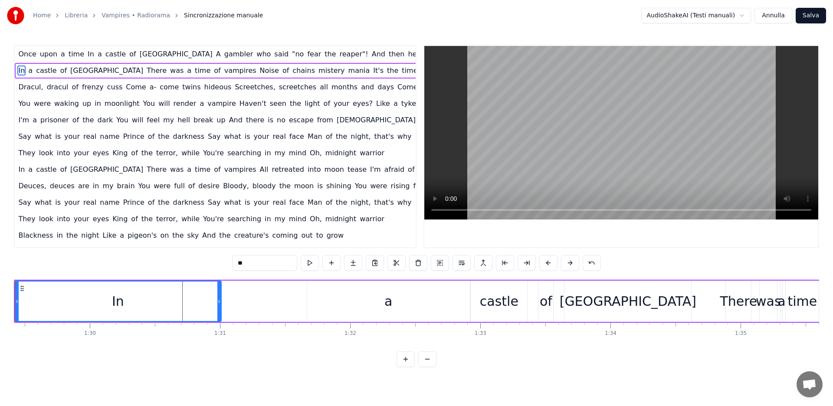
scroll to position [0, 11590]
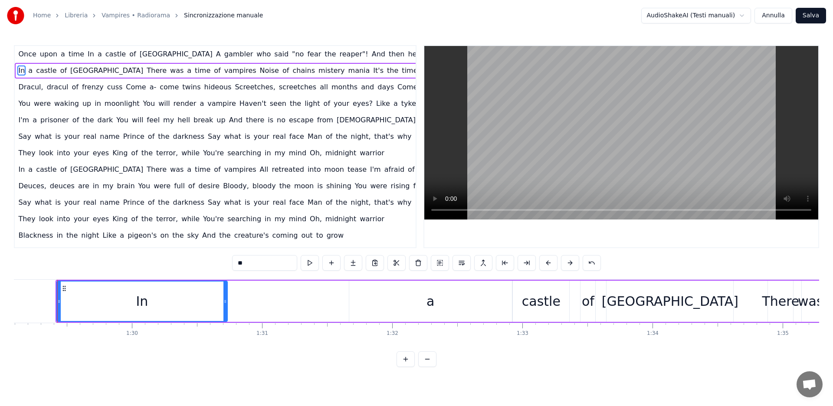
drag, startPoint x: 287, startPoint y: 301, endPoint x: 392, endPoint y: 298, distance: 105.0
click at [183, 305] on div "In" at bounding box center [142, 300] width 170 height 39
drag, startPoint x: 424, startPoint y: 301, endPoint x: 348, endPoint y: 299, distance: 75.5
click at [424, 301] on div "a" at bounding box center [430, 301] width 163 height 41
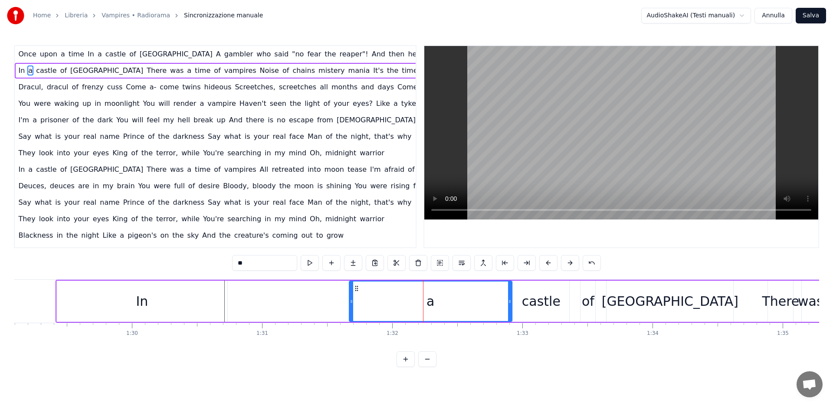
type input "*"
drag, startPoint x: 349, startPoint y: 299, endPoint x: 246, endPoint y: 303, distance: 102.8
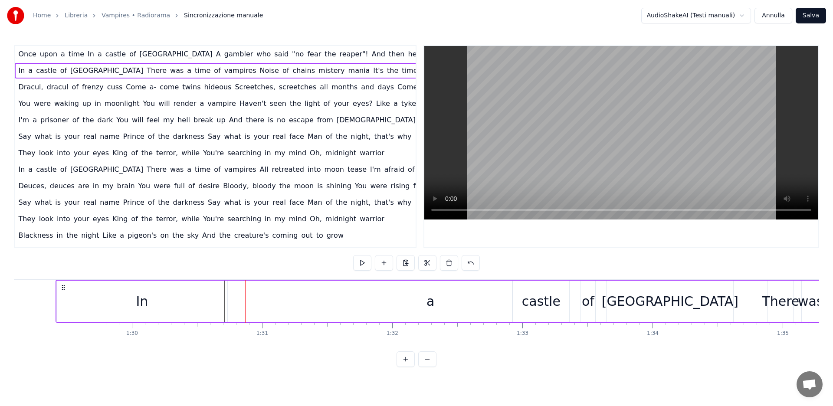
click at [425, 301] on div "a" at bounding box center [430, 301] width 163 height 41
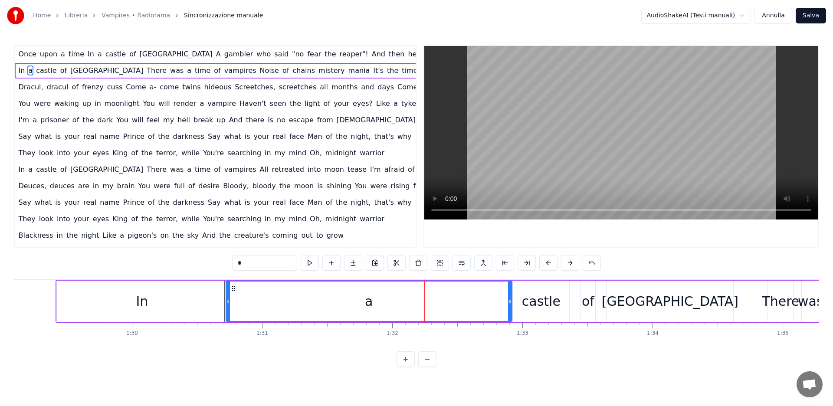
drag, startPoint x: 350, startPoint y: 301, endPoint x: 447, endPoint y: 298, distance: 97.2
click at [227, 303] on icon at bounding box center [227, 301] width 3 height 7
drag, startPoint x: 510, startPoint y: 300, endPoint x: 415, endPoint y: 302, distance: 94.5
click at [415, 302] on icon at bounding box center [414, 301] width 3 height 7
click at [172, 304] on div "In" at bounding box center [142, 301] width 170 height 41
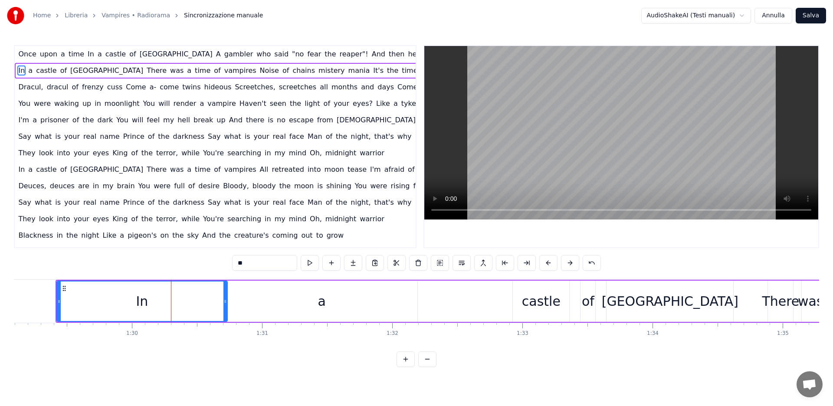
click at [408, 298] on div "a" at bounding box center [321, 301] width 191 height 41
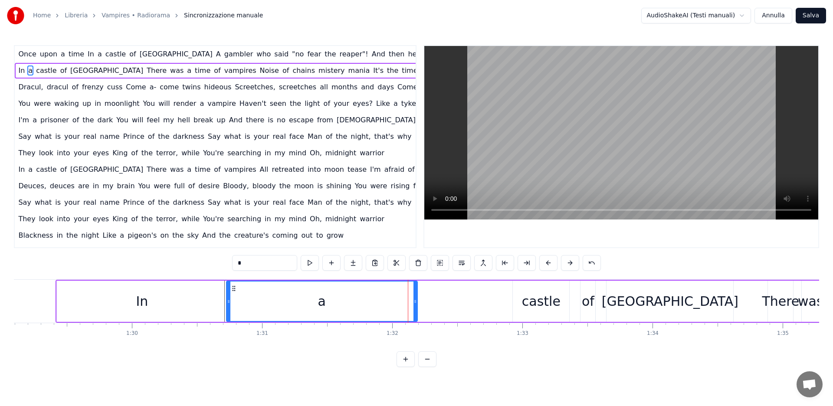
click at [18, 73] on span "In" at bounding box center [21, 70] width 8 height 10
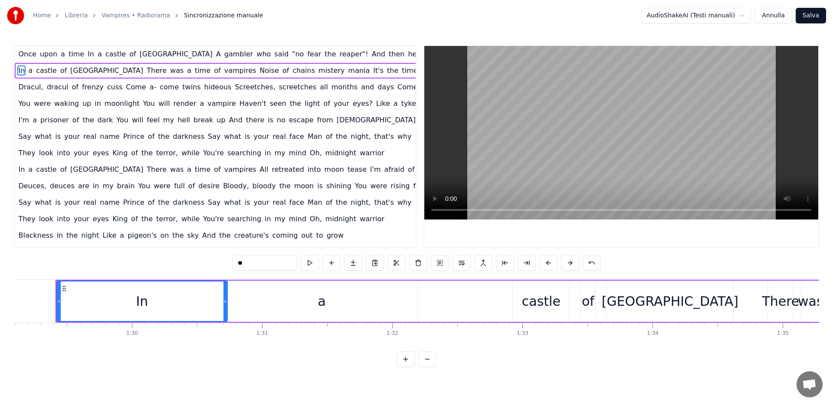
scroll to position [0, 11589]
click at [539, 302] on div "castle" at bounding box center [542, 301] width 39 height 20
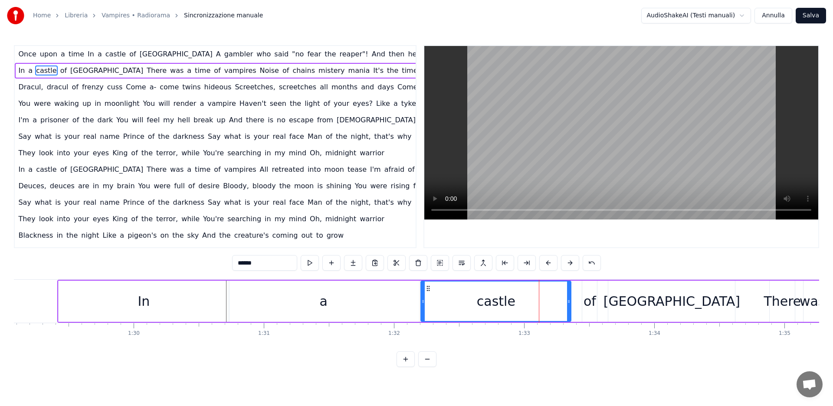
drag, startPoint x: 516, startPoint y: 299, endPoint x: 399, endPoint y: 300, distance: 116.7
click at [422, 300] on icon at bounding box center [422, 301] width 3 height 7
click at [399, 300] on div "a" at bounding box center [323, 301] width 191 height 41
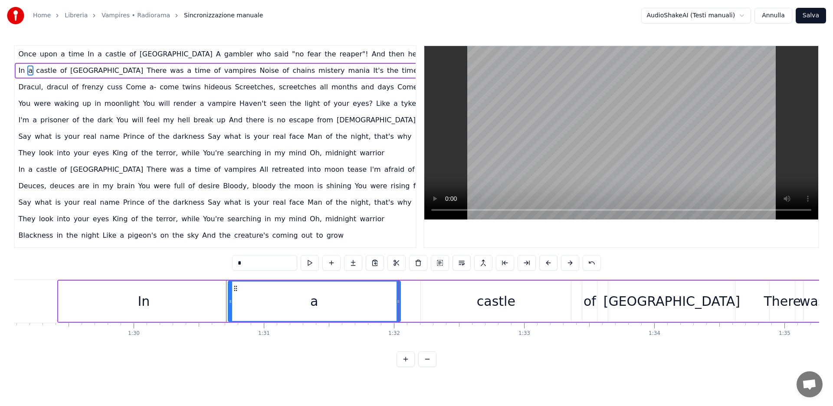
drag, startPoint x: 416, startPoint y: 299, endPoint x: 397, endPoint y: 300, distance: 19.5
click at [397, 300] on icon at bounding box center [397, 301] width 3 height 7
click at [441, 300] on div "castle" at bounding box center [496, 301] width 150 height 41
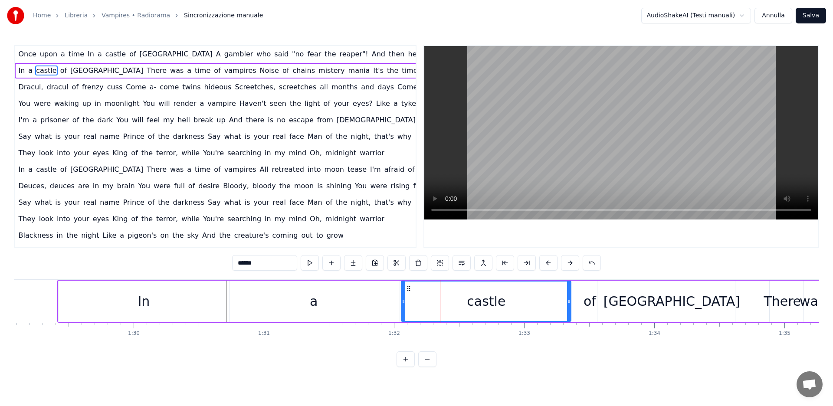
drag, startPoint x: 421, startPoint y: 299, endPoint x: 402, endPoint y: 301, distance: 19.6
click at [402, 301] on icon at bounding box center [403, 301] width 3 height 7
click at [124, 307] on div "In" at bounding box center [144, 301] width 170 height 41
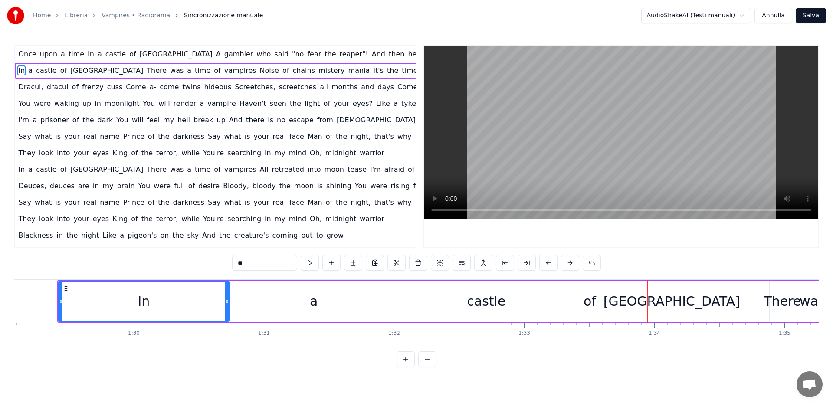
click at [365, 304] on div "a" at bounding box center [313, 301] width 171 height 41
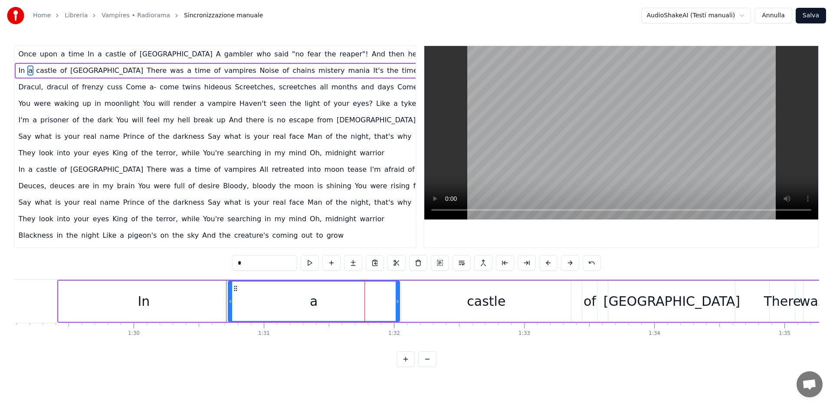
click at [562, 302] on div "castle" at bounding box center [486, 301] width 170 height 41
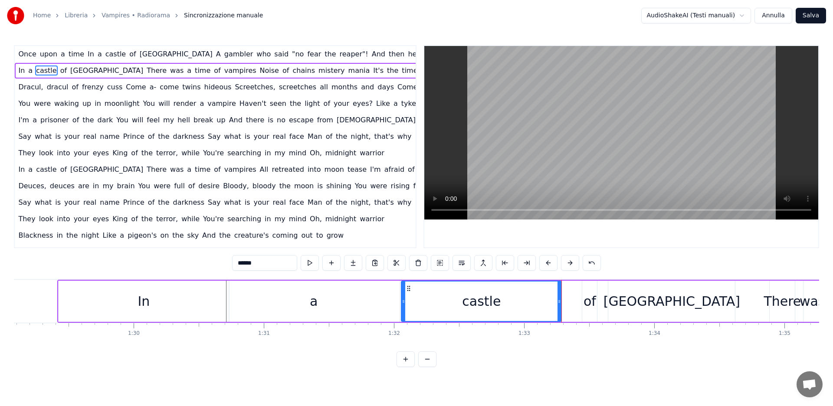
drag, startPoint x: 569, startPoint y: 302, endPoint x: 560, endPoint y: 302, distance: 9.5
click at [560, 302] on icon at bounding box center [558, 301] width 3 height 7
click at [128, 304] on div "In" at bounding box center [144, 301] width 170 height 41
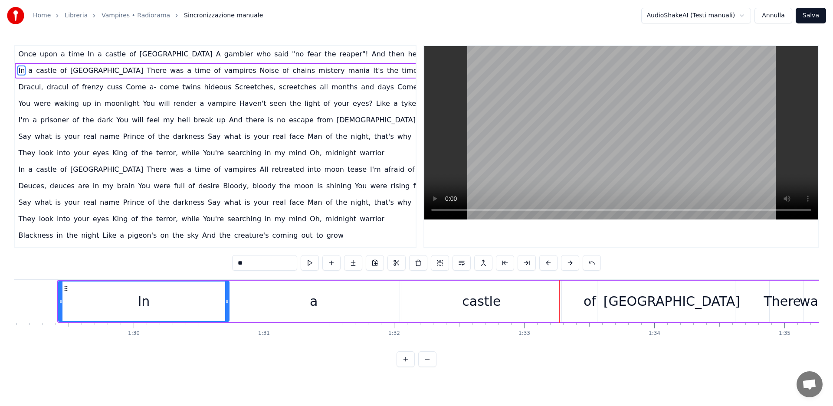
click at [366, 302] on div "a" at bounding box center [313, 301] width 171 height 41
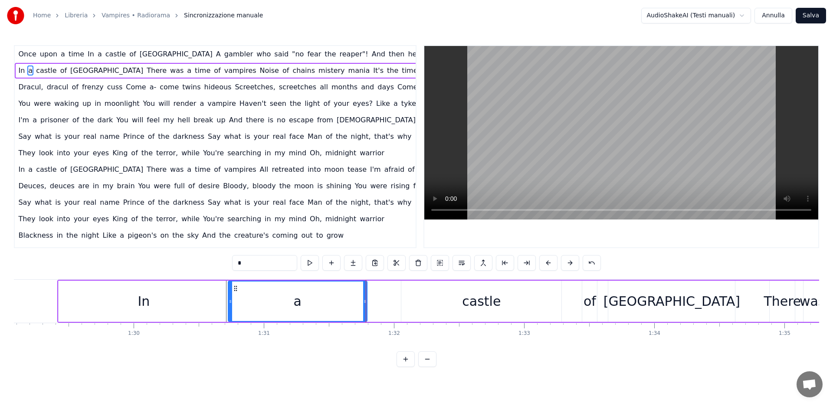
drag, startPoint x: 397, startPoint y: 301, endPoint x: 438, endPoint y: 304, distance: 40.4
click at [365, 302] on icon at bounding box center [364, 301] width 3 height 7
drag, startPoint x: 437, startPoint y: 304, endPoint x: 424, endPoint y: 304, distance: 13.0
click at [437, 304] on div "castle" at bounding box center [481, 301] width 160 height 41
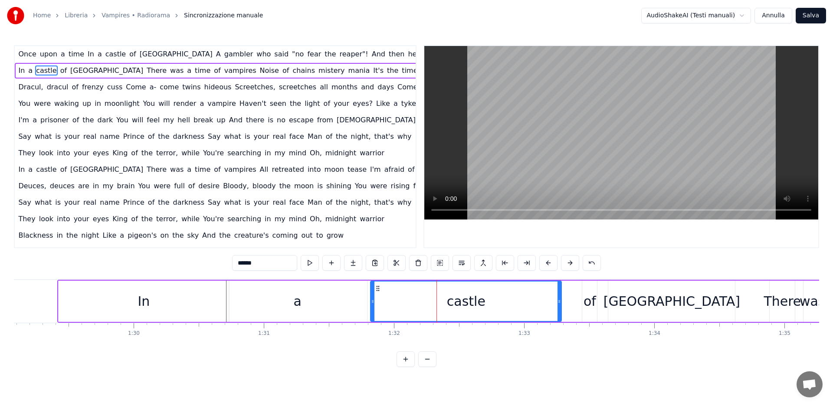
drag, startPoint x: 403, startPoint y: 302, endPoint x: 373, endPoint y: 302, distance: 30.4
click at [373, 302] on icon at bounding box center [372, 301] width 3 height 7
click at [372, 302] on icon at bounding box center [372, 301] width 3 height 7
drag, startPoint x: 559, startPoint y: 301, endPoint x: 460, endPoint y: 304, distance: 98.5
click at [460, 304] on icon at bounding box center [460, 301] width 3 height 7
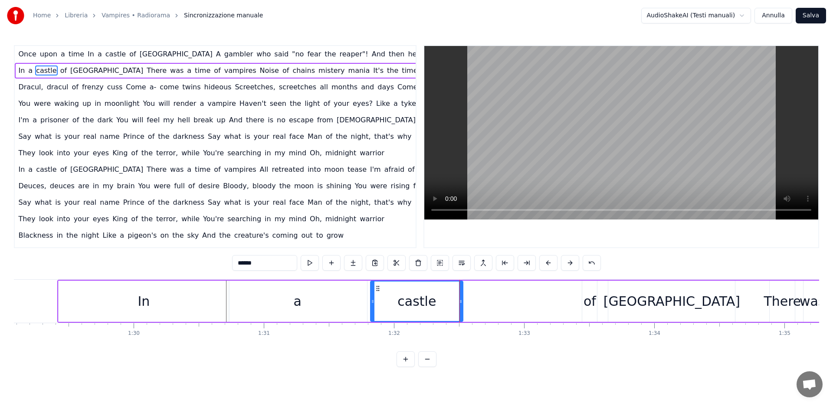
click at [589, 304] on div "of" at bounding box center [589, 301] width 13 height 20
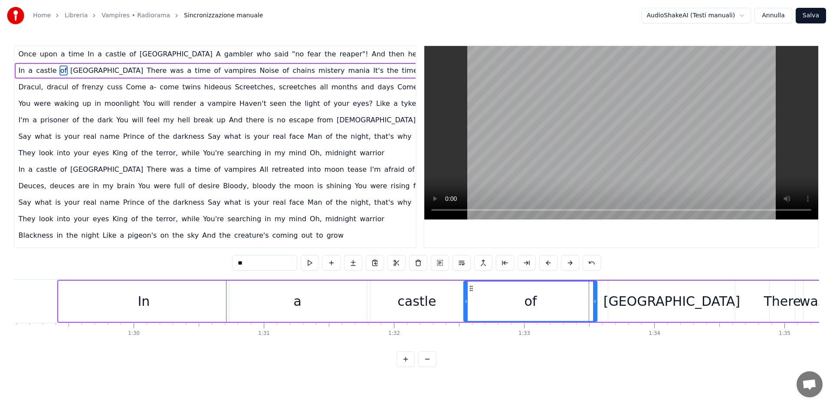
drag, startPoint x: 584, startPoint y: 301, endPoint x: 599, endPoint y: 304, distance: 15.4
click at [466, 302] on icon at bounding box center [465, 301] width 3 height 7
drag, startPoint x: 595, startPoint y: 301, endPoint x: 502, endPoint y: 315, distance: 94.8
click at [486, 319] on div at bounding box center [484, 300] width 3 height 39
click at [669, 301] on div "[GEOGRAPHIC_DATA]" at bounding box center [671, 301] width 137 height 20
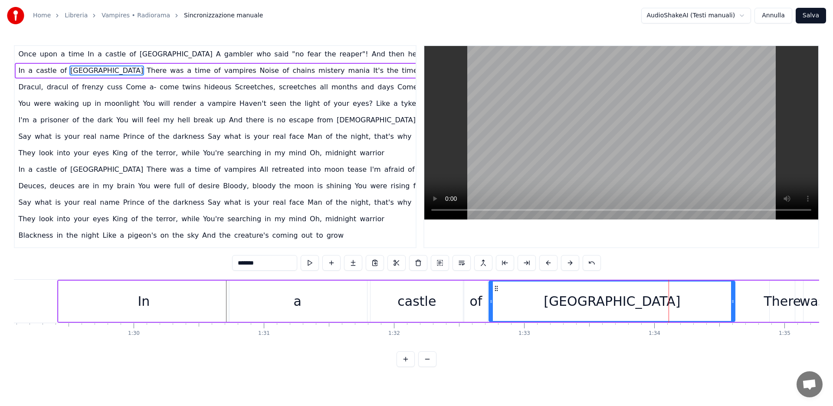
drag, startPoint x: 609, startPoint y: 300, endPoint x: 490, endPoint y: 311, distance: 119.8
click at [490, 311] on div at bounding box center [490, 300] width 3 height 39
click at [141, 301] on div "In" at bounding box center [143, 301] width 12 height 20
type input "**"
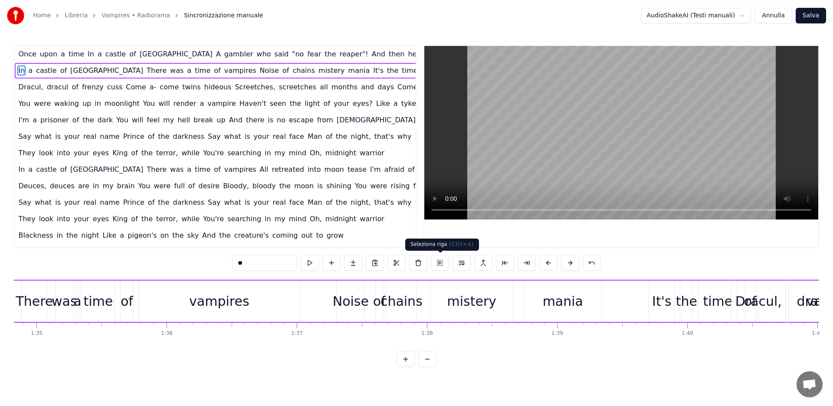
scroll to position [0, 12257]
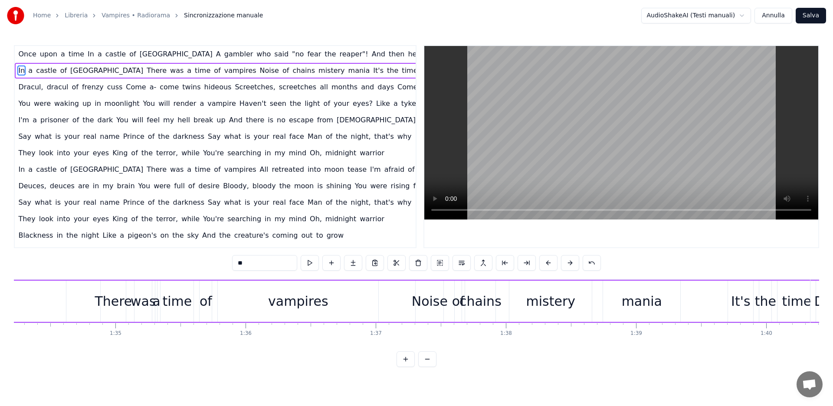
click at [774, 15] on button "Annulla" at bounding box center [773, 16] width 38 height 16
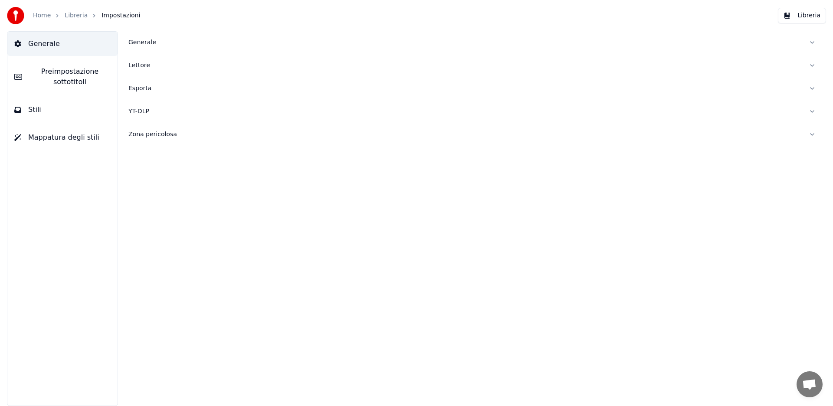
click at [78, 14] on link "Libreria" at bounding box center [76, 15] width 23 height 9
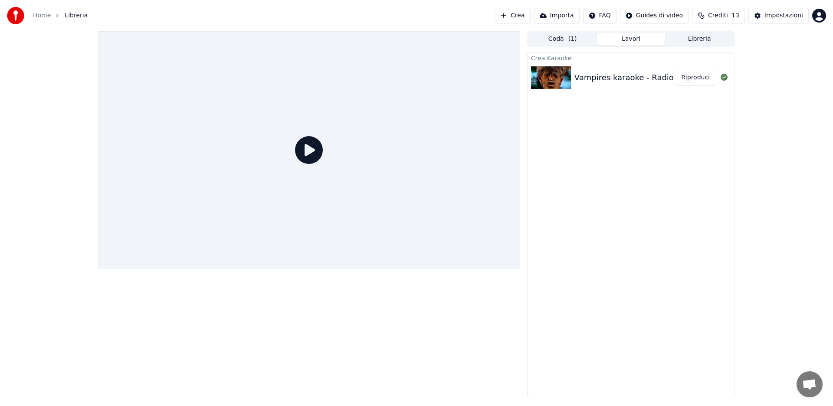
click at [692, 79] on button "Riproduci" at bounding box center [694, 78] width 43 height 16
